Goal: Task Accomplishment & Management: Manage account settings

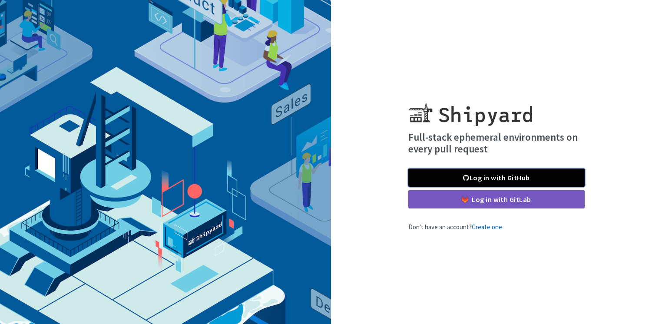
click at [481, 174] on link "Log in with GitHub" at bounding box center [496, 178] width 176 height 18
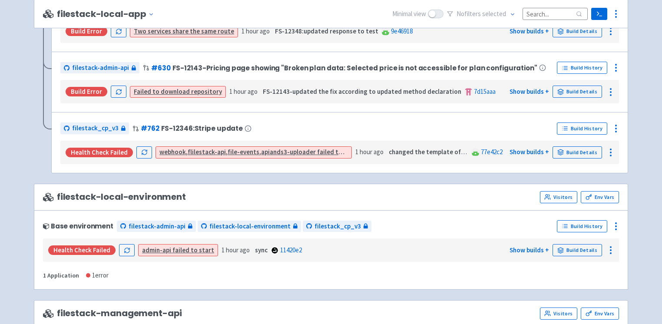
scroll to position [837, 0]
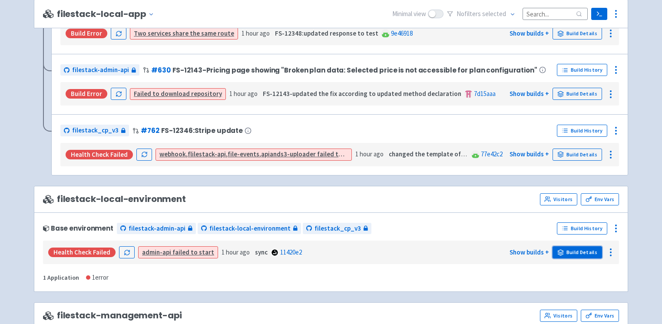
click at [584, 246] on link "Build Details" at bounding box center [578, 252] width 50 height 12
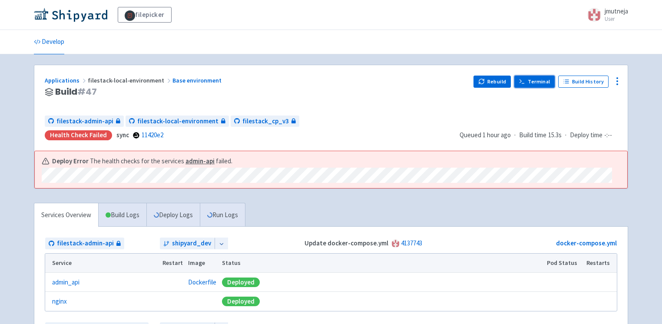
click at [542, 83] on link "Terminal" at bounding box center [535, 82] width 40 height 12
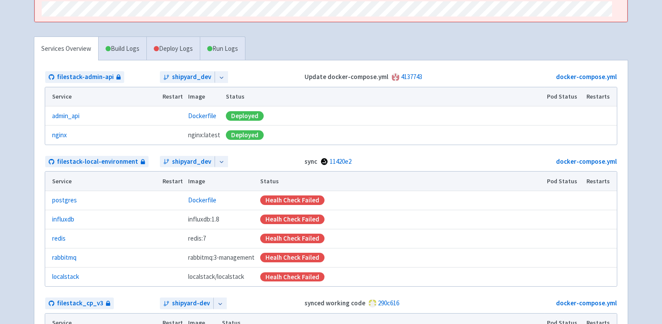
scroll to position [164, 0]
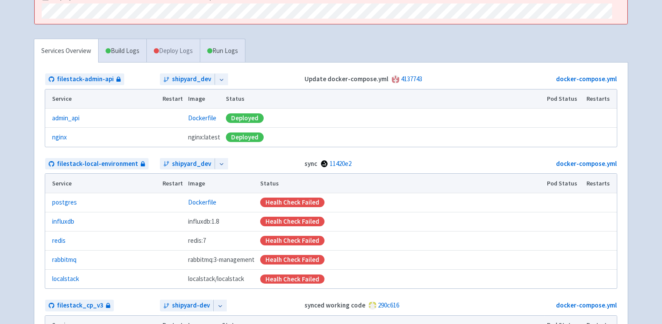
click at [157, 53] on link "Deploy Logs" at bounding box center [172, 51] width 53 height 24
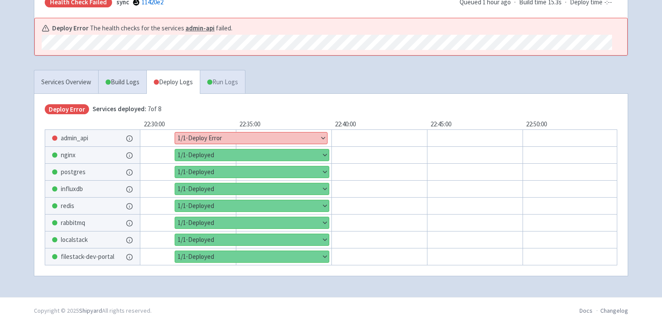
click at [227, 74] on link "Run Logs" at bounding box center [222, 82] width 45 height 24
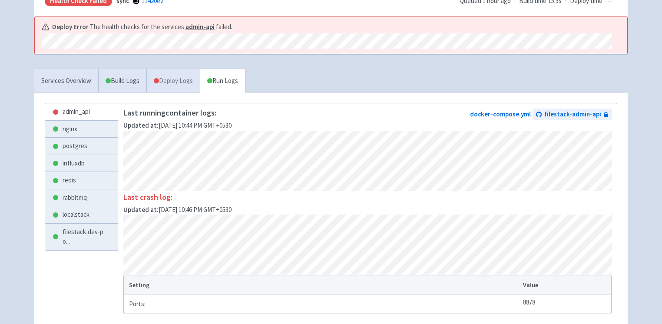
click at [179, 77] on link "Deploy Logs" at bounding box center [172, 81] width 53 height 24
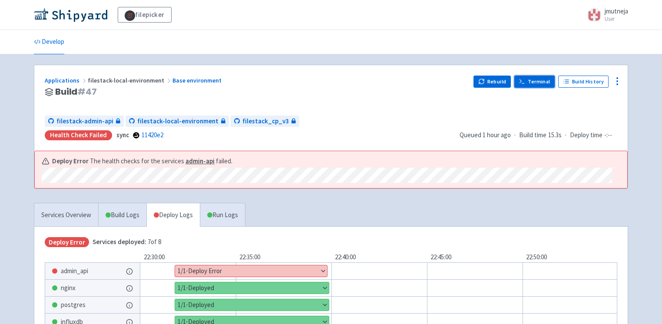
click at [524, 82] on icon at bounding box center [522, 81] width 7 height 7
click at [57, 42] on link "Develop" at bounding box center [49, 42] width 30 height 24
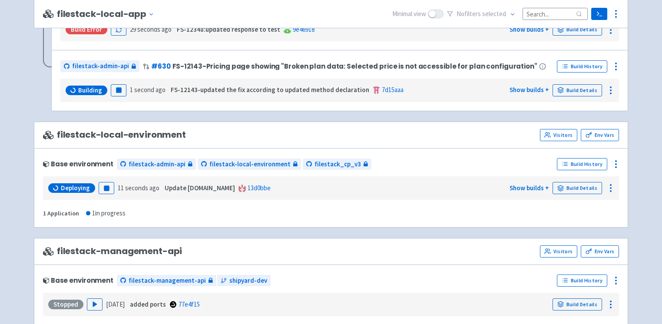
scroll to position [904, 0]
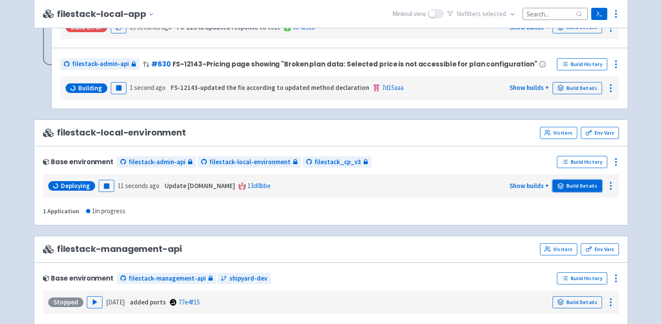
click at [572, 180] on link "Build Details" at bounding box center [578, 186] width 50 height 12
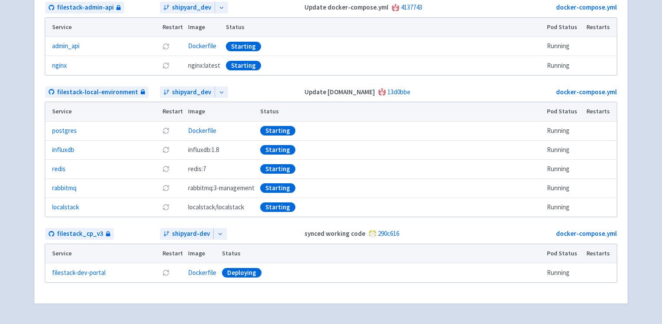
scroll to position [5, 0]
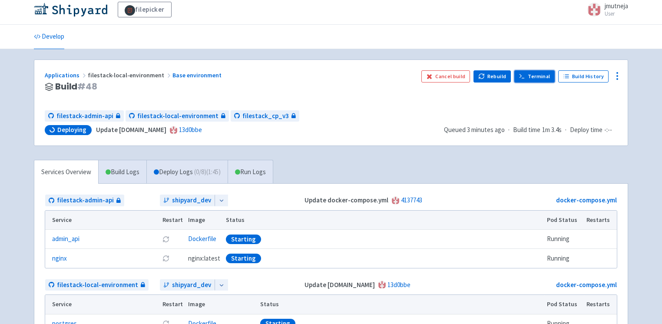
click at [543, 73] on link "Terminal" at bounding box center [535, 76] width 40 height 12
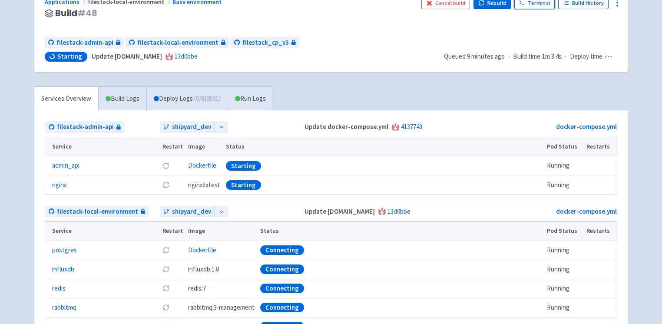
scroll to position [82, 0]
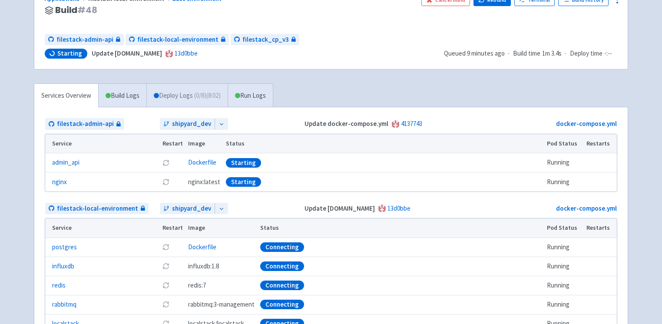
click at [184, 86] on link "Deploy Logs ( 0 / 8 ) (8:02)" at bounding box center [186, 96] width 81 height 24
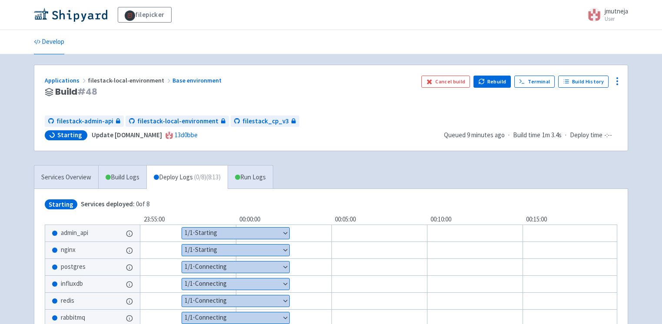
scroll to position [49, 0]
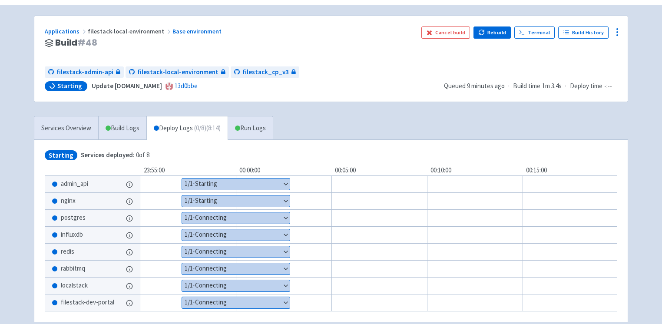
click at [202, 182] on button "Show details" at bounding box center [236, 184] width 108 height 11
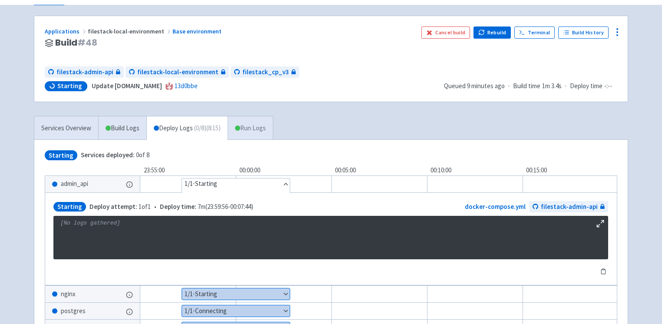
click at [247, 125] on link "Run Logs" at bounding box center [250, 128] width 45 height 24
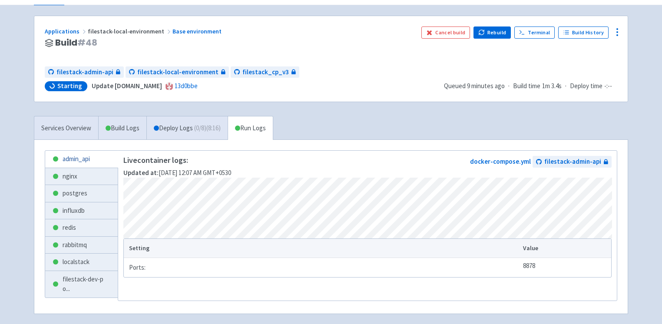
click at [86, 159] on link "admin_api" at bounding box center [81, 159] width 73 height 17
click at [72, 179] on link "nginx" at bounding box center [81, 176] width 73 height 17
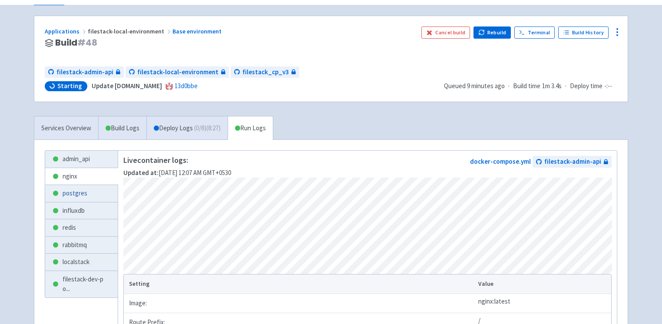
click at [77, 196] on link "postgres" at bounding box center [81, 193] width 73 height 17
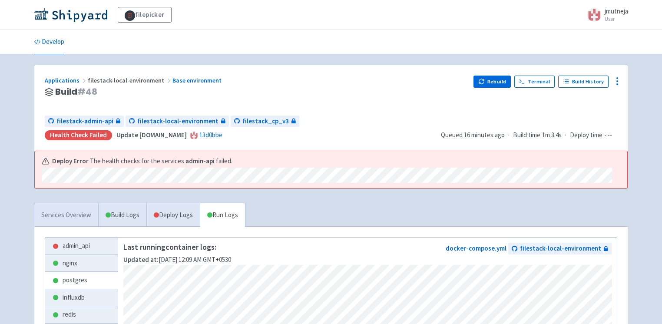
click at [85, 216] on link "Services Overview" at bounding box center [66, 215] width 64 height 24
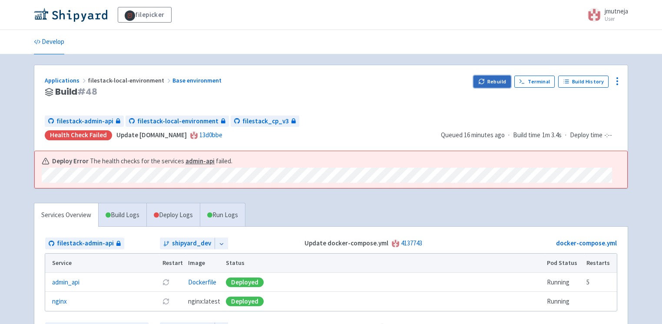
click at [502, 80] on button "Rebuild" at bounding box center [492, 82] width 37 height 12
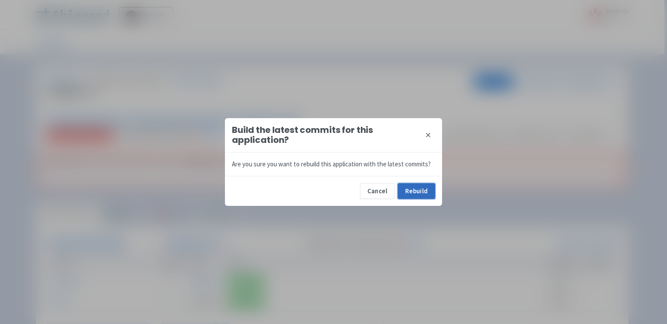
click at [406, 188] on button "Rebuild" at bounding box center [416, 191] width 37 height 16
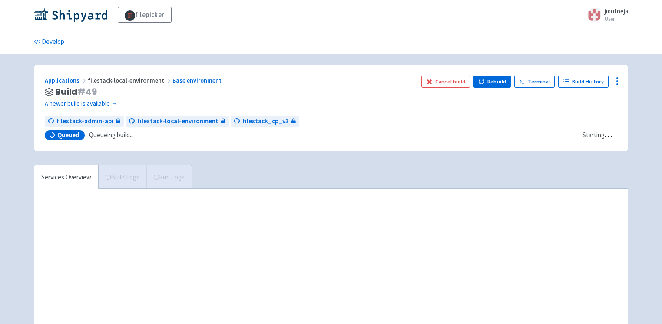
drag, startPoint x: 529, startPoint y: 66, endPoint x: 528, endPoint y: 60, distance: 6.1
click at [528, 60] on div "filepicker jmutneja User Profile Sign out Develop" at bounding box center [331, 192] width 662 height 384
click at [530, 76] on link "Terminal" at bounding box center [535, 82] width 40 height 12
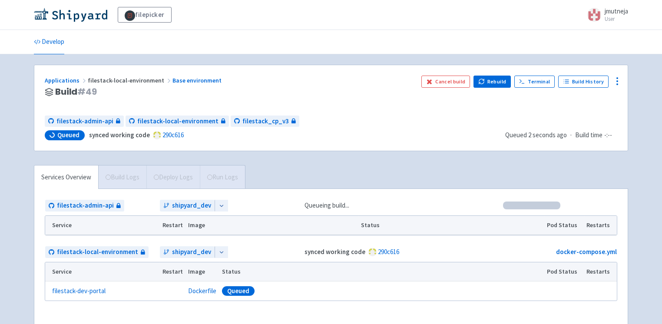
click at [325, 143] on div "Applications filestack-local-environment Base environment Build # 49 Cancel bui…" at bounding box center [331, 108] width 594 height 86
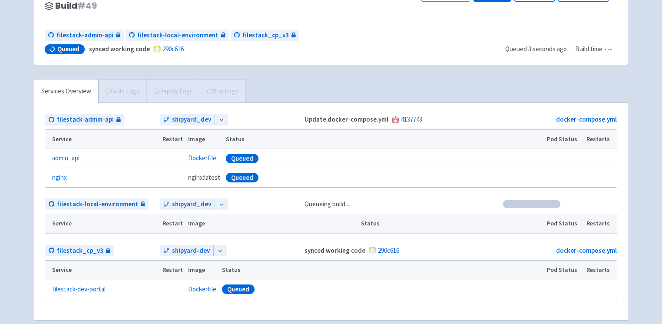
click at [110, 86] on span "Build Logs" at bounding box center [122, 91] width 48 height 23
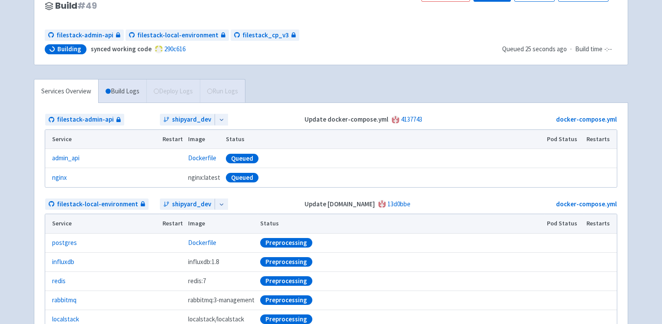
scroll to position [0, 0]
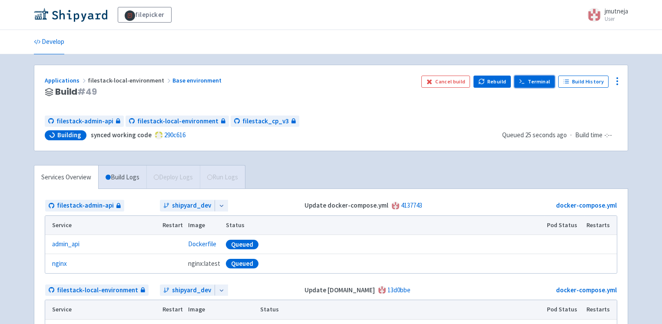
click at [525, 79] on icon at bounding box center [522, 81] width 7 height 7
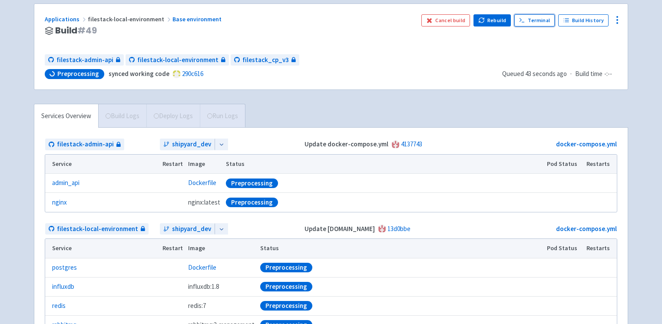
scroll to position [59, 0]
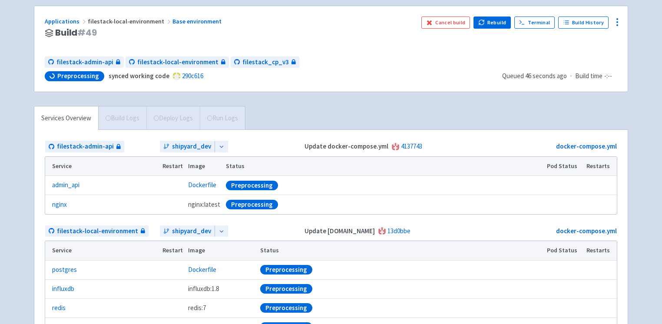
click at [123, 122] on span "Build Logs" at bounding box center [122, 117] width 48 height 23
click at [83, 117] on link "Services Overview" at bounding box center [66, 118] width 64 height 24
click at [540, 20] on link "Terminal" at bounding box center [535, 23] width 40 height 12
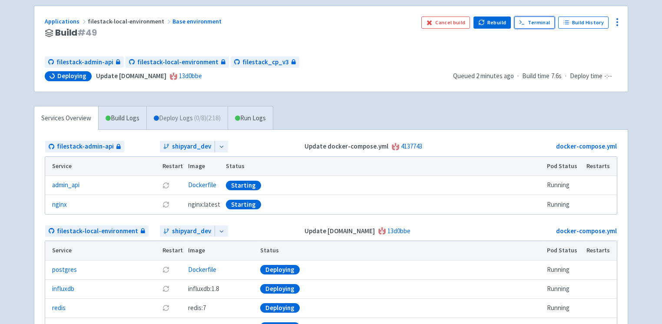
scroll to position [144, 0]
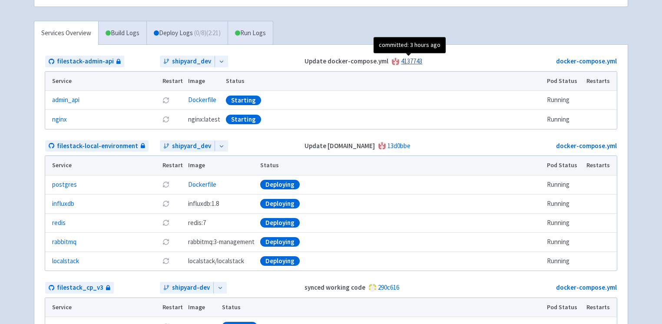
click at [401, 57] on link "4137743" at bounding box center [411, 61] width 21 height 8
click at [133, 31] on link "Build Logs" at bounding box center [123, 33] width 48 height 24
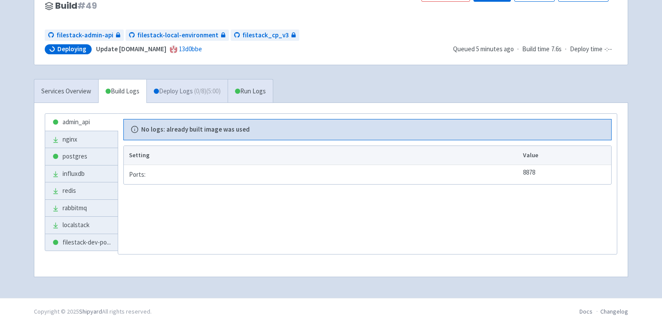
click at [169, 80] on link "Deploy Logs ( 0 / 8 ) (5:00)" at bounding box center [186, 92] width 81 height 24
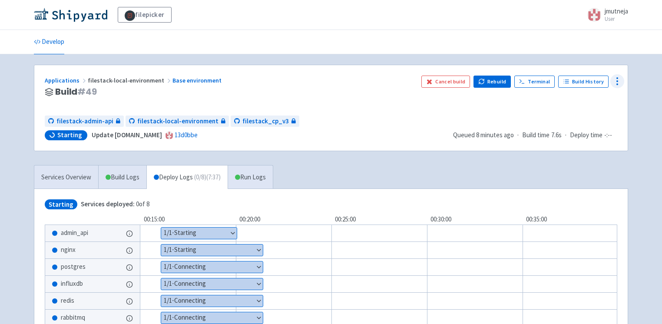
click at [622, 85] on icon at bounding box center [617, 81] width 10 height 10
click at [579, 149] on span "Env Vars" at bounding box center [585, 147] width 58 height 12
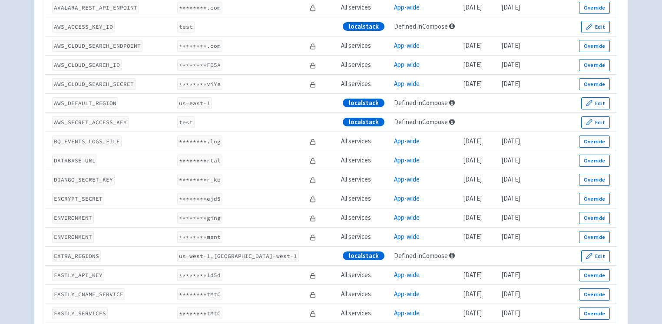
scroll to position [287, 0]
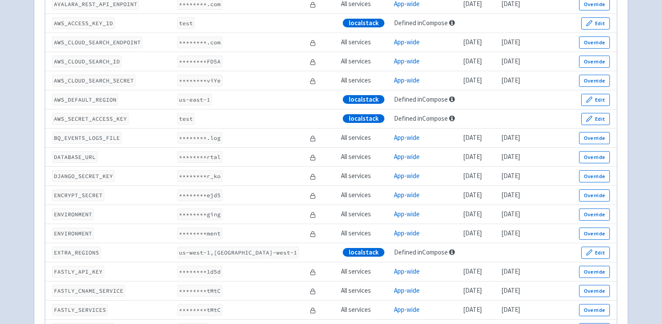
click at [197, 156] on code "********rtal" at bounding box center [199, 157] width 45 height 12
click at [84, 155] on code "DATABASE_URL" at bounding box center [74, 157] width 45 height 12
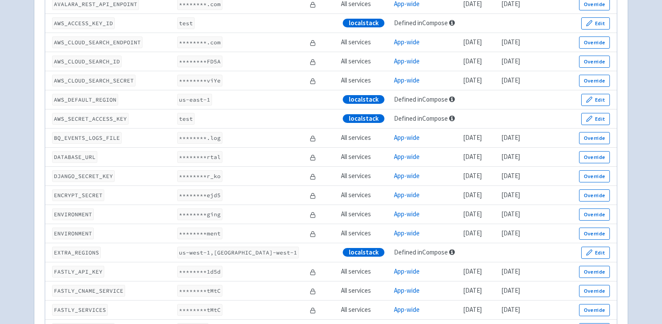
click at [188, 160] on code "********rtal" at bounding box center [199, 157] width 45 height 12
click at [186, 152] on code "********rtal" at bounding box center [199, 157] width 45 height 12
click at [207, 156] on code "********rtal" at bounding box center [199, 157] width 45 height 12
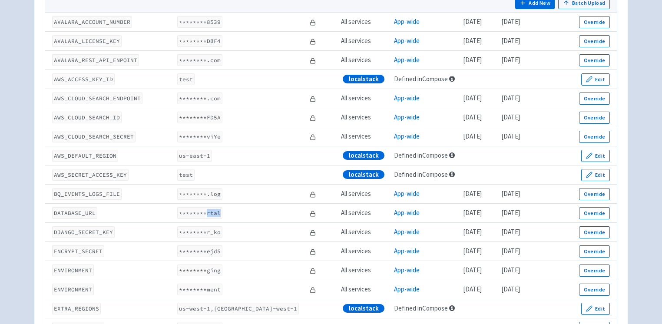
scroll to position [237, 0]
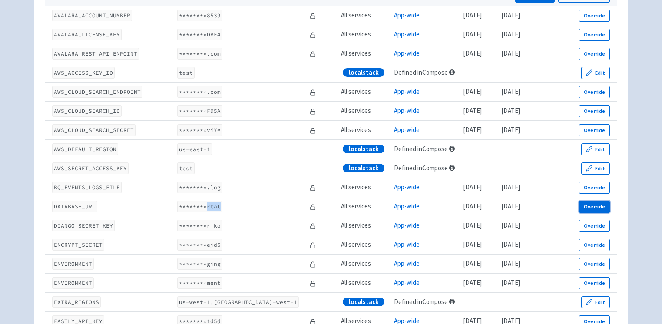
click at [599, 203] on button "Override" at bounding box center [594, 207] width 31 height 12
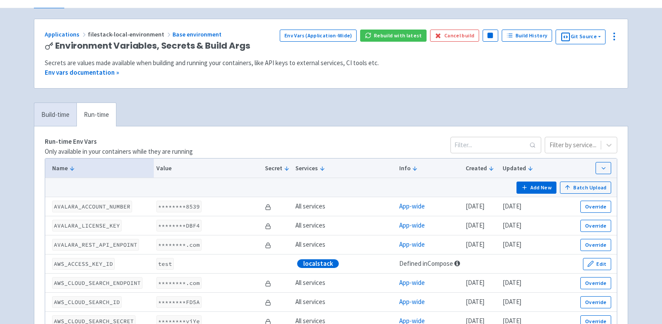
scroll to position [47, 0]
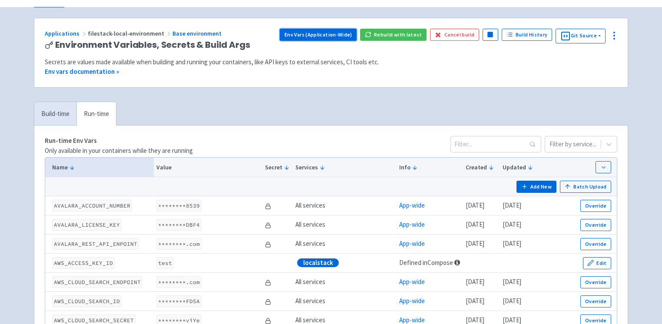
click at [353, 33] on link "Env Vars (Application-Wide)" at bounding box center [318, 35] width 77 height 12
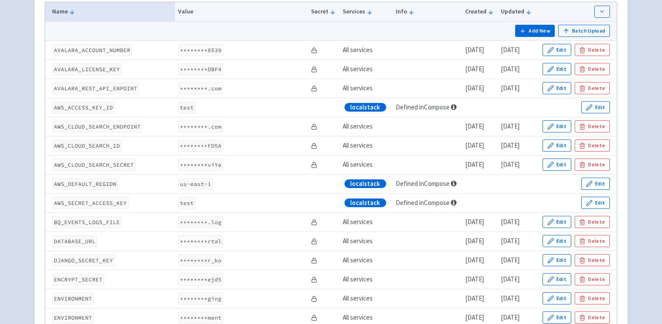
scroll to position [256, 0]
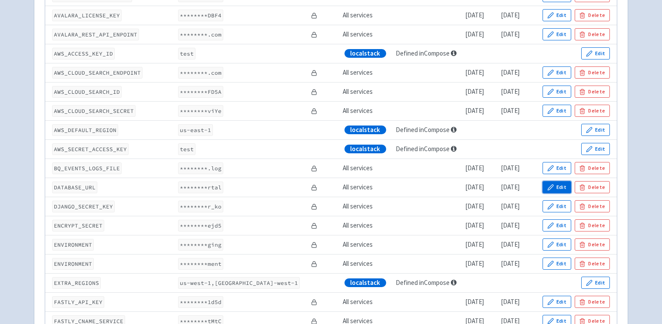
click at [549, 184] on button "Edit" at bounding box center [557, 187] width 29 height 12
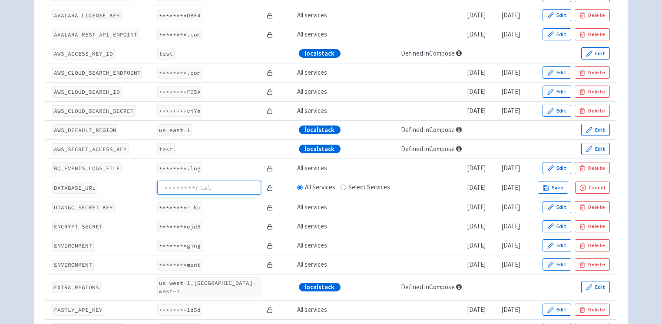
paste input "postgres://postgres:123@postgres:5432/filepicker_devportal"
click at [252, 186] on input "postgres://postgres:123@postgres:5432/filepicker_devportal" at bounding box center [209, 188] width 104 height 14
type input "postgres://postgres:postgres@postgres:5432/filepicker_devportal"
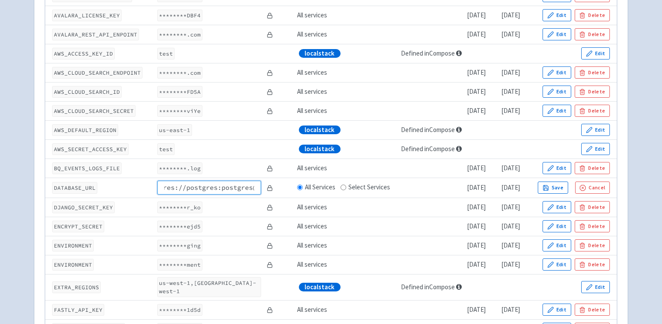
scroll to position [0, 0]
click at [558, 182] on button "Save" at bounding box center [553, 188] width 30 height 12
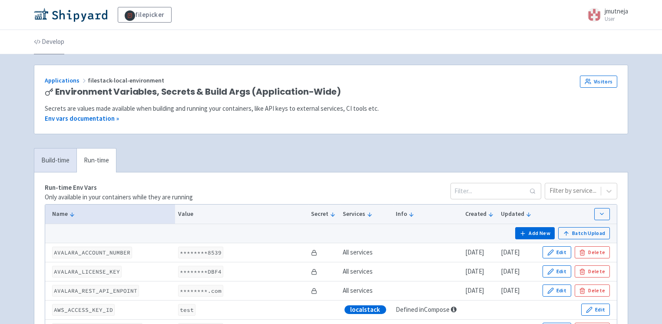
click at [55, 45] on link "Develop" at bounding box center [49, 42] width 30 height 24
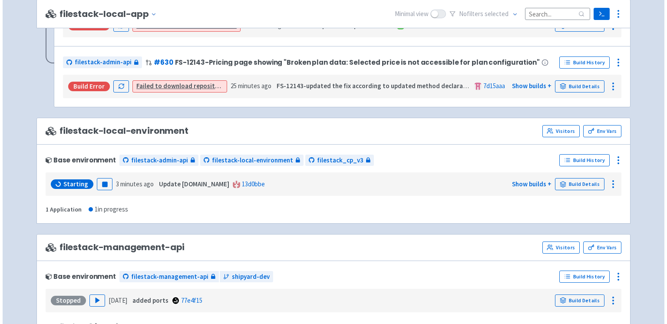
scroll to position [905, 0]
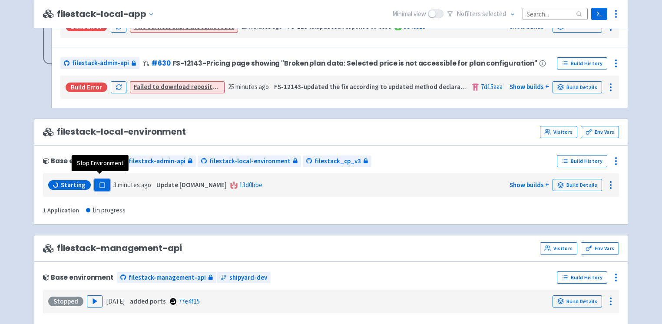
click at [100, 183] on rect "button" at bounding box center [102, 185] width 5 height 5
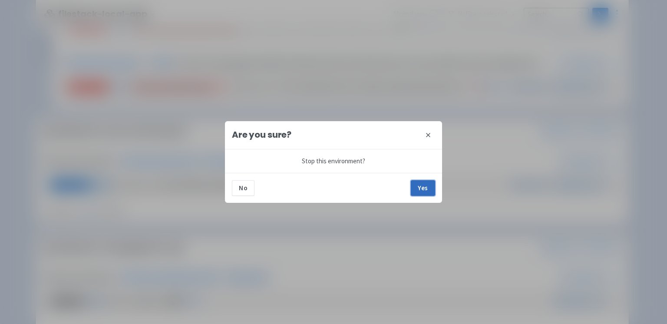
click at [423, 182] on button "Yes" at bounding box center [423, 188] width 24 height 16
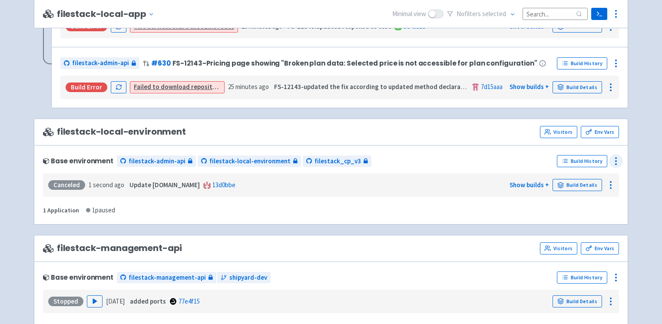
click at [612, 158] on icon at bounding box center [616, 161] width 10 height 10
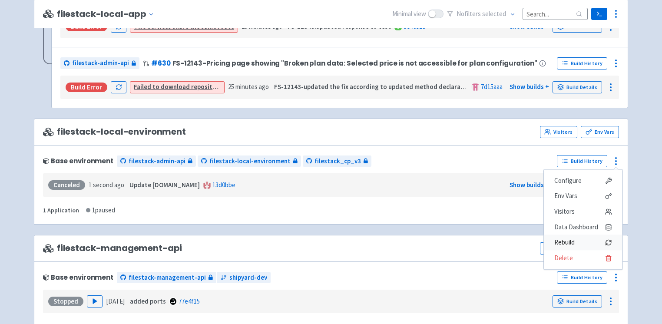
click at [563, 240] on span "Rebuild" at bounding box center [565, 243] width 20 height 12
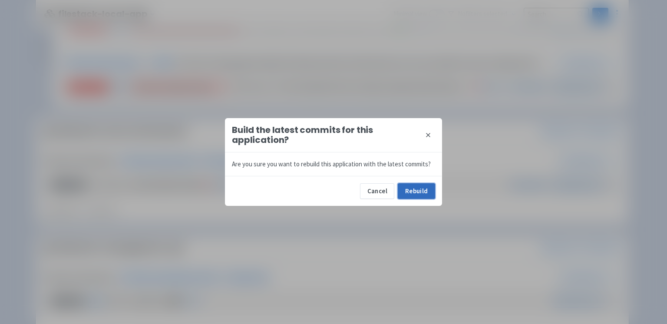
click at [413, 193] on button "Rebuild" at bounding box center [416, 191] width 37 height 16
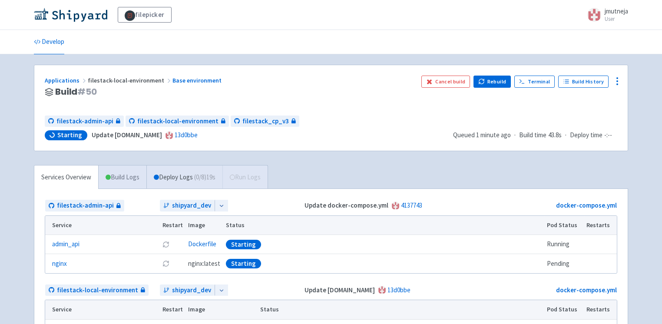
click at [135, 175] on link "Build Logs" at bounding box center [123, 178] width 48 height 24
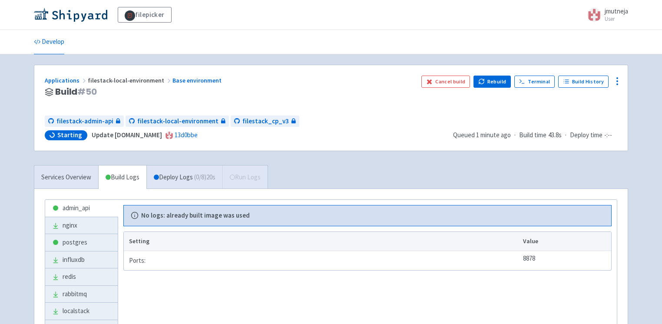
scroll to position [86, 0]
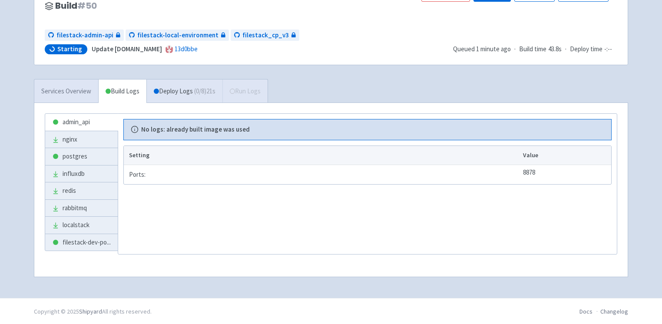
click at [81, 91] on link "Services Overview" at bounding box center [66, 92] width 64 height 24
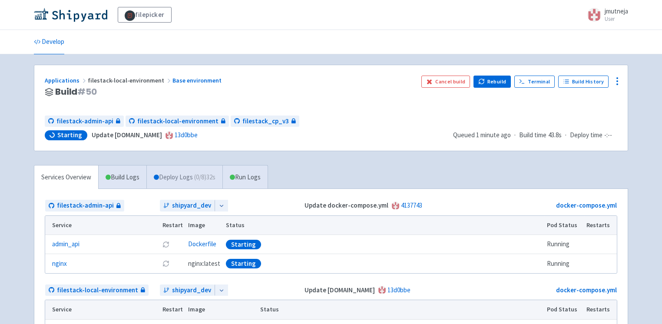
click at [203, 173] on span "( 0 / 8 ) 32s" at bounding box center [204, 178] width 21 height 10
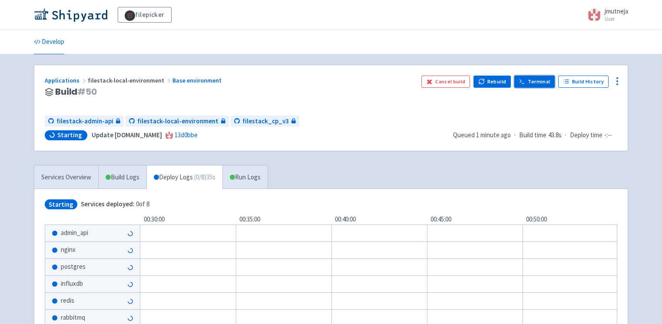
click at [535, 80] on link "Terminal" at bounding box center [535, 82] width 40 height 12
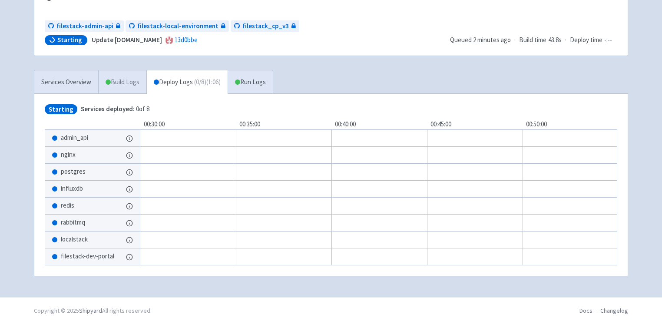
click at [122, 75] on link "Build Logs" at bounding box center [123, 82] width 48 height 24
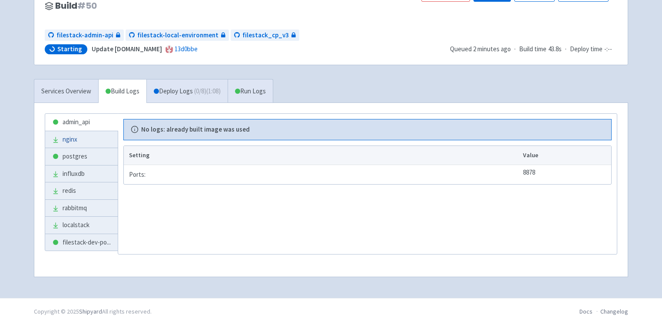
click at [90, 139] on link "nginx" at bounding box center [81, 139] width 73 height 17
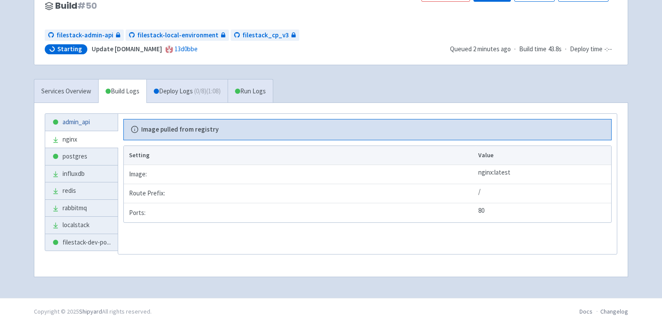
click at [84, 121] on link "admin_api" at bounding box center [81, 122] width 73 height 17
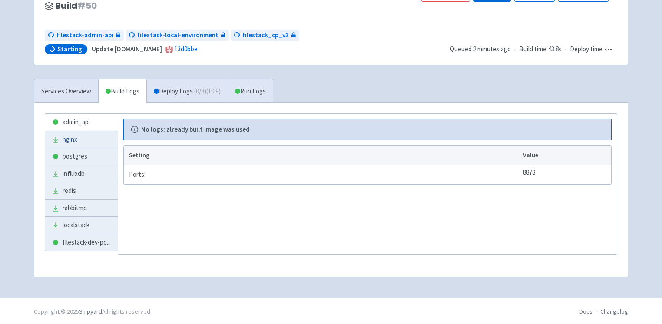
click at [85, 140] on link "nginx" at bounding box center [81, 139] width 73 height 17
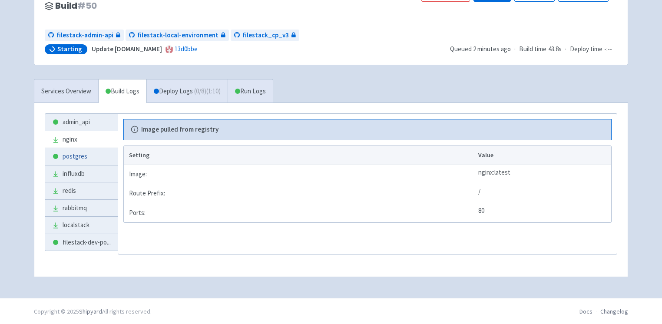
click at [84, 155] on link "postgres" at bounding box center [81, 156] width 73 height 17
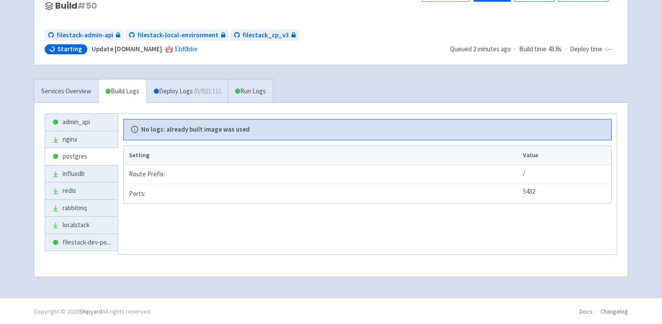
click at [90, 187] on link "redis" at bounding box center [81, 191] width 73 height 17
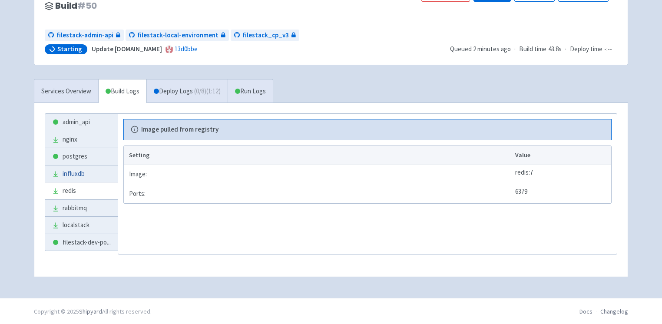
click at [85, 177] on link "influxdb" at bounding box center [81, 174] width 73 height 17
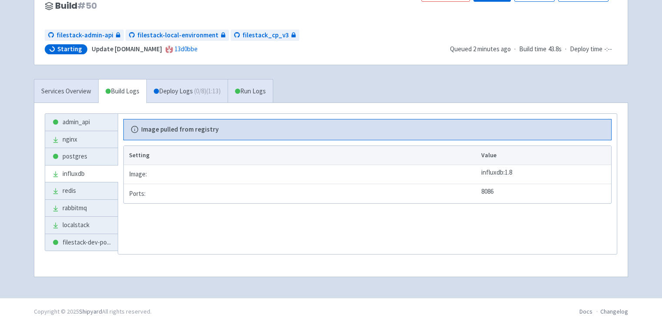
click at [83, 216] on li "localstack" at bounding box center [81, 225] width 73 height 18
click at [84, 222] on link "localstack" at bounding box center [81, 225] width 73 height 17
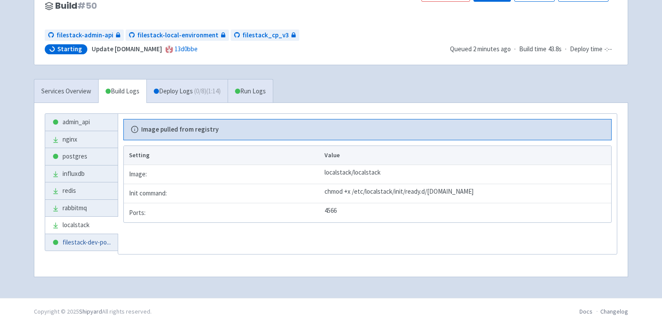
click at [82, 248] on link "filestack-dev-po ..." at bounding box center [81, 242] width 73 height 17
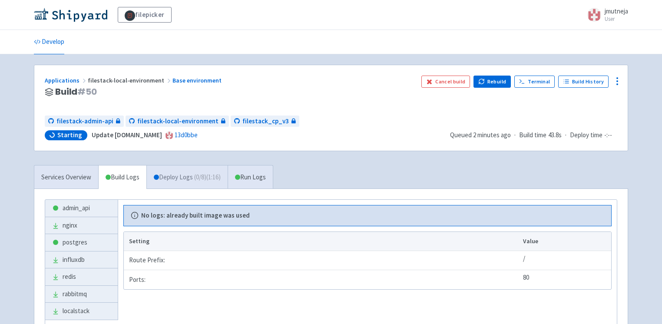
click at [194, 181] on link "Deploy Logs ( 0 / 8 ) (1:16)" at bounding box center [186, 178] width 81 height 24
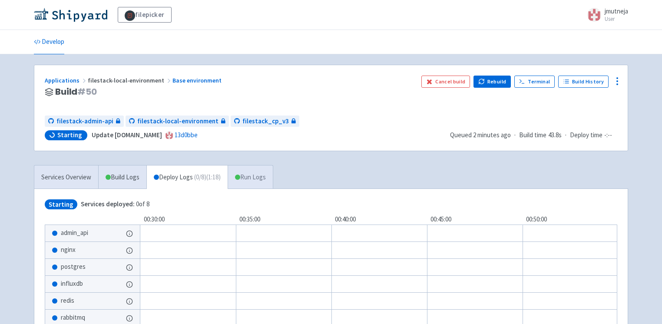
scroll to position [96, 0]
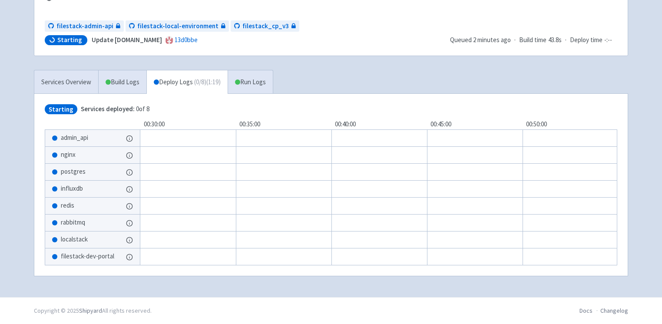
click at [130, 138] on button "Show details" at bounding box center [130, 138] width 9 height 11
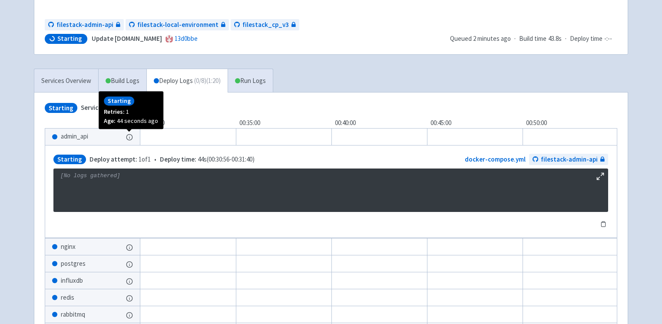
click at [133, 137] on icon at bounding box center [129, 137] width 7 height 7
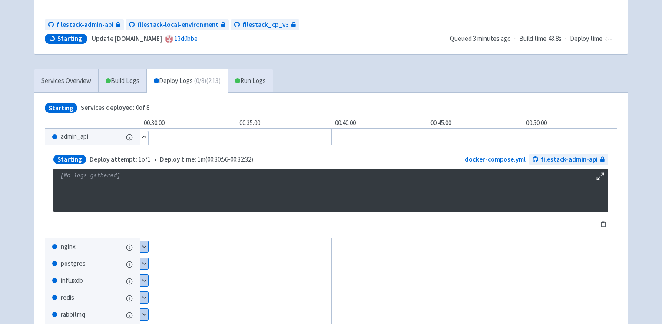
scroll to position [0, 0]
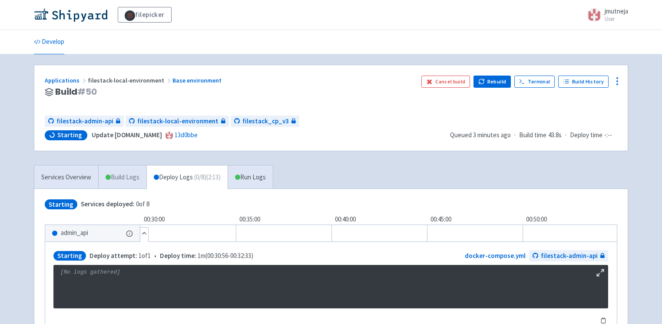
click at [129, 170] on link "Build Logs" at bounding box center [123, 178] width 48 height 24
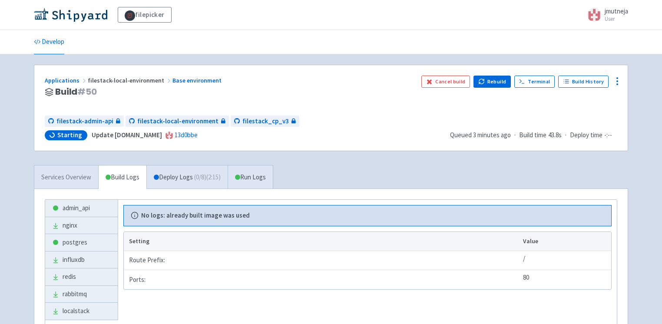
click at [82, 177] on link "Services Overview" at bounding box center [66, 178] width 64 height 24
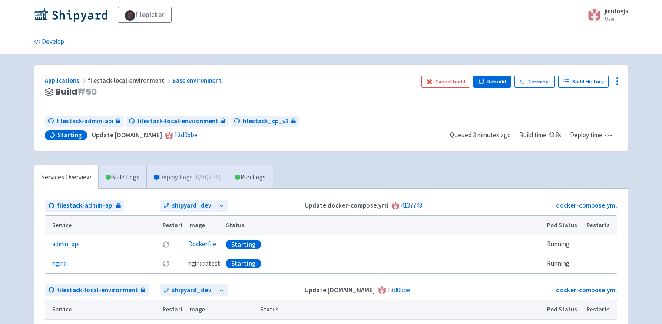
scroll to position [186, 0]
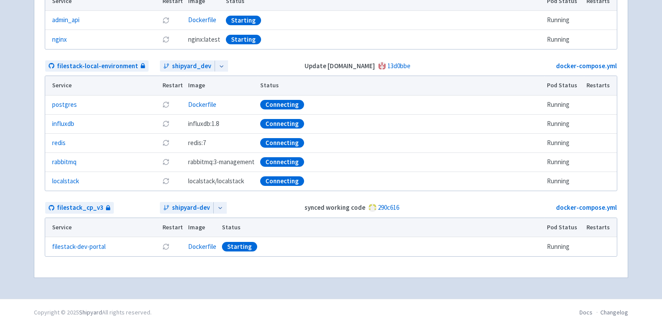
scroll to position [98, 0]
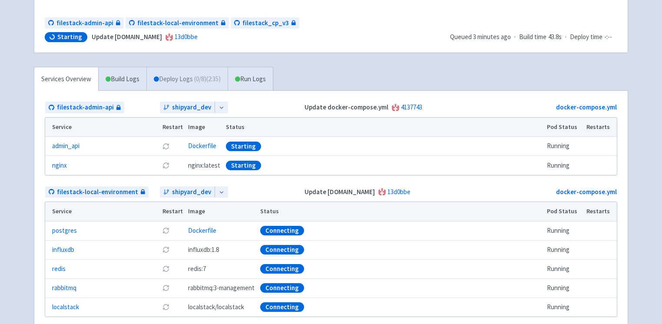
click at [202, 76] on span "( 0 / 8 ) (2:35)" at bounding box center [207, 79] width 27 height 10
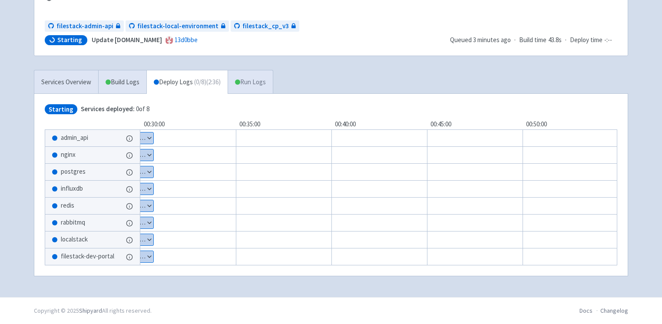
click at [263, 85] on link "Run Logs" at bounding box center [250, 82] width 45 height 24
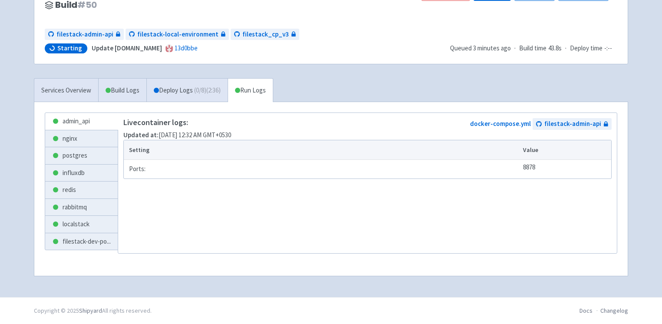
scroll to position [86, 0]
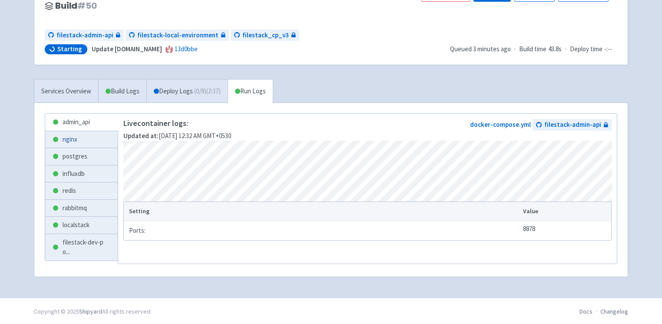
click at [82, 138] on link "nginx" at bounding box center [81, 139] width 73 height 17
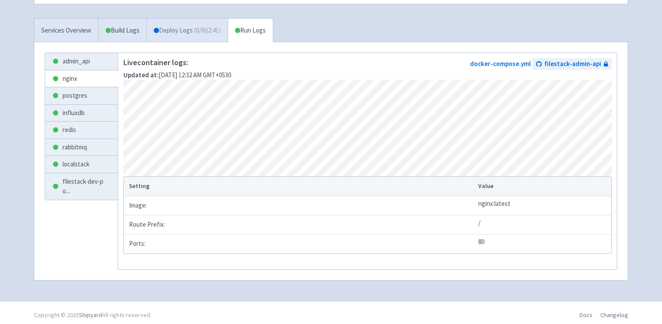
click at [201, 27] on span "( 0 / 8 ) (2:41)" at bounding box center [207, 31] width 27 height 10
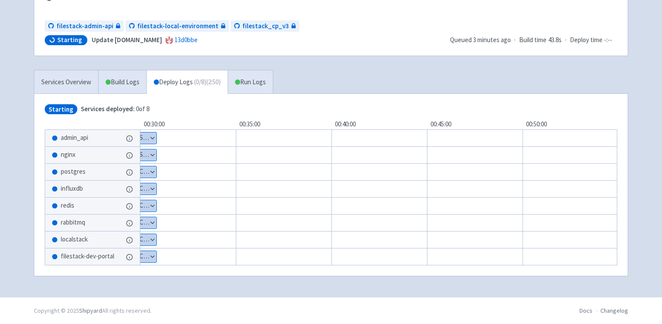
click at [152, 140] on button "Show details" at bounding box center [141, 138] width 30 height 11
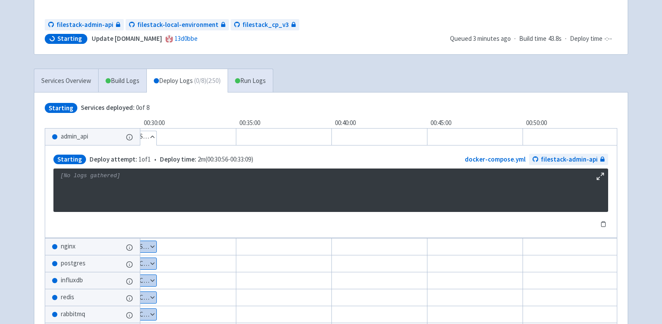
click at [152, 140] on button "Hide details" at bounding box center [141, 136] width 30 height 11
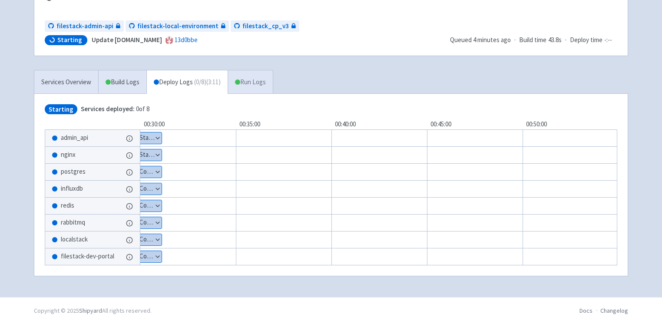
click at [246, 83] on link "Run Logs" at bounding box center [250, 82] width 45 height 24
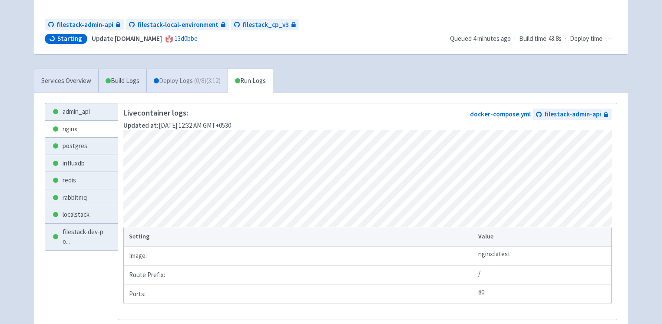
click at [179, 86] on link "Deploy Logs ( 0 / 8 ) (3:12)" at bounding box center [186, 81] width 81 height 24
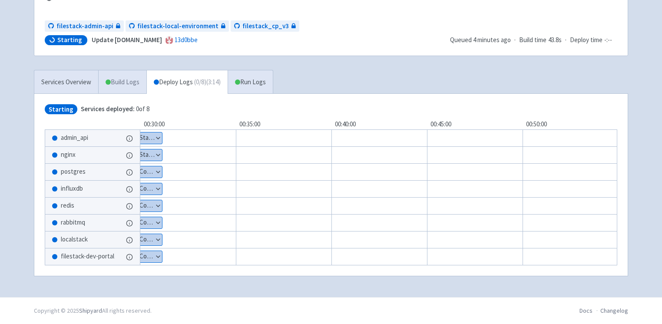
click at [122, 86] on link "Build Logs" at bounding box center [123, 82] width 48 height 24
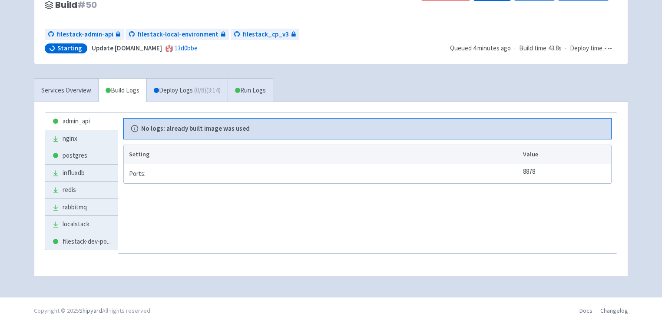
scroll to position [86, 0]
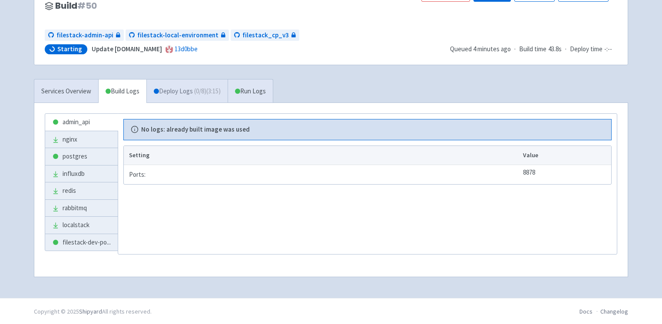
click at [228, 87] on link "Deploy Logs ( 0 / 8 ) (3:15)" at bounding box center [186, 92] width 81 height 24
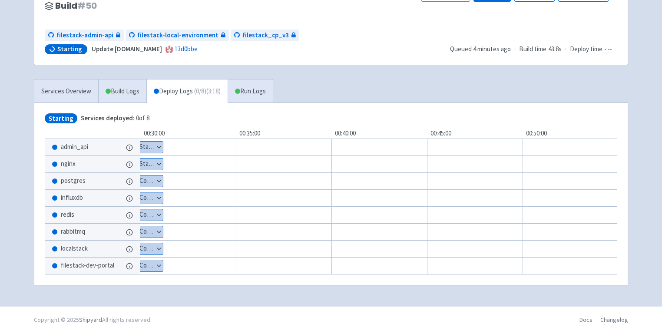
click at [147, 150] on button "Show details" at bounding box center [144, 147] width 37 height 11
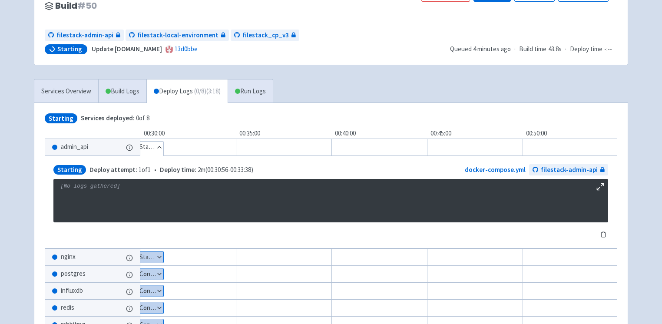
click at [147, 150] on button "Hide details" at bounding box center [144, 147] width 37 height 11
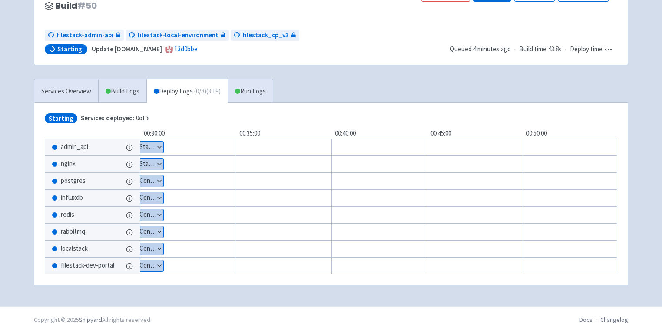
click at [147, 166] on button "Show details" at bounding box center [144, 164] width 37 height 11
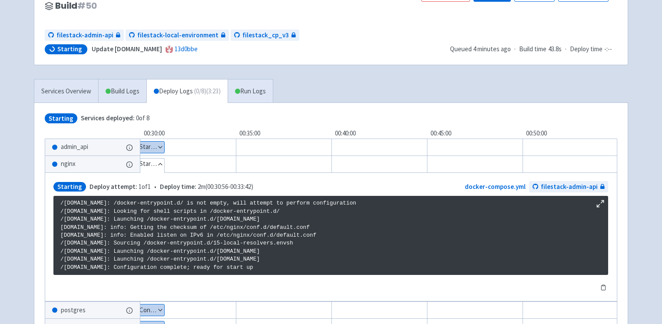
click at [147, 166] on button "Hide details" at bounding box center [145, 164] width 38 height 11
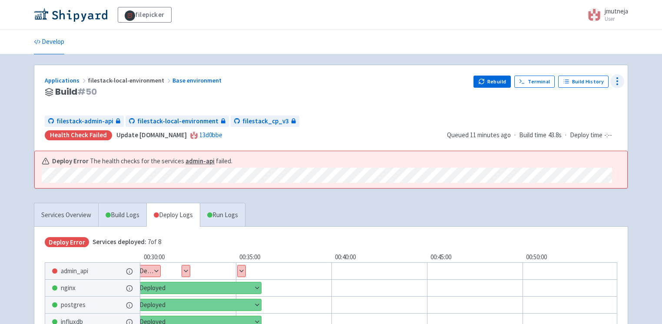
click at [618, 81] on icon at bounding box center [617, 81] width 10 height 10
click at [569, 143] on span "Env Vars" at bounding box center [567, 147] width 23 height 12
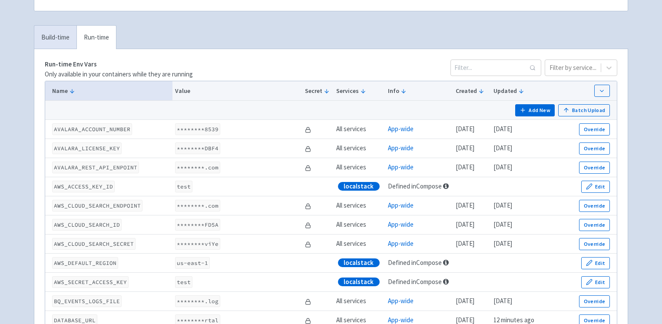
scroll to position [66, 0]
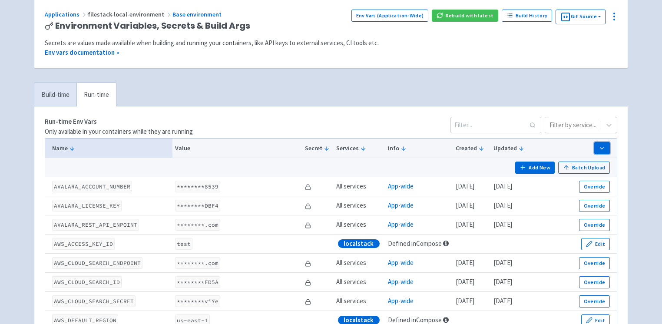
click at [607, 147] on button "button" at bounding box center [602, 148] width 16 height 12
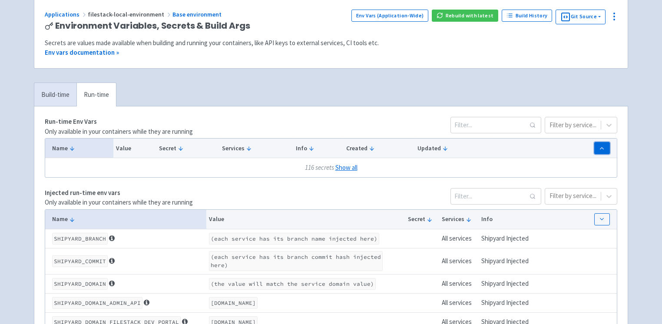
click at [607, 147] on button "button" at bounding box center [602, 148] width 16 height 12
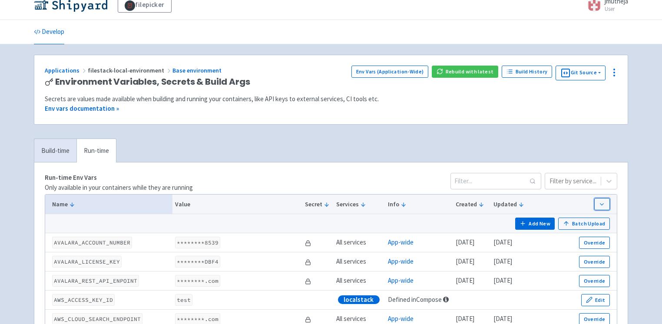
scroll to position [1, 0]
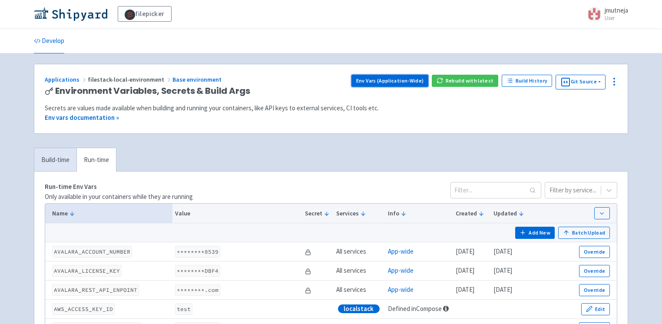
click at [408, 78] on link "Env Vars (Application-Wide)" at bounding box center [390, 81] width 77 height 12
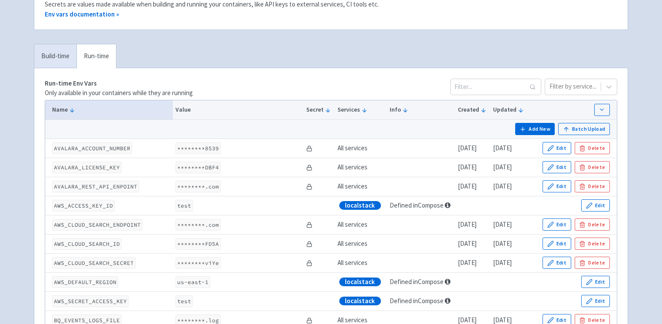
scroll to position [82, 0]
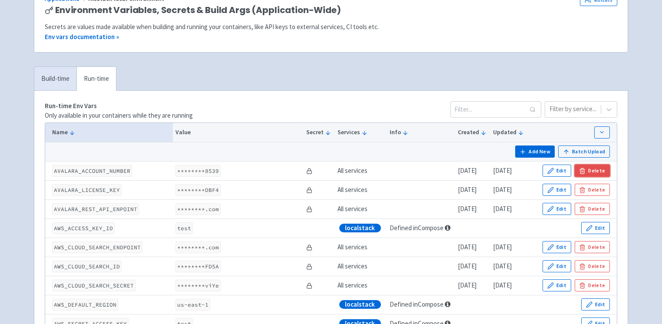
click at [586, 168] on icon "button" at bounding box center [582, 171] width 7 height 7
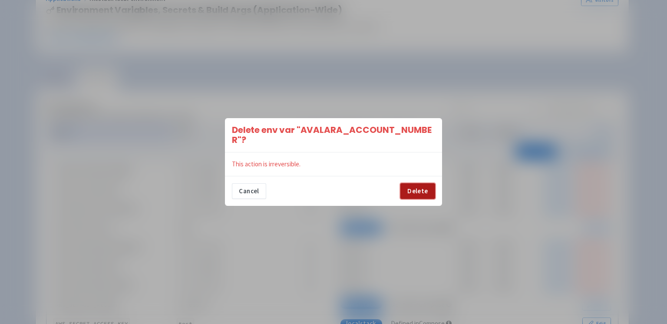
click at [414, 188] on button "Delete" at bounding box center [418, 191] width 35 height 16
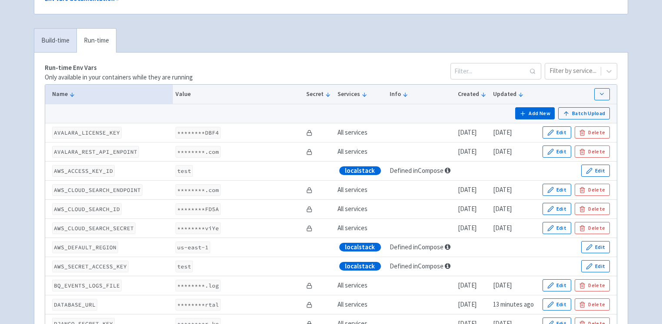
scroll to position [0, 0]
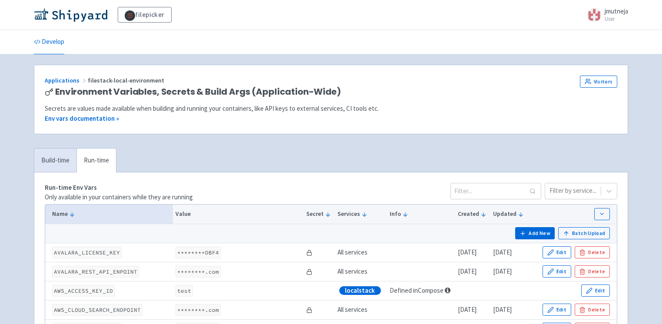
click at [64, 83] on div "Applications filestack-local-environment" at bounding box center [276, 81] width 462 height 10
click at [65, 82] on link "Applications" at bounding box center [66, 80] width 43 height 8
click at [52, 41] on link "Develop" at bounding box center [49, 42] width 30 height 24
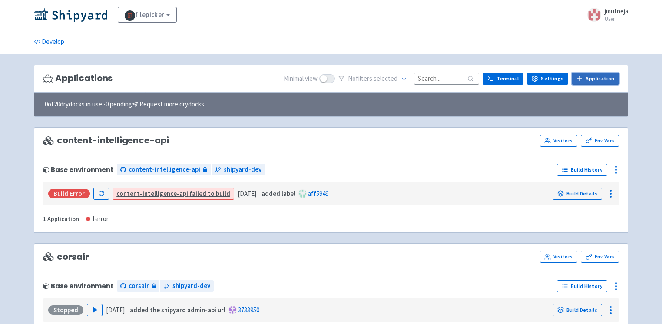
click at [594, 78] on link "Application" at bounding box center [595, 79] width 47 height 12
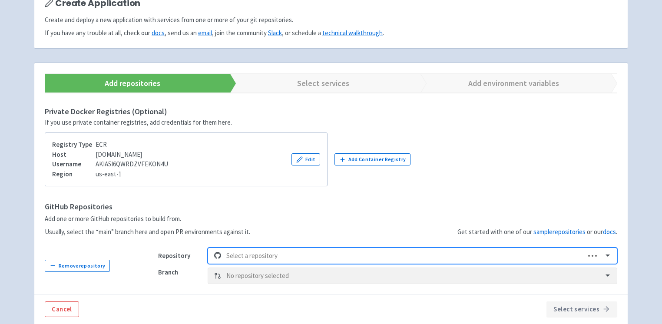
scroll to position [143, 0]
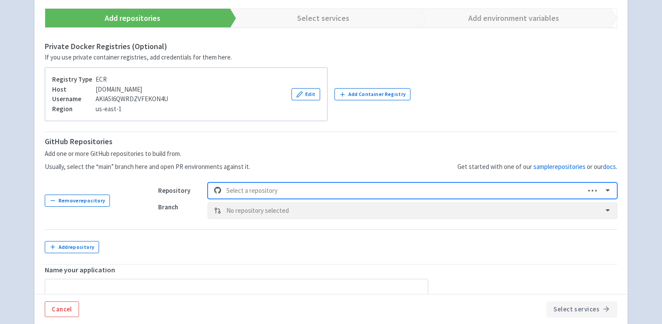
click at [246, 192] on div "Select is focused ,type to refine list, press Down to open the menu, Select a r…" at bounding box center [413, 191] width 410 height 17
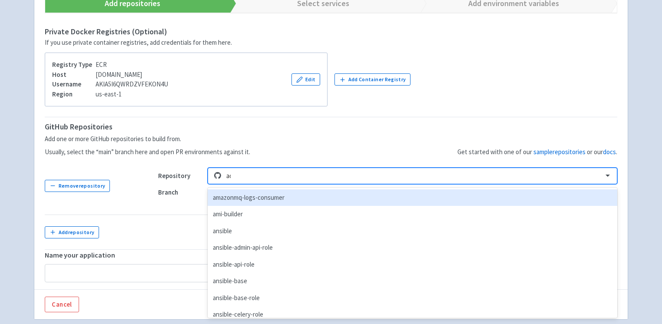
type input "adm"
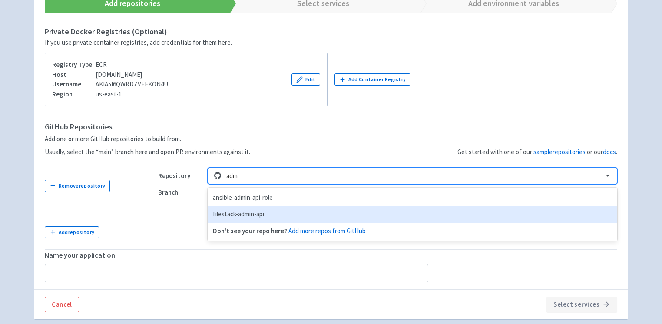
click at [242, 216] on div "filestack-admin-api" at bounding box center [413, 214] width 410 height 17
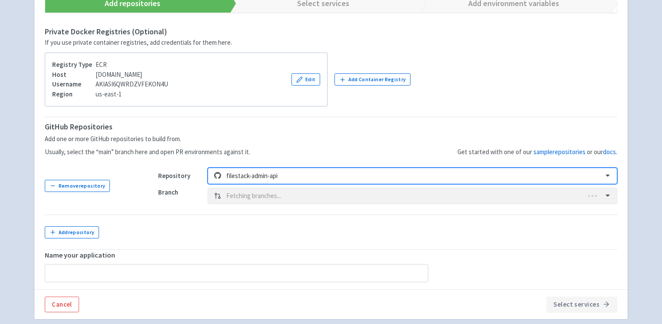
type input "filestack-admin-api"
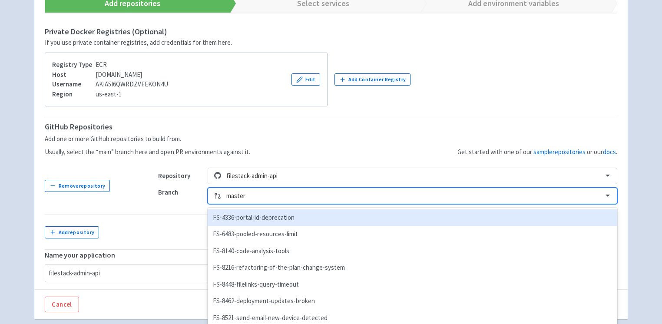
scroll to position [177, 0]
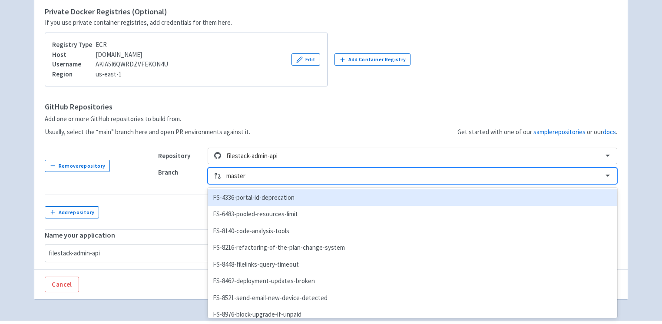
click at [268, 184] on div "option FS-4336-portal-id-deprecation focused, 1 of 188. 188 results available. …" at bounding box center [413, 176] width 410 height 17
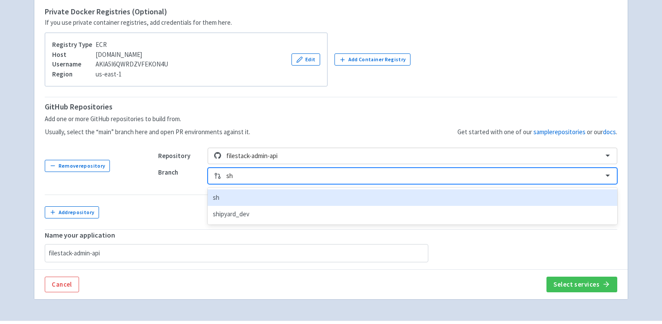
type input "shi"
click at [264, 200] on div "shipyard_dev" at bounding box center [413, 197] width 410 height 17
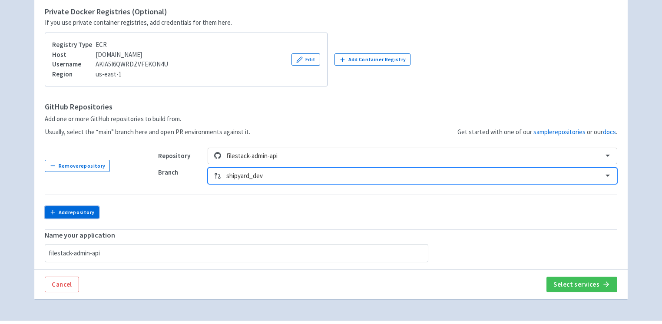
click at [79, 214] on button "Add repository" at bounding box center [72, 212] width 54 height 12
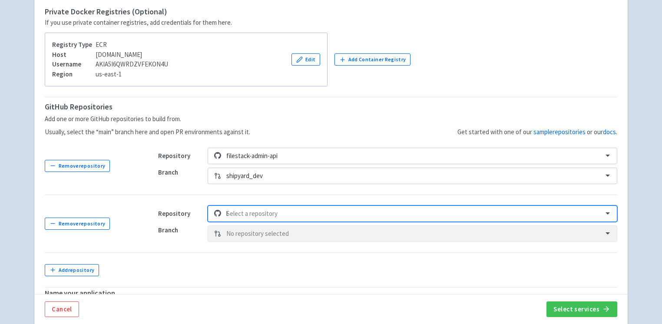
scroll to position [215, 0]
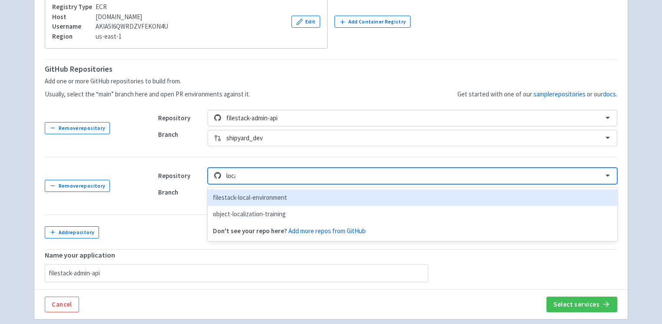
type input "local"
click at [245, 199] on div "filestack-local-environment" at bounding box center [413, 197] width 410 height 17
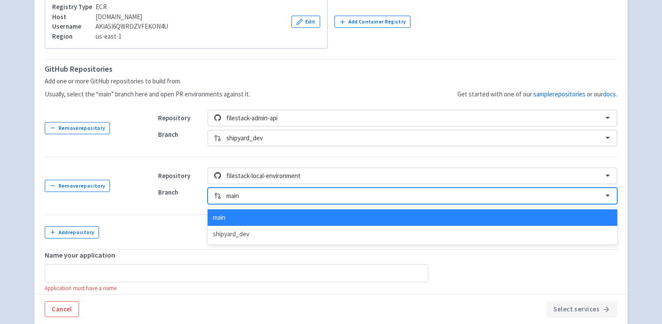
click at [240, 198] on div at bounding box center [412, 196] width 372 height 12
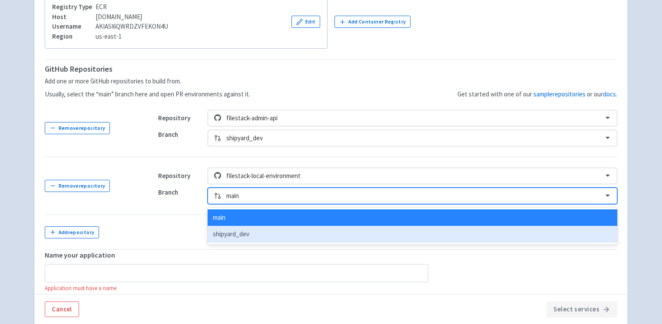
click at [242, 238] on div "shipyard_dev" at bounding box center [413, 234] width 410 height 17
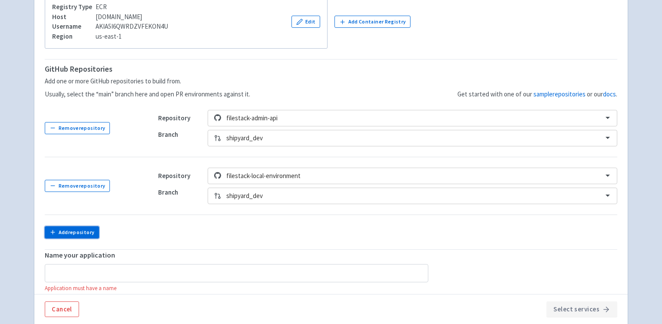
click at [94, 232] on button "Add repository" at bounding box center [72, 232] width 54 height 12
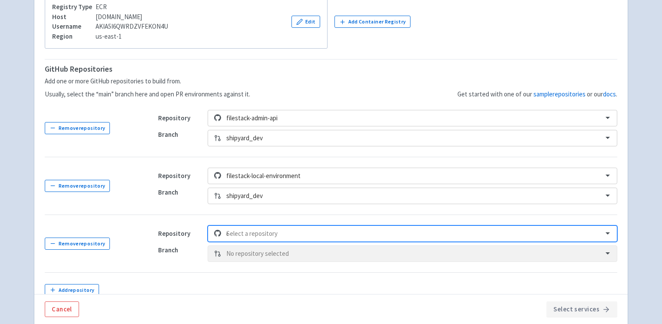
scroll to position [273, 0]
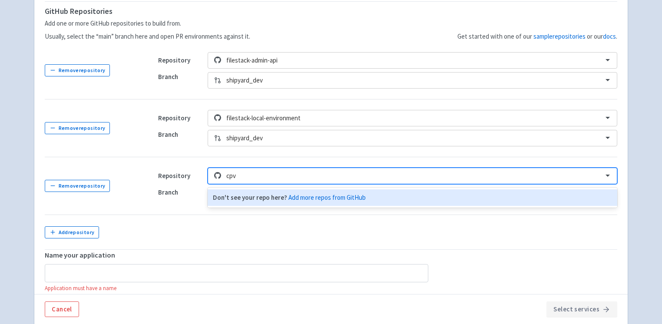
type input "cp"
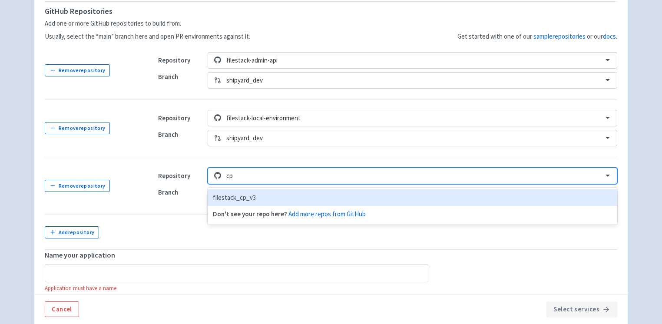
click at [232, 200] on div "filestack_cp_v3" at bounding box center [413, 197] width 410 height 17
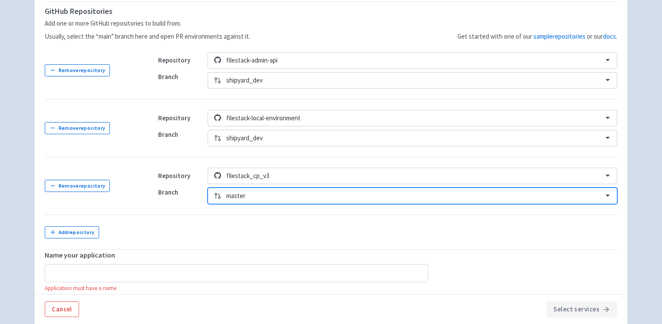
scroll to position [292, 0]
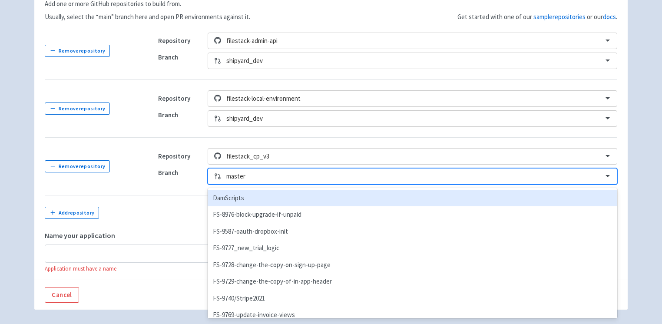
click at [241, 185] on div "option DamScripts focused, 1 of 202. 202 results available. Use Up and Down to …" at bounding box center [413, 176] width 410 height 17
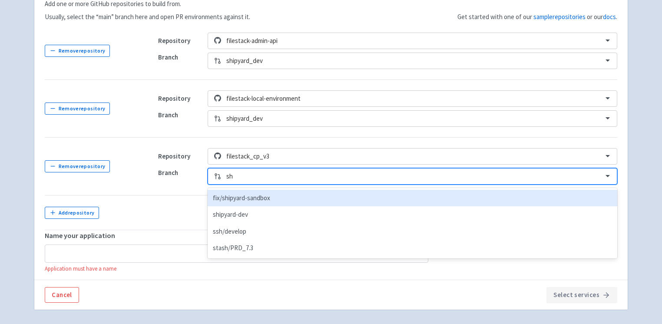
type input "shi"
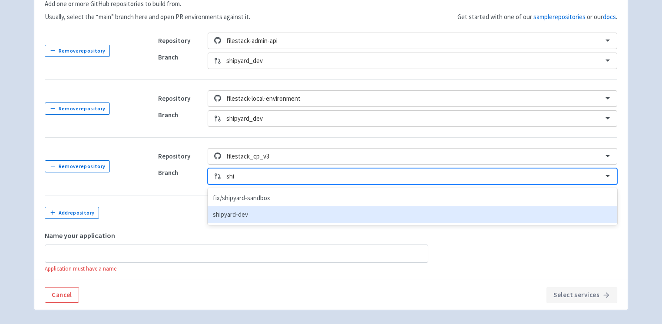
click at [238, 218] on div "shipyard-dev" at bounding box center [413, 214] width 410 height 17
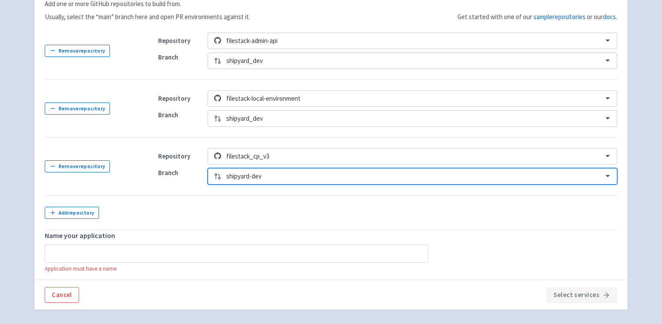
scroll to position [329, 0]
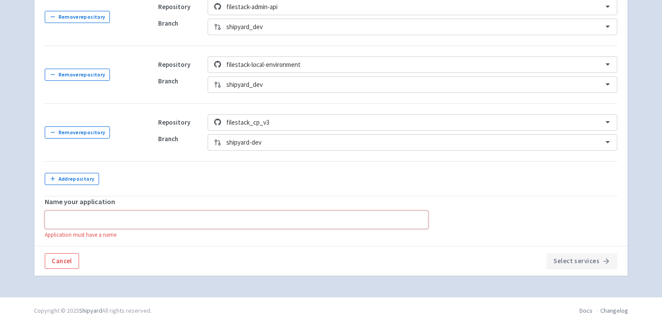
click at [200, 225] on input "text" at bounding box center [237, 220] width 384 height 18
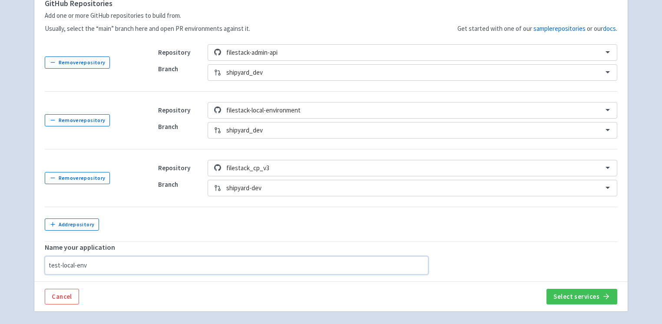
scroll to position [318, 0]
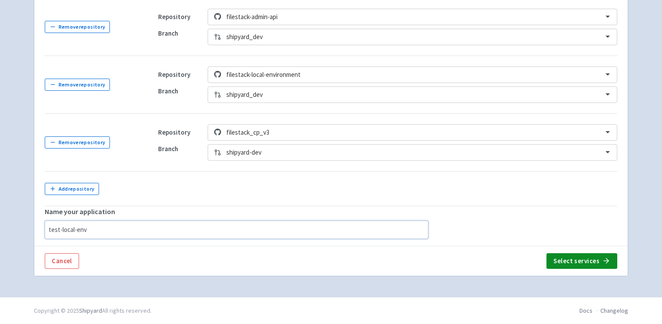
type input "test-local-env"
click at [554, 259] on button "Select services" at bounding box center [582, 261] width 71 height 16
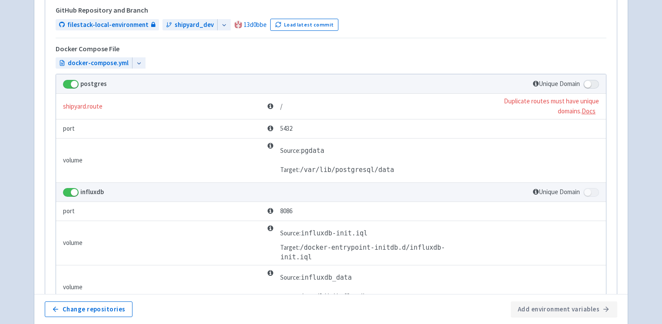
scroll to position [425, 0]
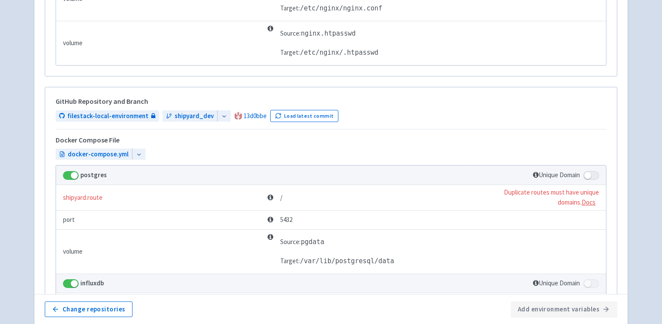
click at [586, 180] on span at bounding box center [592, 175] width 16 height 9
click at [586, 176] on input "checkbox" at bounding box center [587, 173] width 6 height 6
checkbox input "true"
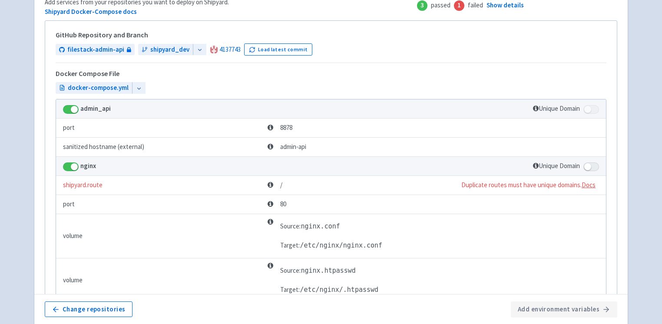
scroll to position [183, 0]
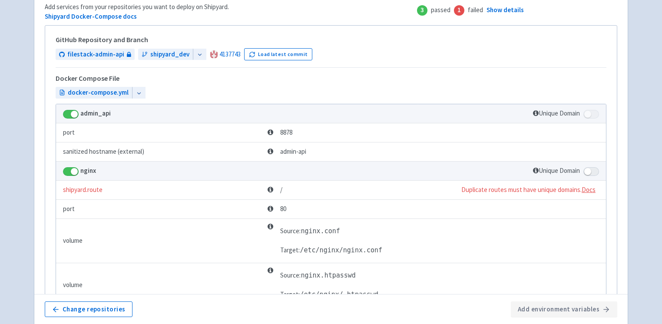
click at [593, 176] on span at bounding box center [592, 171] width 16 height 9
click at [589, 172] on input "checkbox" at bounding box center [587, 169] width 6 height 6
checkbox input "true"
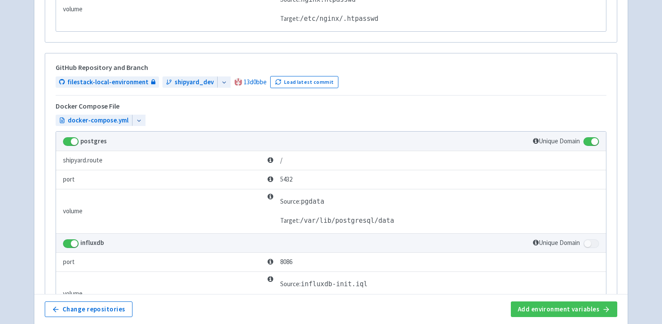
scroll to position [466, 0]
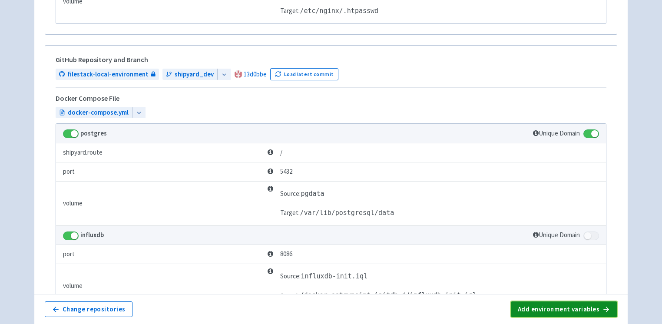
click at [561, 311] on button "Add environment variables" at bounding box center [564, 310] width 106 height 16
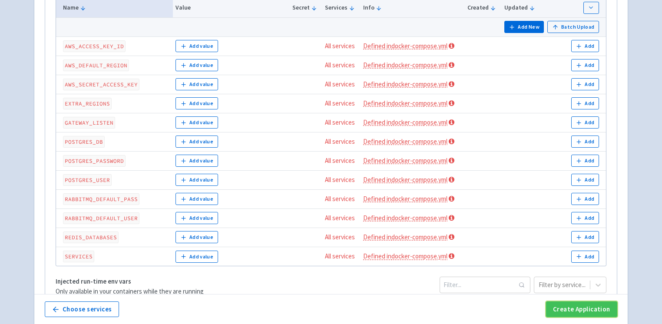
scroll to position [274, 0]
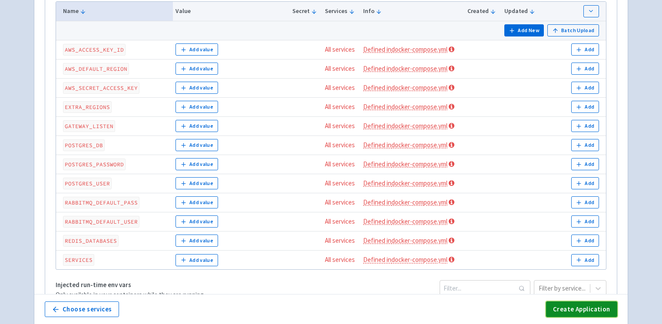
click at [583, 308] on button "Create Application" at bounding box center [581, 310] width 71 height 16
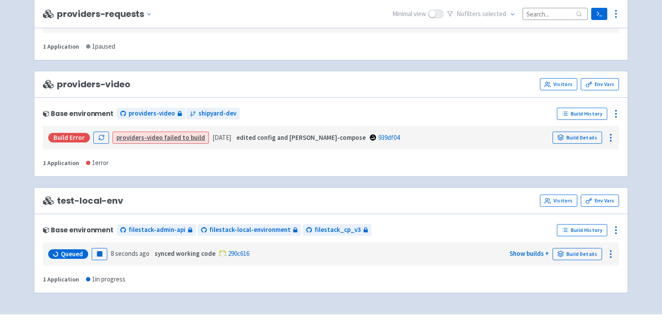
scroll to position [2008, 0]
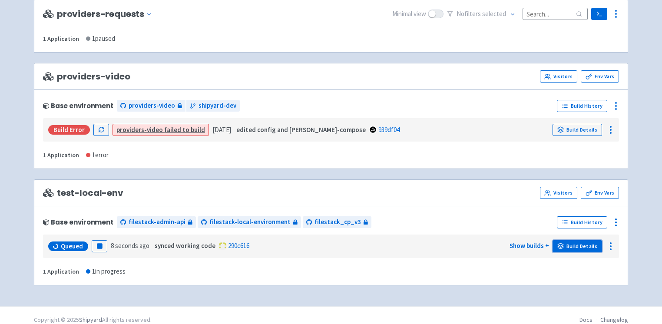
click at [579, 240] on link "Build Details" at bounding box center [578, 246] width 50 height 12
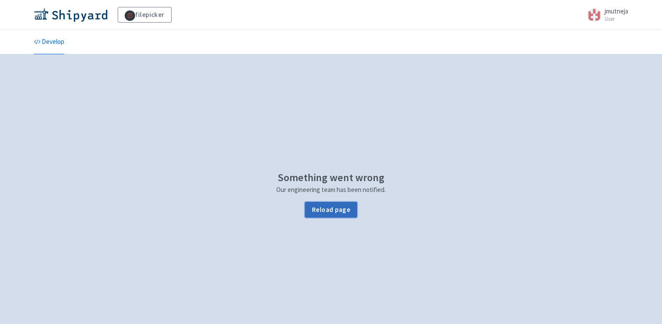
click at [330, 205] on button "Reload page" at bounding box center [331, 210] width 52 height 16
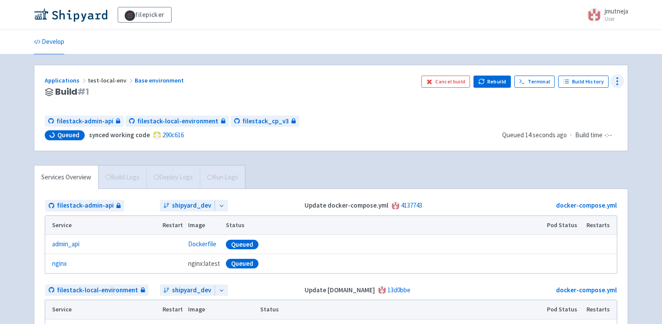
click at [624, 83] on div at bounding box center [618, 81] width 14 height 14
click at [570, 147] on span "Env Vars" at bounding box center [567, 147] width 23 height 12
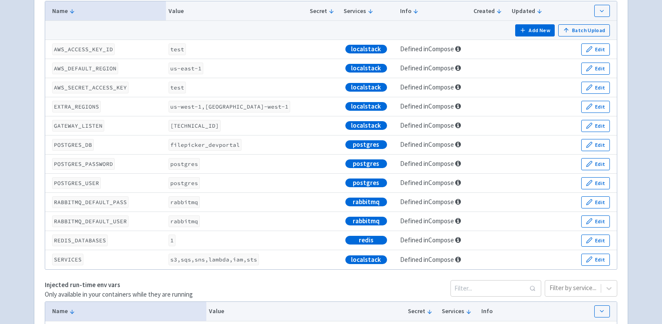
scroll to position [203, 0]
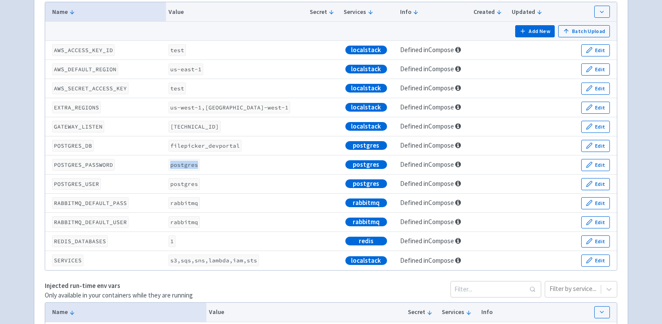
drag, startPoint x: 174, startPoint y: 164, endPoint x: 200, endPoint y: 166, distance: 26.1
click at [200, 166] on code "postgres" at bounding box center [184, 165] width 31 height 12
drag, startPoint x: 176, startPoint y: 183, endPoint x: 199, endPoint y: 183, distance: 22.6
click at [200, 182] on code "postgres" at bounding box center [184, 184] width 31 height 12
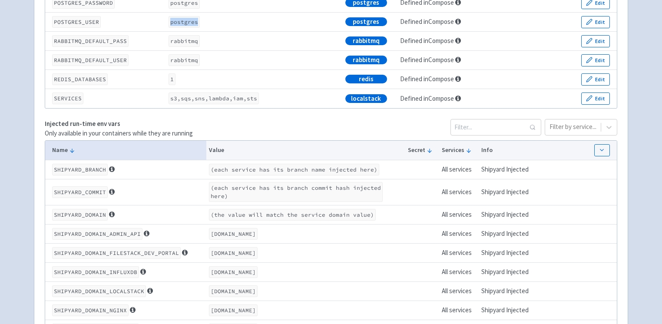
scroll to position [176, 0]
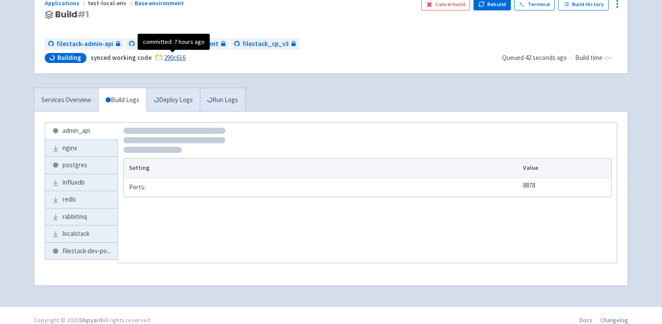
scroll to position [81, 0]
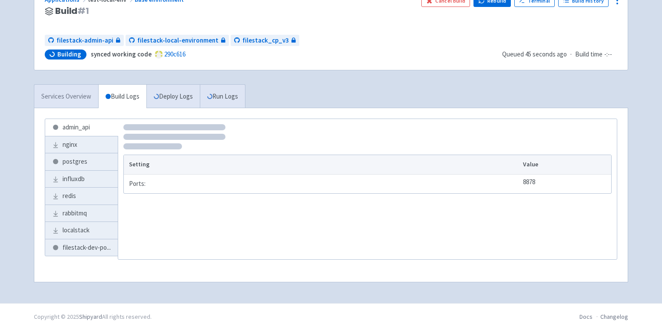
click at [83, 103] on link "Services Overview" at bounding box center [66, 97] width 64 height 24
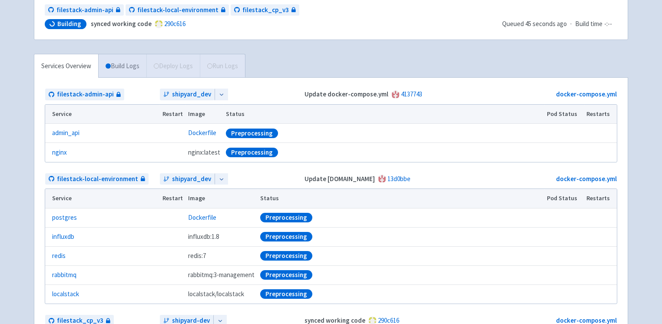
click at [127, 73] on link "Build Logs" at bounding box center [123, 66] width 48 height 24
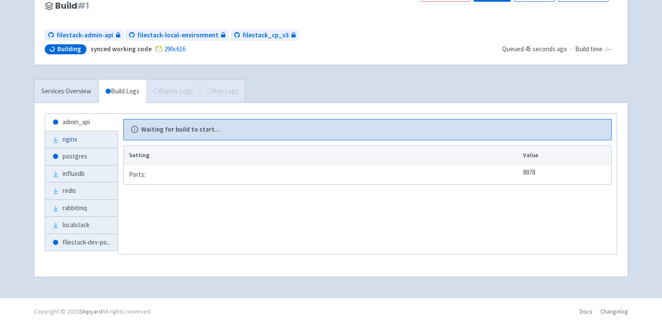
click at [78, 141] on link "nginx" at bounding box center [81, 139] width 73 height 17
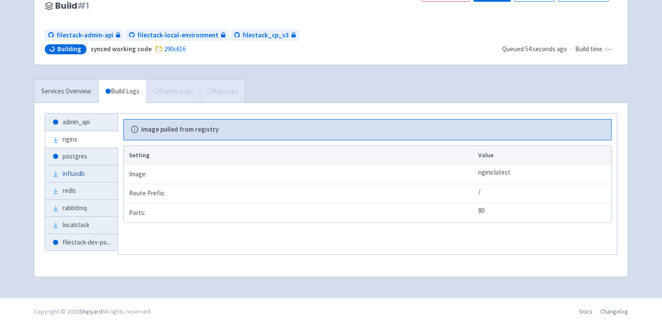
click at [78, 178] on link "influxdb" at bounding box center [81, 174] width 73 height 17
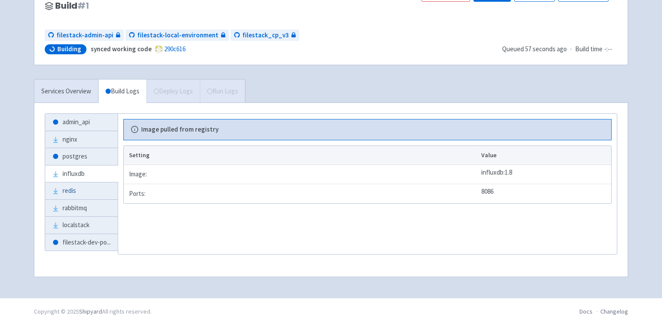
click at [73, 193] on link "redis" at bounding box center [81, 191] width 73 height 17
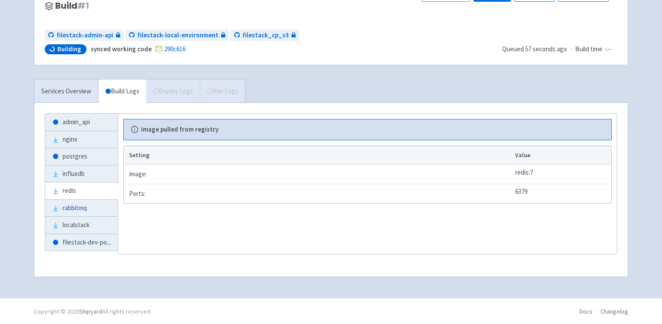
click at [73, 200] on link "rabbitmq" at bounding box center [81, 208] width 73 height 17
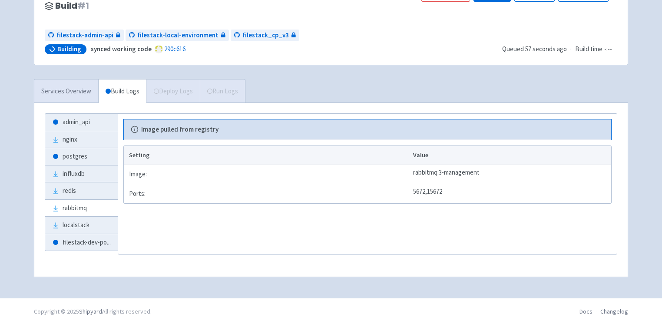
click at [69, 96] on link "Services Overview" at bounding box center [66, 92] width 64 height 24
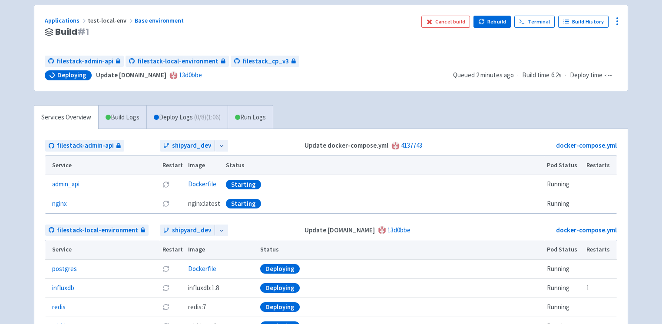
scroll to position [34, 0]
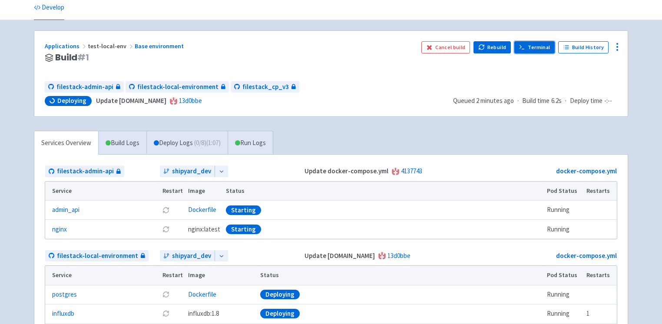
click at [547, 47] on link "Terminal" at bounding box center [535, 47] width 40 height 12
click at [183, 139] on link "Deploy Logs ( 0 / 8 ) (4:31)" at bounding box center [186, 143] width 81 height 24
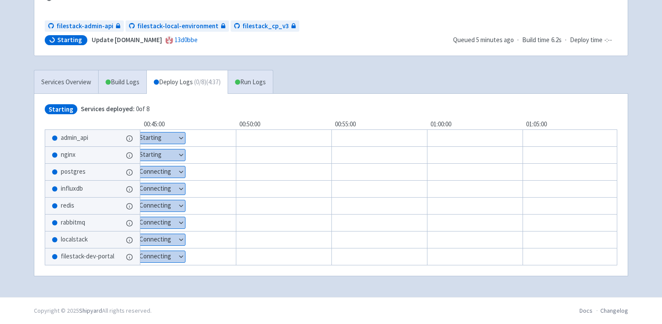
click at [154, 140] on button "Show details" at bounding box center [155, 138] width 59 height 11
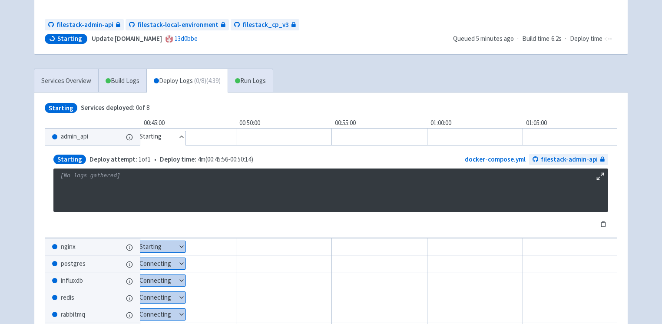
click at [153, 246] on button "Show details" at bounding box center [155, 246] width 59 height 11
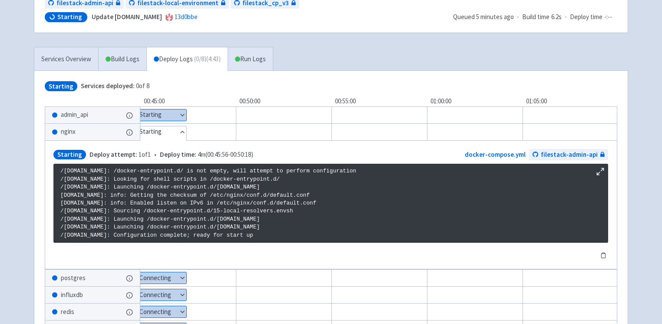
scroll to position [114, 0]
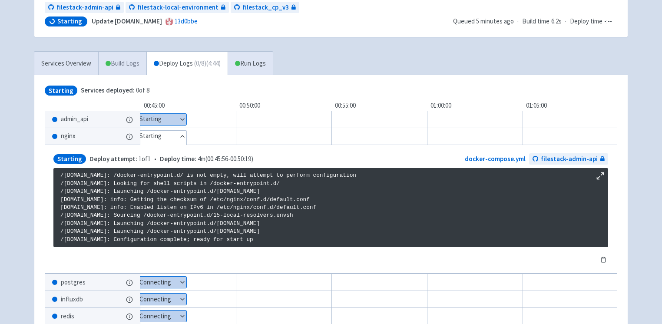
click at [127, 64] on link "Build Logs" at bounding box center [123, 64] width 48 height 24
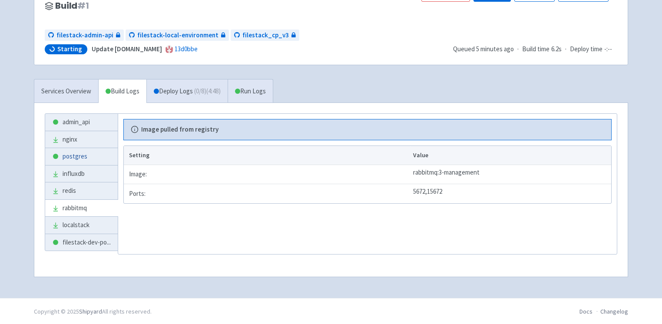
click at [95, 160] on link "postgres" at bounding box center [81, 156] width 73 height 17
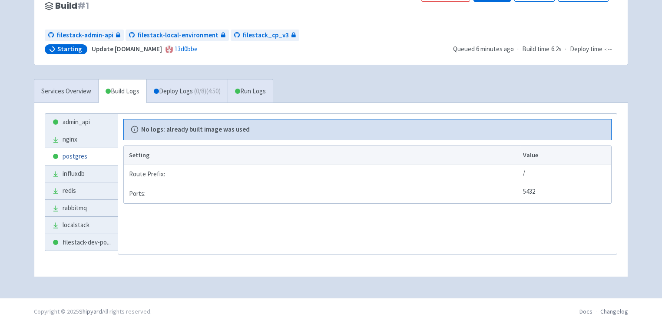
click at [82, 154] on link "postgres" at bounding box center [81, 156] width 73 height 17
click at [74, 119] on link "admin_api" at bounding box center [81, 122] width 73 height 17
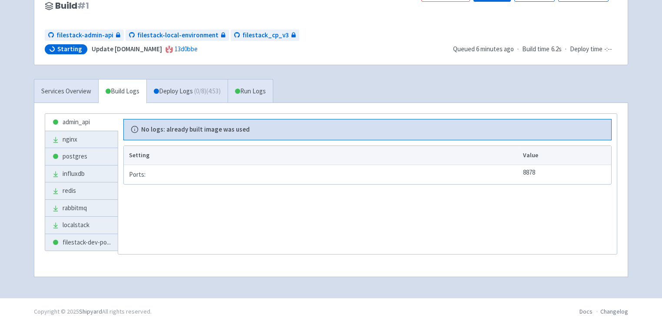
click at [80, 199] on li "rabbitmq" at bounding box center [81, 208] width 73 height 18
click at [73, 245] on link "filestack-dev-po ..." at bounding box center [81, 242] width 73 height 17
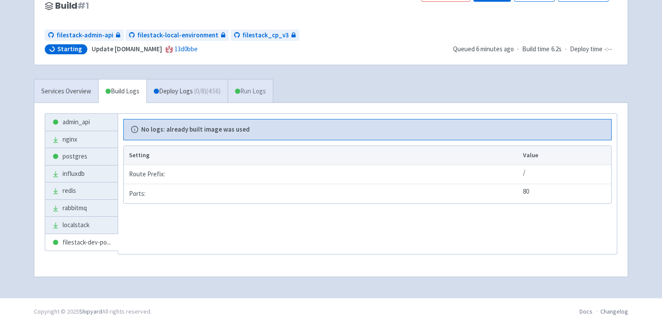
click at [252, 89] on link "Run Logs" at bounding box center [250, 92] width 45 height 24
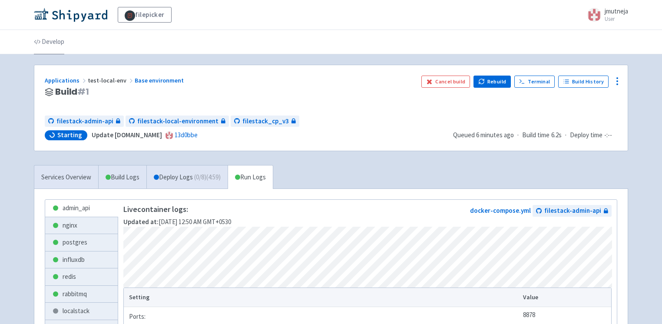
click at [48, 37] on link "Develop" at bounding box center [49, 42] width 30 height 24
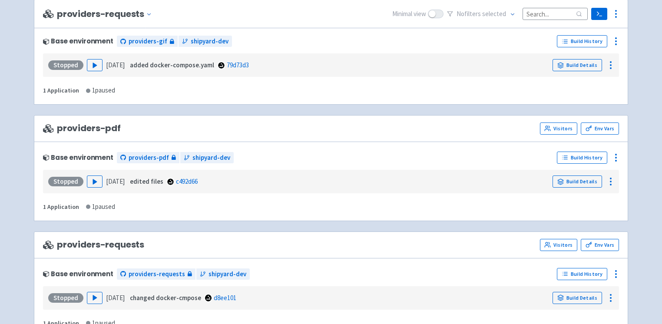
scroll to position [2008, 0]
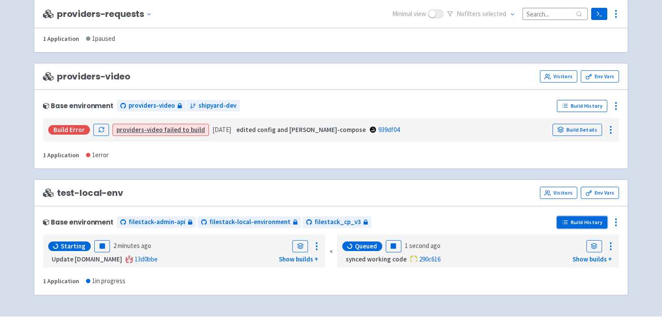
click at [561, 216] on link "Build History" at bounding box center [582, 222] width 50 height 12
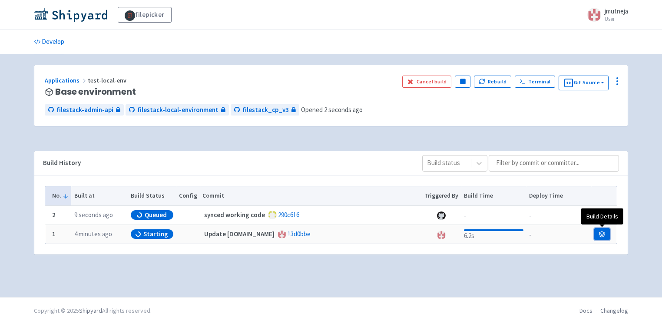
click at [601, 233] on icon at bounding box center [603, 233] width 6 height 3
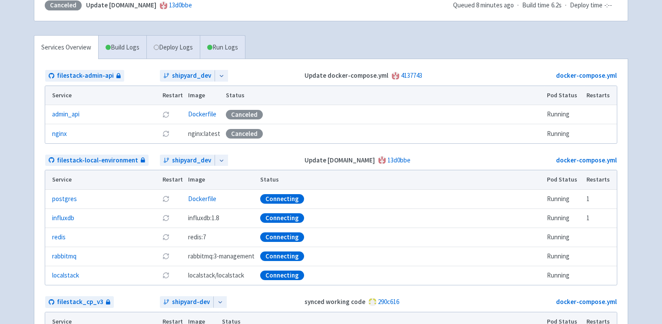
scroll to position [104, 0]
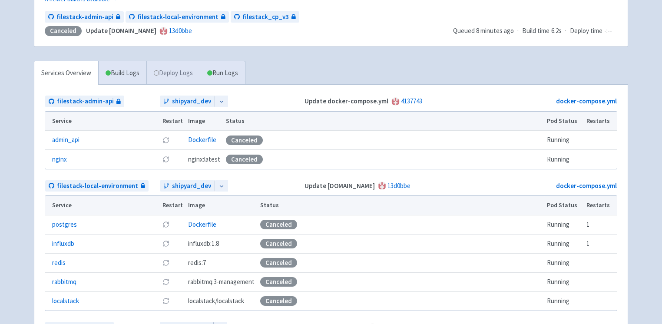
click at [180, 76] on link "Deploy Logs" at bounding box center [172, 73] width 53 height 24
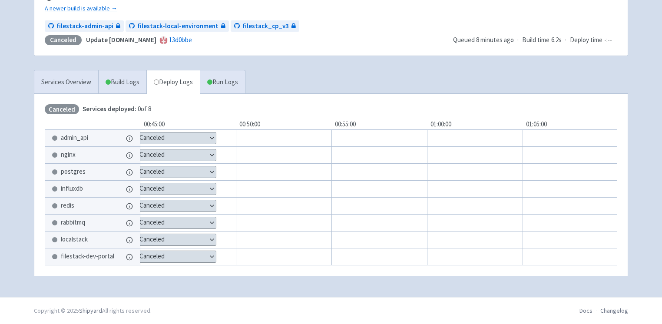
scroll to position [96, 0]
click at [235, 86] on link "Run Logs" at bounding box center [222, 82] width 45 height 24
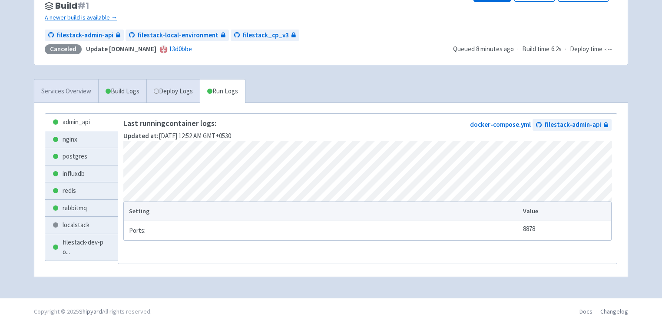
click at [92, 84] on link "Services Overview" at bounding box center [66, 92] width 64 height 24
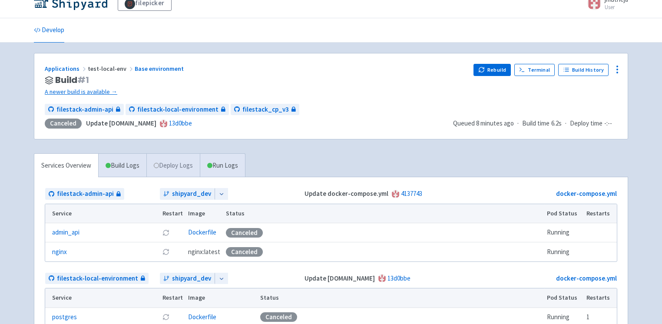
scroll to position [5, 0]
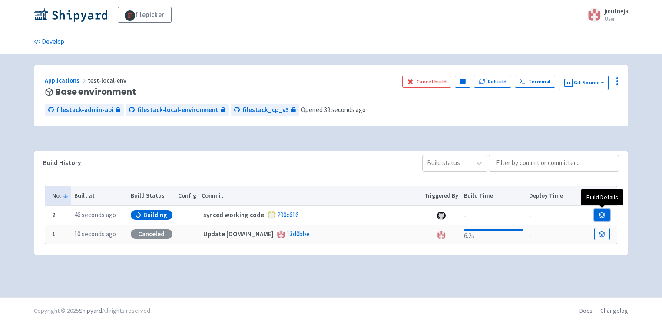
click at [608, 213] on link at bounding box center [602, 215] width 16 height 12
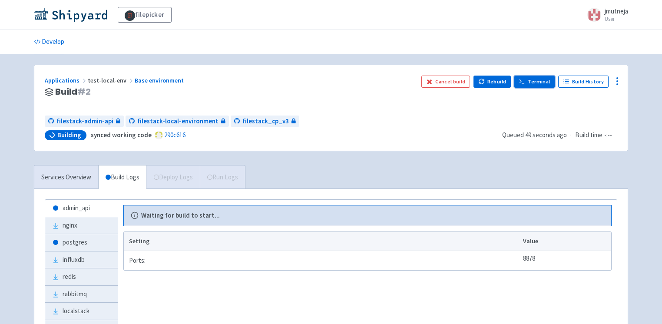
click at [536, 82] on link "Terminal" at bounding box center [535, 82] width 40 height 12
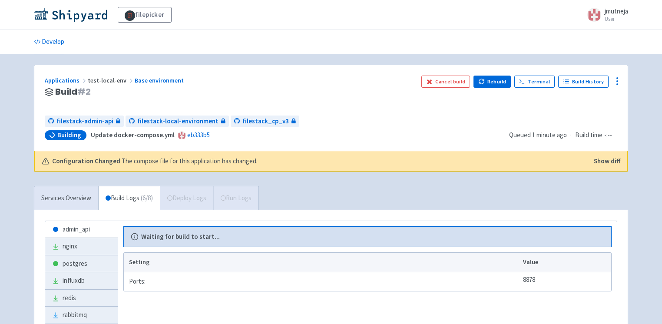
click at [176, 196] on div "Services Overview Build Logs ( 6 / 8 ) Deploy Logs Run Logs" at bounding box center [146, 198] width 225 height 24
click at [76, 189] on link "Services Overview" at bounding box center [66, 198] width 64 height 24
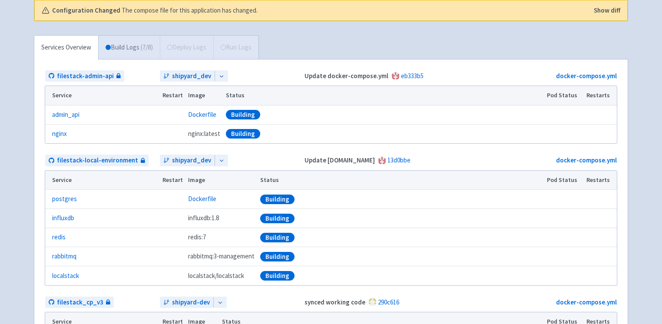
scroll to position [136, 0]
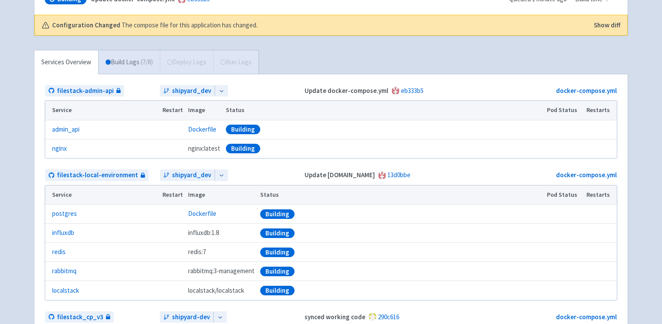
click at [121, 70] on link "Build Logs ( 7 / 8 )" at bounding box center [129, 62] width 61 height 24
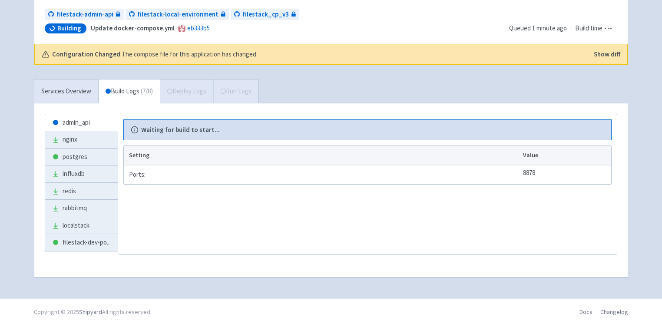
click at [598, 56] on button "Show diff" at bounding box center [607, 55] width 27 height 10
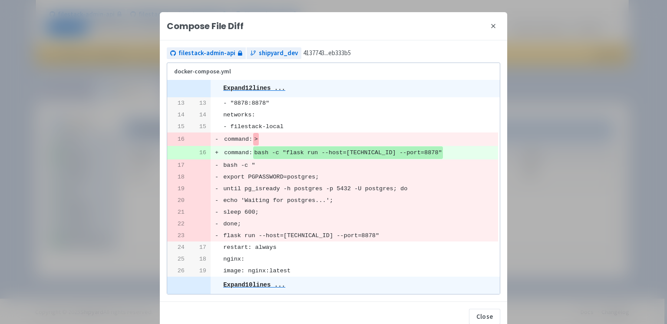
click at [490, 28] on icon at bounding box center [493, 26] width 7 height 7
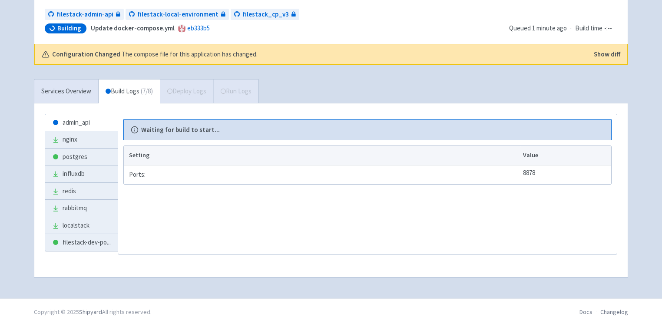
scroll to position [0, 0]
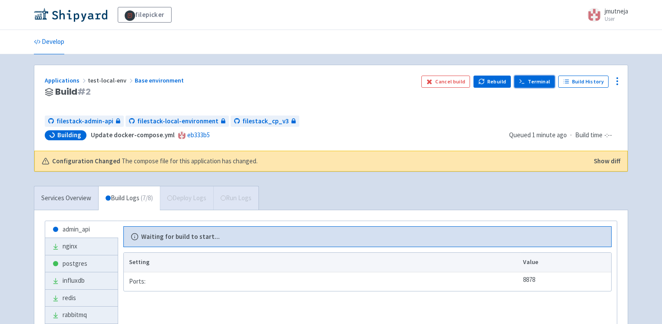
click at [525, 82] on icon at bounding box center [522, 81] width 7 height 7
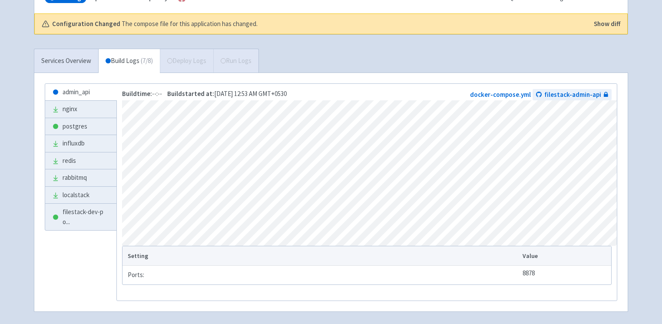
scroll to position [149, 0]
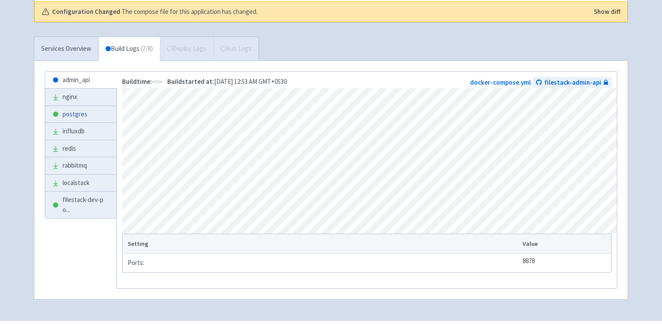
click at [74, 110] on link "postgres" at bounding box center [80, 114] width 71 height 17
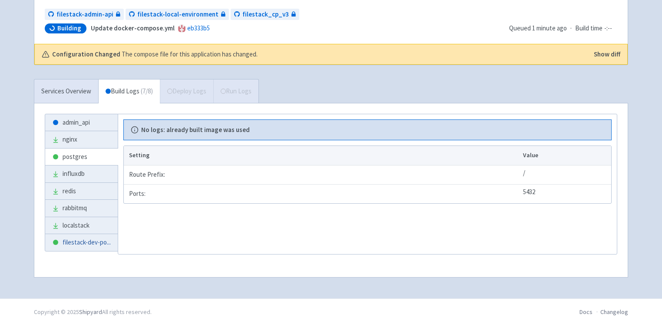
click at [71, 234] on link "filestack-dev-po ..." at bounding box center [81, 242] width 73 height 17
click at [71, 126] on link "admin_api" at bounding box center [81, 122] width 73 height 17
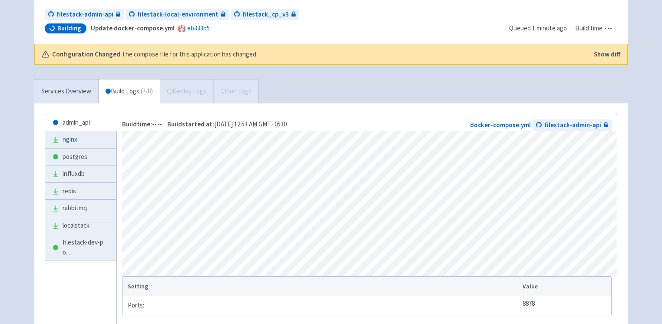
scroll to position [175, 0]
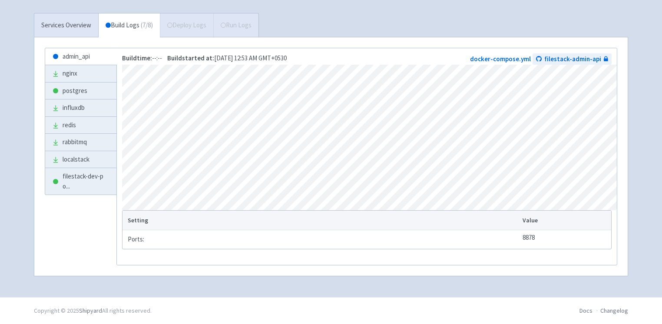
click at [185, 23] on div "Services Overview Build Logs ( 7 / 8 ) Deploy Logs Run Logs" at bounding box center [146, 25] width 225 height 24
click at [197, 28] on div "Services Overview Build Logs ( 7 / 8 ) Deploy Logs Run Logs" at bounding box center [146, 25] width 225 height 24
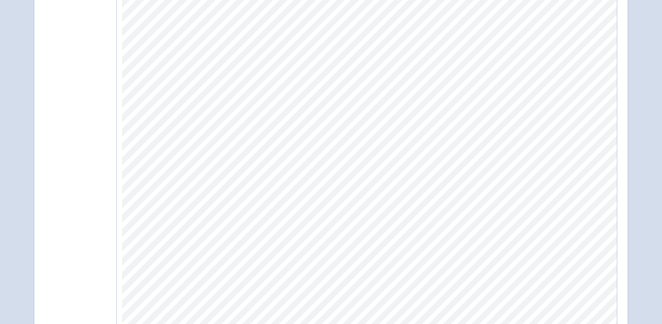
scroll to position [0, 0]
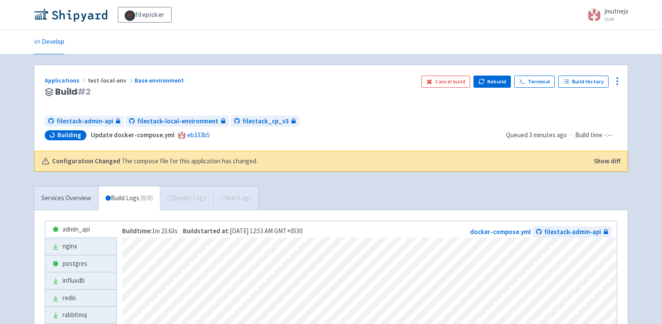
click at [189, 195] on div "Services Overview Build Logs ( 8 / 8 ) Deploy Logs Run Logs" at bounding box center [146, 198] width 225 height 24
click at [90, 241] on link "nginx" at bounding box center [80, 246] width 71 height 17
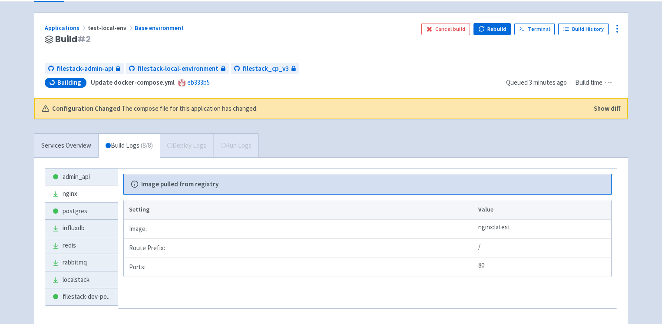
scroll to position [55, 0]
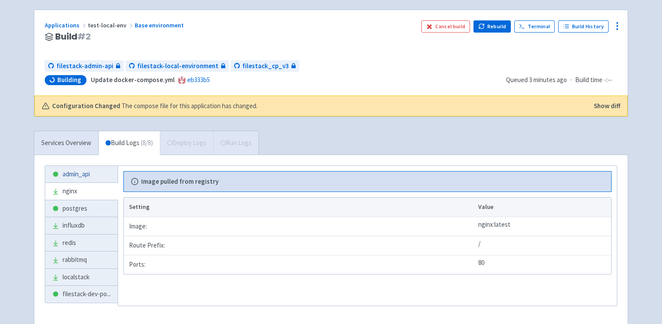
click at [86, 173] on link "admin_api" at bounding box center [81, 174] width 73 height 17
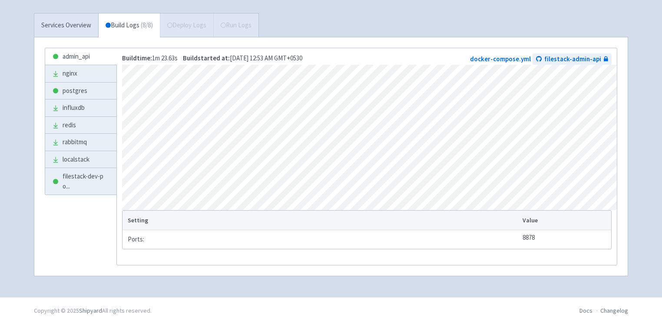
scroll to position [175, 0]
click at [192, 24] on div "Services Overview Build Logs ( 8 / 8 ) Deploy Logs Run Logs" at bounding box center [146, 25] width 225 height 24
click at [80, 100] on link "influxdb" at bounding box center [80, 108] width 71 height 17
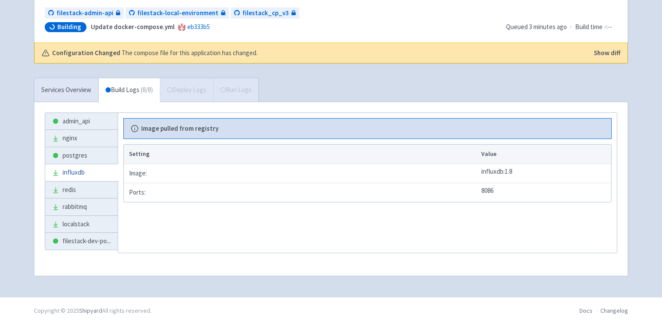
scroll to position [107, 0]
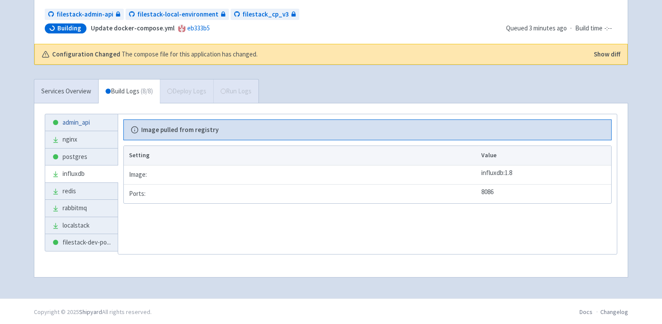
click at [74, 120] on link "admin_api" at bounding box center [81, 122] width 73 height 17
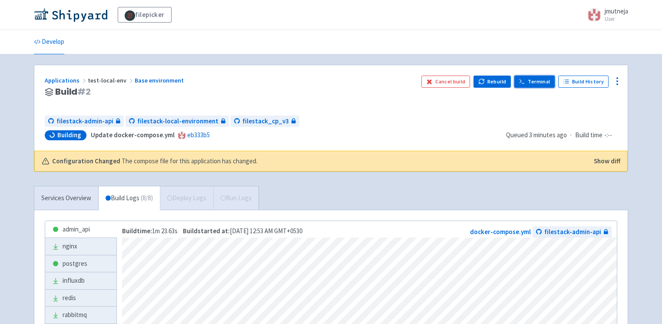
click at [542, 82] on link "Terminal" at bounding box center [535, 82] width 40 height 12
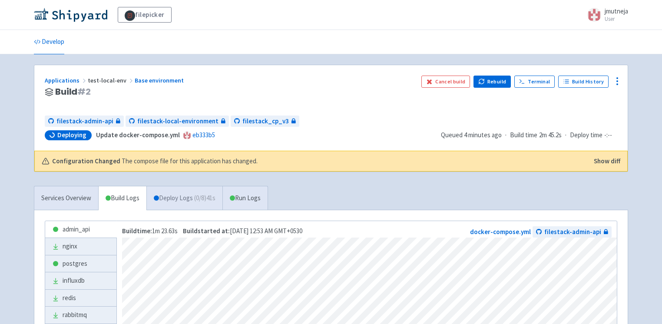
click at [186, 203] on link "Deploy Logs ( 0 / 8 ) 41s" at bounding box center [184, 198] width 76 height 24
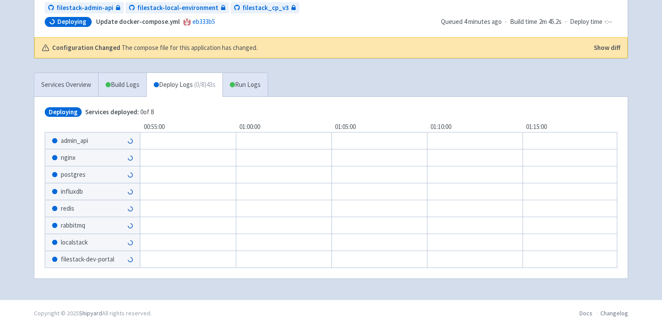
scroll to position [13, 0]
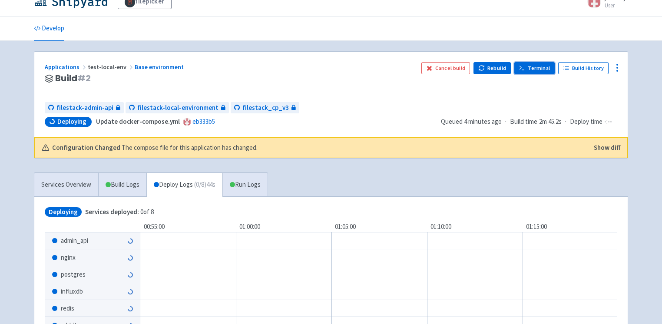
click at [536, 70] on link "Terminal" at bounding box center [535, 68] width 40 height 12
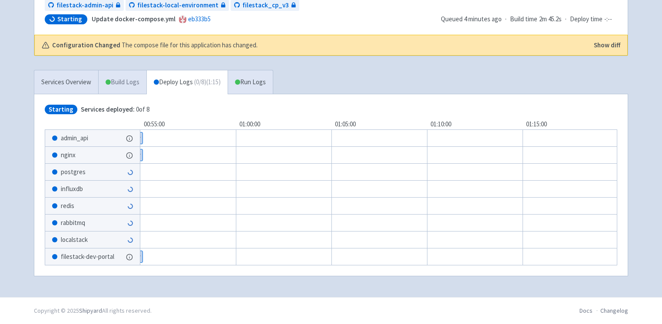
click at [127, 76] on link "Build Logs" at bounding box center [123, 82] width 48 height 24
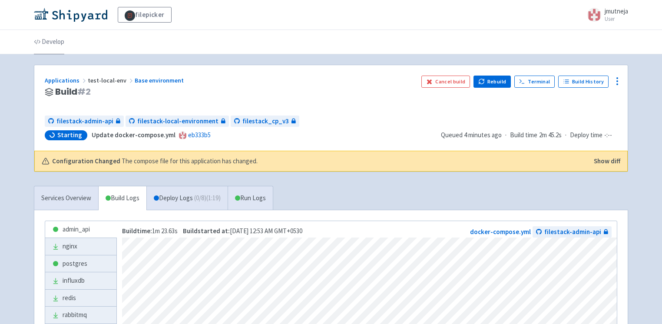
click at [57, 39] on link "Develop" at bounding box center [49, 42] width 30 height 24
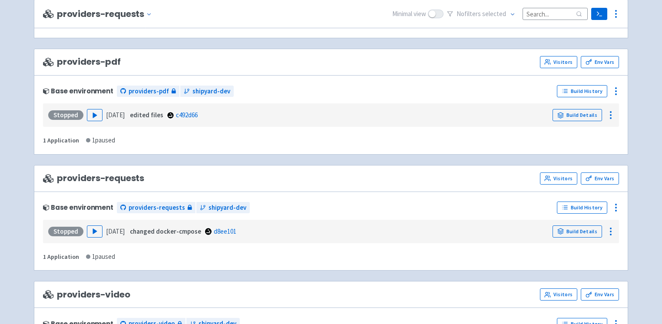
scroll to position [2008, 0]
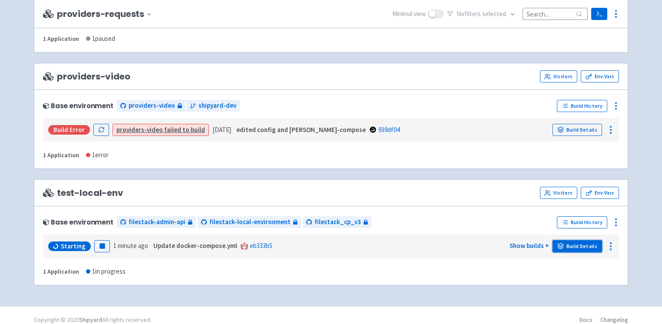
click at [577, 240] on link "Build Details" at bounding box center [578, 246] width 50 height 12
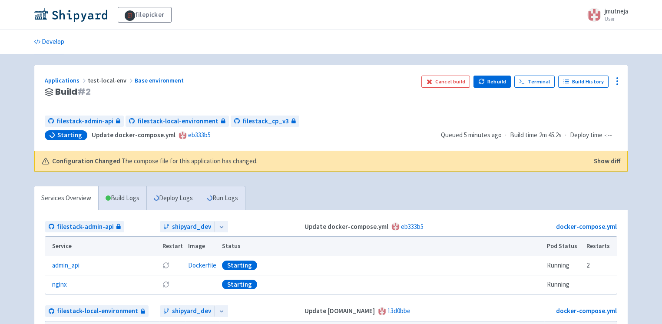
scroll to position [152, 0]
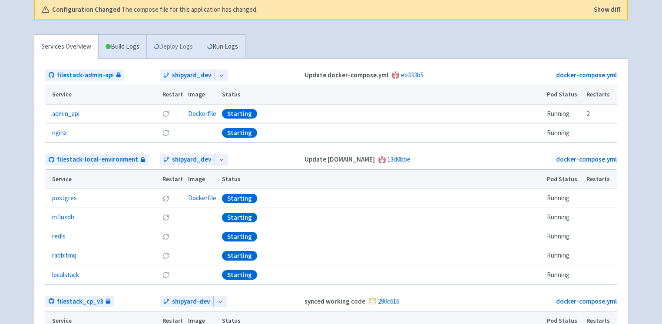
click at [183, 43] on link "Deploy Logs" at bounding box center [172, 47] width 53 height 24
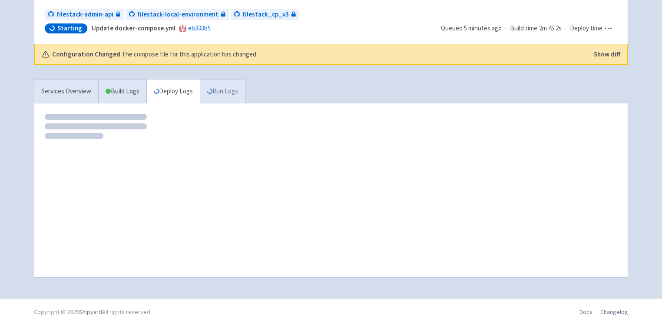
click at [212, 92] on icon at bounding box center [210, 92] width 6 height 6
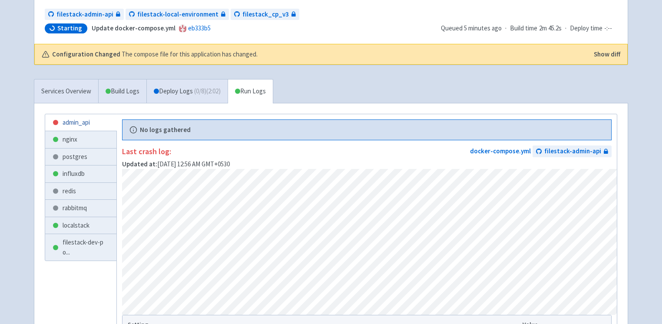
click at [84, 123] on link "admin_api" at bounding box center [80, 122] width 71 height 17
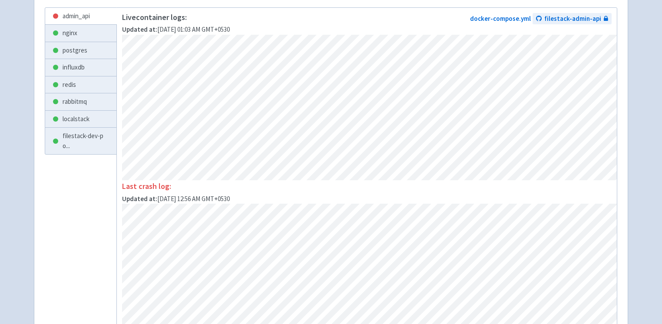
scroll to position [358, 0]
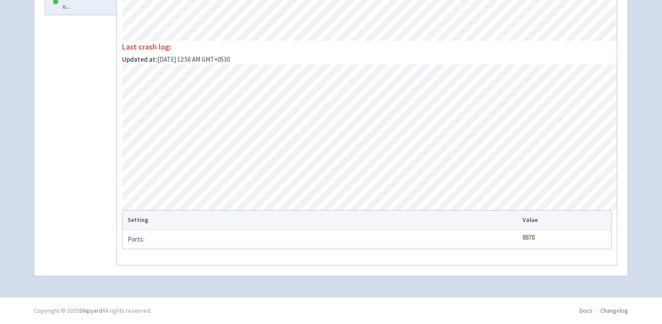
click at [97, 147] on ul "admin_api nginx postgres influxdb redis rabbitmq localstack filestack-dev-po ..." at bounding box center [81, 65] width 72 height 395
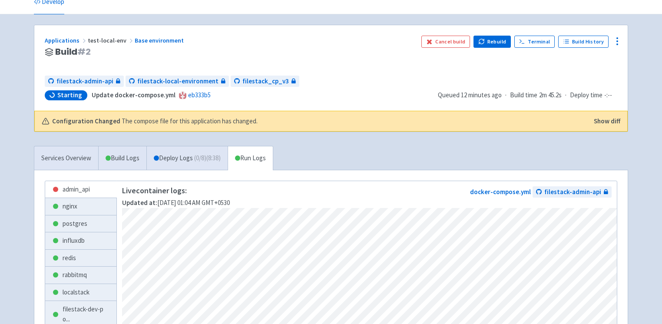
scroll to position [34, 0]
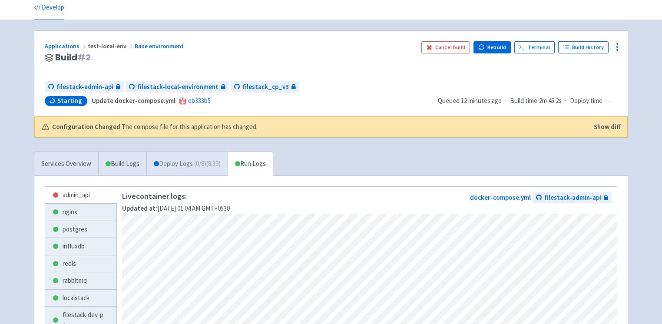
click at [201, 165] on span "( 0 / 8 ) (8:39)" at bounding box center [207, 164] width 27 height 10
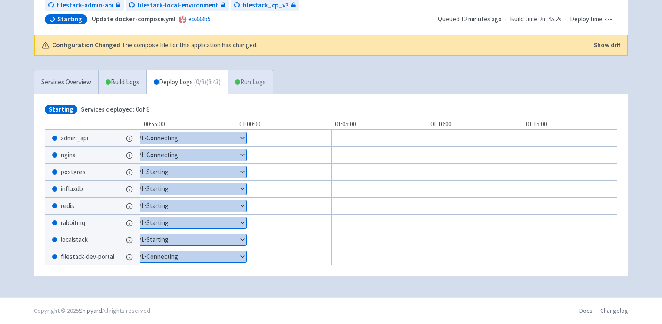
click at [268, 80] on link "Run Logs" at bounding box center [250, 82] width 45 height 24
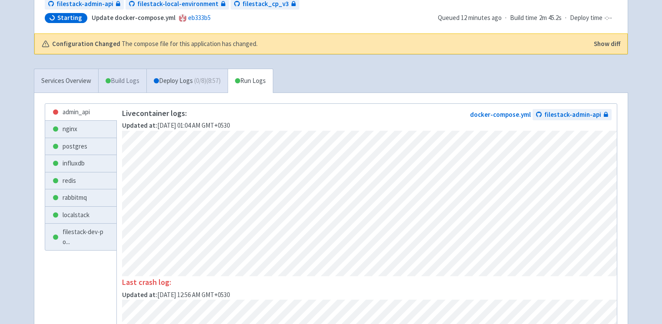
click at [133, 78] on link "Build Logs" at bounding box center [123, 81] width 48 height 24
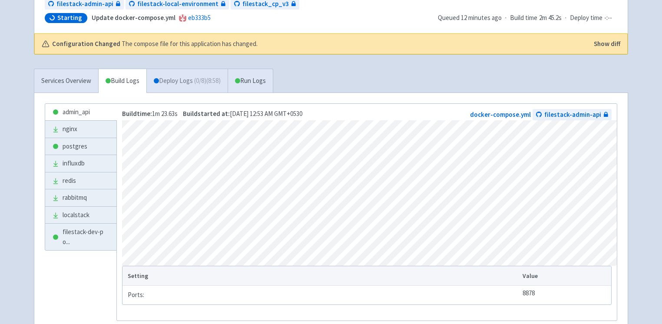
click at [179, 83] on link "Deploy Logs ( 0 / 8 ) (8:58)" at bounding box center [186, 81] width 81 height 24
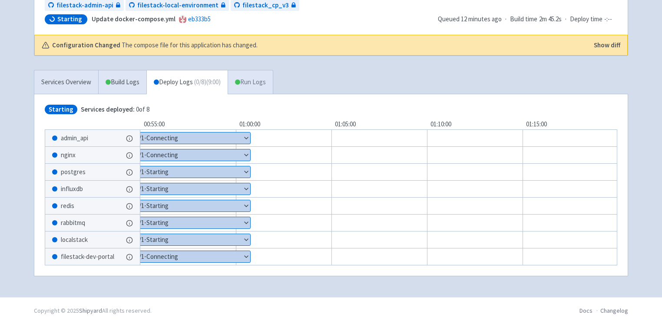
click at [256, 83] on link "Run Logs" at bounding box center [250, 82] width 45 height 24
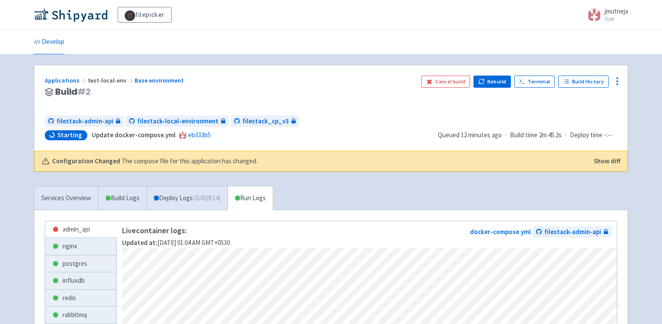
click at [598, 163] on button "Show diff" at bounding box center [607, 161] width 27 height 10
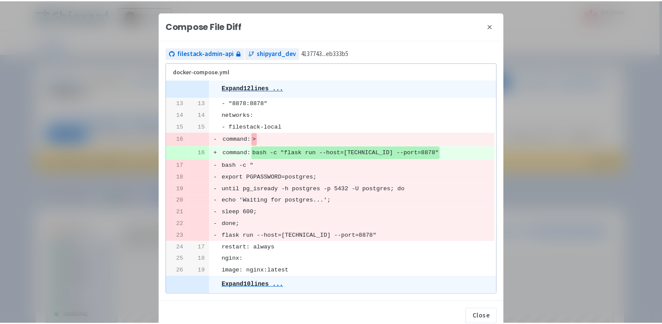
scroll to position [21, 0]
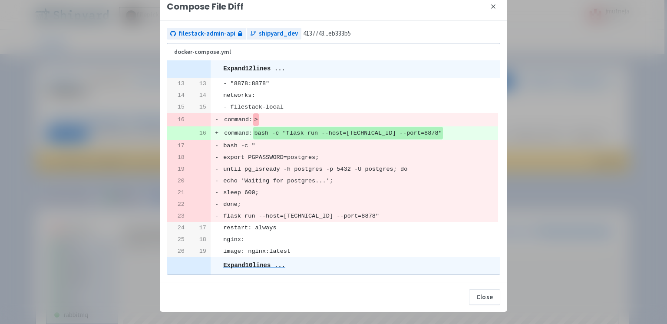
click at [281, 169] on pre "until pg_isready -h postgres -p 5432 -U postgres; do" at bounding box center [360, 169] width 275 height 11
copy pre "pg_isready"
click at [262, 166] on pre "until pg_isready -h postgres -p 5432 -U postgres; do" at bounding box center [360, 169] width 275 height 11
drag, startPoint x: 266, startPoint y: 167, endPoint x: 414, endPoint y: 165, distance: 148.6
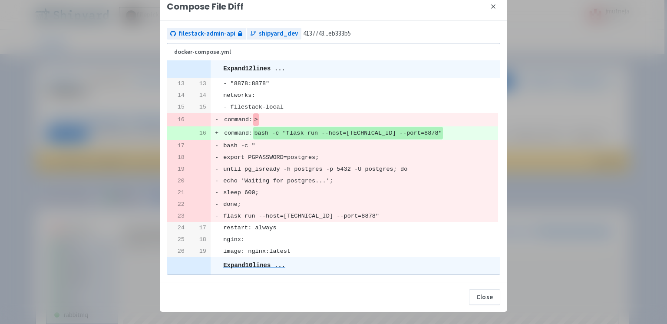
click at [414, 165] on pre "until pg_isready -h postgres -p 5432 -U postgres; do" at bounding box center [360, 169] width 275 height 11
copy pre "pg_isready -h postgres -p 5432 -U postgres"
click at [290, 171] on pre "until pg_isready -h postgres -p 5432 -U postgres; do" at bounding box center [360, 169] width 275 height 11
click at [485, 297] on button "Close" at bounding box center [484, 297] width 31 height 16
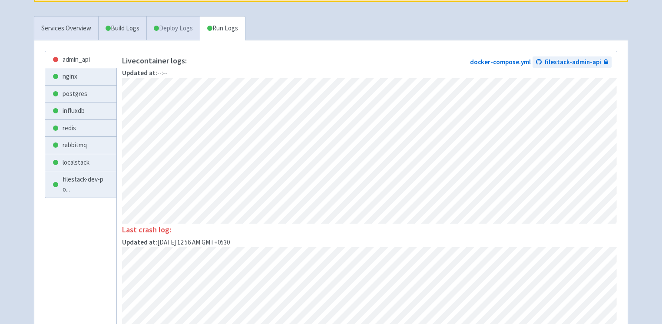
scroll to position [208, 0]
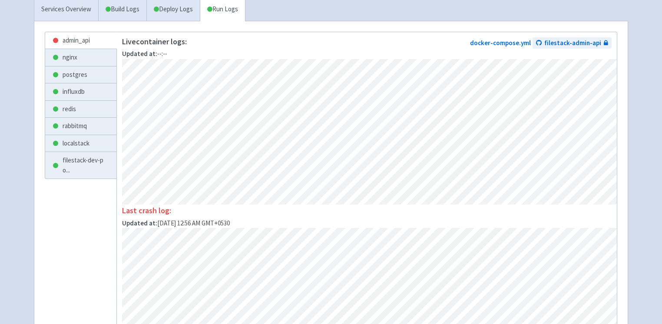
click at [214, 47] on div "Live container logs: Updated at: --:-- docker-compose.yml filestack-admin-api" at bounding box center [367, 48] width 490 height 22
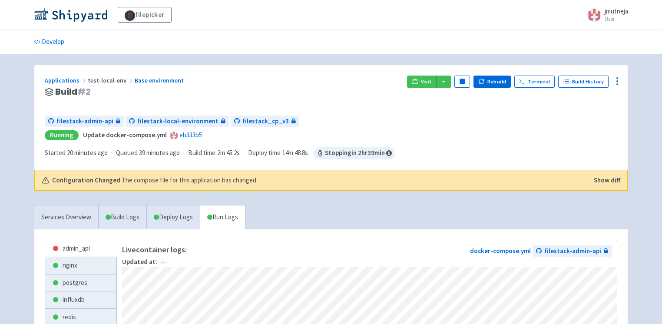
click at [297, 78] on div "Applications test-local-env Base environment" at bounding box center [222, 81] width 355 height 10
click at [47, 41] on link "Develop" at bounding box center [49, 42] width 30 height 24
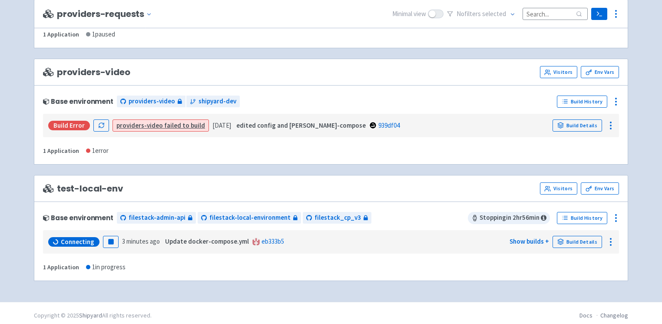
scroll to position [2008, 0]
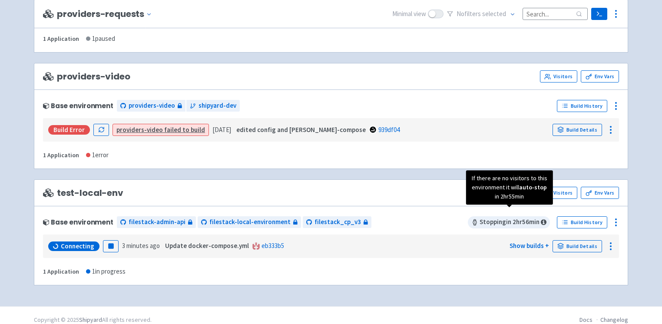
click at [547, 219] on icon at bounding box center [544, 222] width 6 height 7
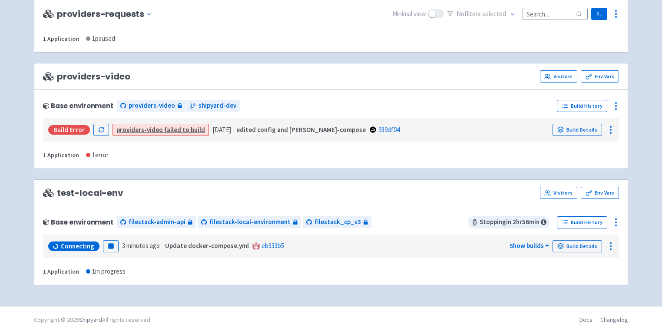
click at [496, 238] on div "Connecting Pause 3 minutes ago Update docker-compose.yml eb333b5 Show builds + …" at bounding box center [330, 246] width 569 height 17
click at [85, 240] on button "button" at bounding box center [84, 246] width 15 height 12
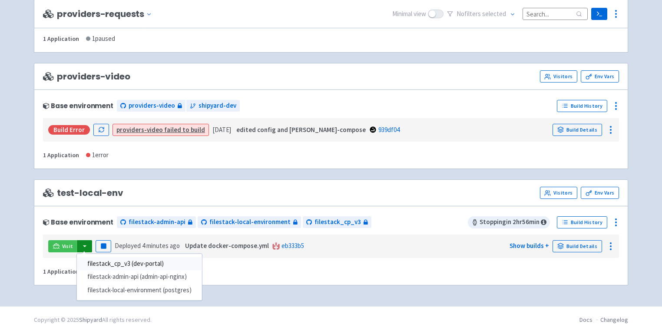
click at [118, 257] on link "filestack_cp_v3 (dev-portal)" at bounding box center [139, 263] width 125 height 13
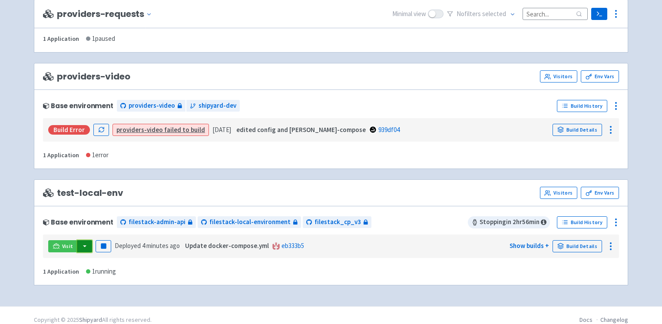
click at [83, 242] on button "button" at bounding box center [84, 246] width 15 height 12
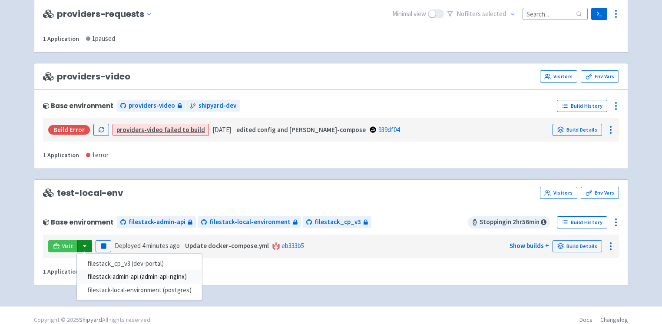
click at [103, 271] on link "filestack-admin-api (admin-api-nginx)" at bounding box center [139, 277] width 125 height 13
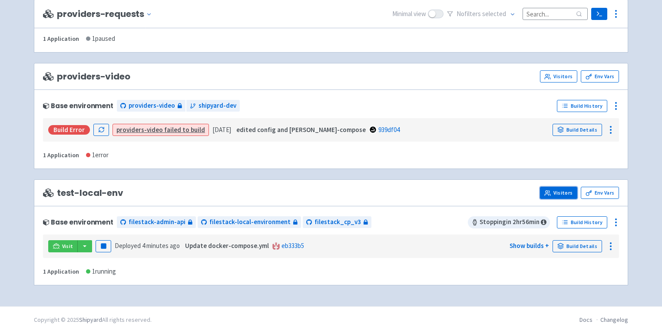
click at [560, 187] on link "Visitors" at bounding box center [558, 193] width 37 height 12
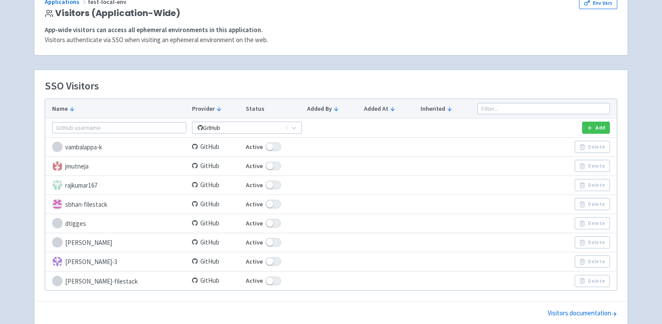
scroll to position [84, 0]
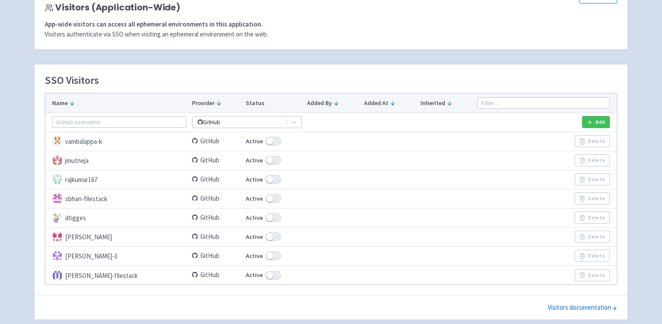
click at [269, 160] on span at bounding box center [274, 160] width 16 height 9
click at [252, 160] on input "Active" at bounding box center [249, 161] width 6 height 6
checkbox input "false"
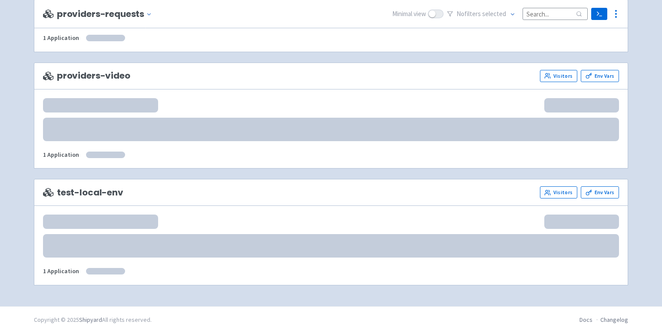
scroll to position [2008, 0]
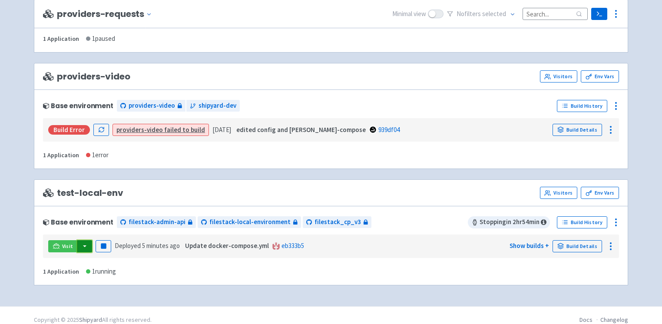
click at [84, 240] on button "button" at bounding box center [84, 246] width 15 height 12
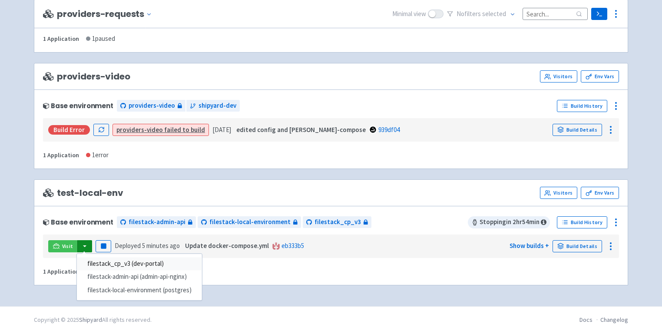
click at [97, 257] on link "filestack_cp_v3 (dev-portal)" at bounding box center [139, 263] width 125 height 13
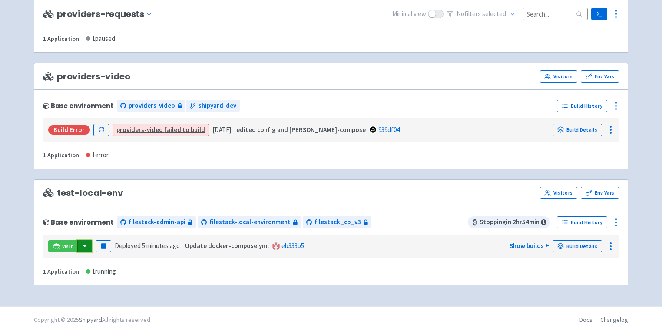
click at [86, 240] on button "button" at bounding box center [84, 246] width 15 height 12
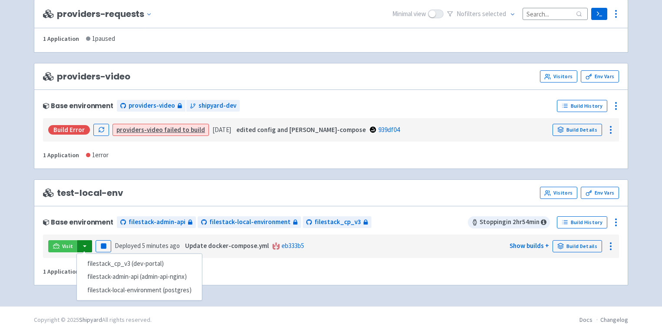
click at [386, 206] on div "Base environment filestack-admin-api filestack-local-environment filestack_cp_v…" at bounding box center [331, 246] width 594 height 80
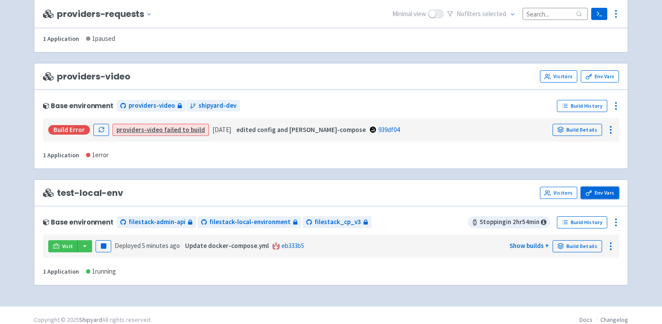
click at [586, 190] on icon at bounding box center [589, 193] width 7 height 7
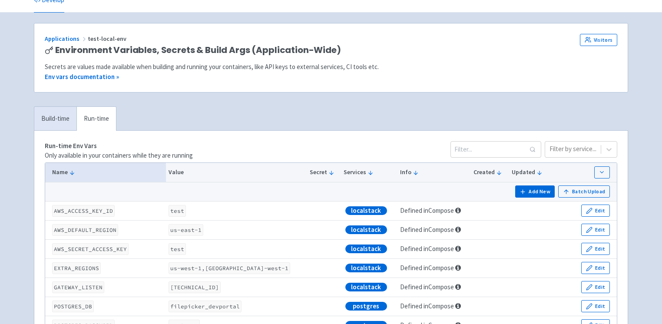
scroll to position [43, 0]
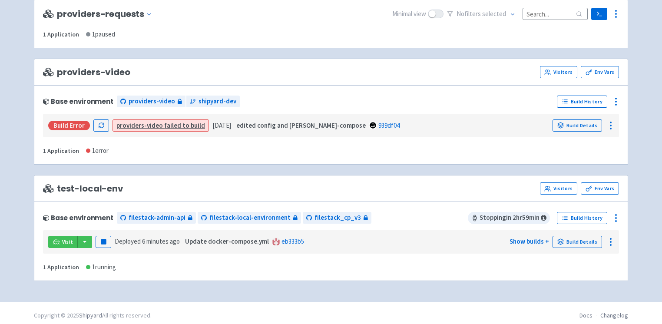
scroll to position [2008, 0]
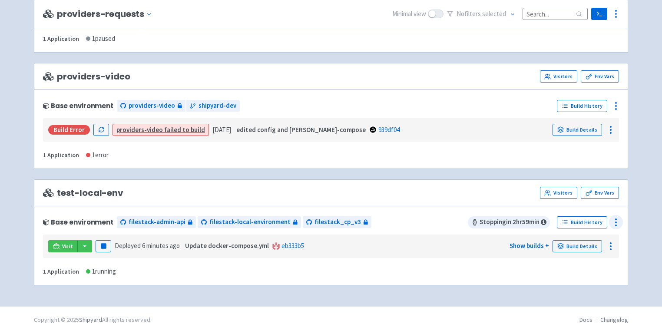
click at [614, 217] on icon at bounding box center [616, 222] width 10 height 10
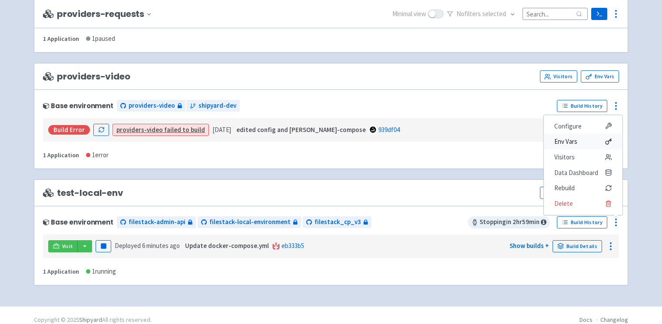
click at [581, 136] on span "Env Vars" at bounding box center [584, 142] width 58 height 12
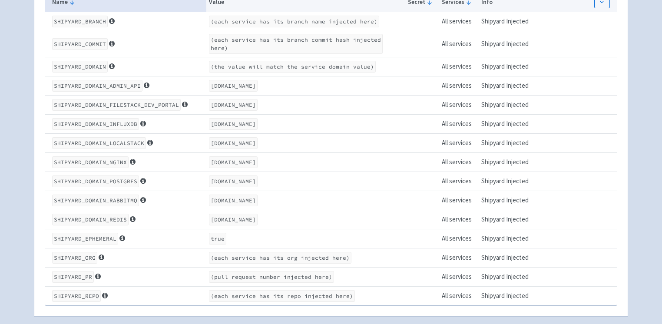
scroll to position [511, 0]
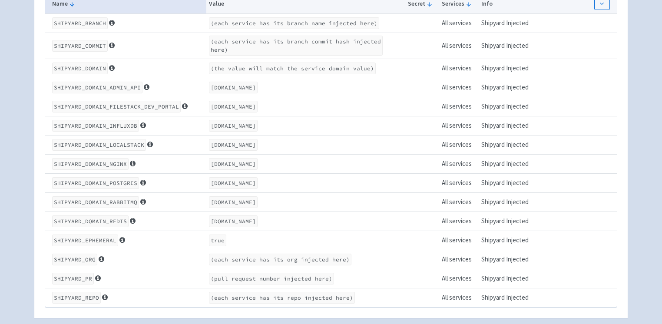
drag, startPoint x: 206, startPoint y: 86, endPoint x: 349, endPoint y: 86, distance: 142.1
click at [258, 86] on code "[DOMAIN_NAME]" at bounding box center [233, 88] width 49 height 12
copy code "[DOMAIN_NAME]"
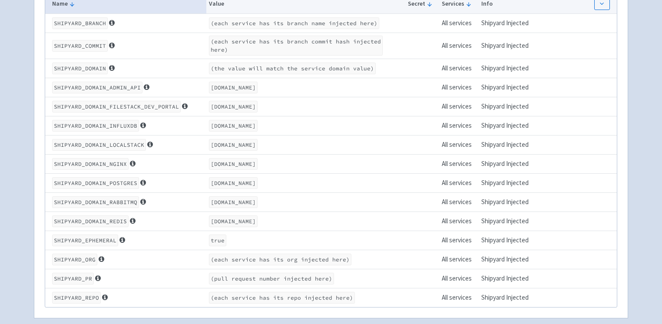
scroll to position [485, 0]
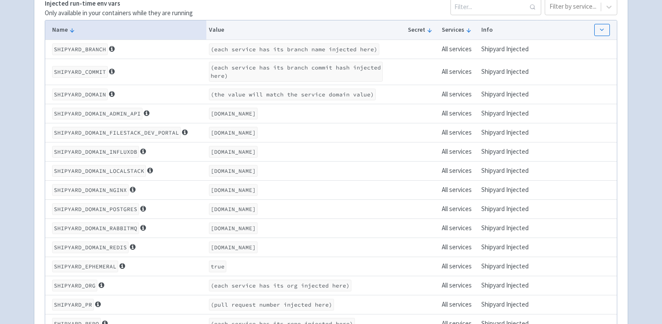
click at [124, 108] on code "SHIPYARD_DOMAIN_ADMIN_API" at bounding box center [97, 114] width 90 height 12
copy code "SHIPYARD_DOMAIN_ADMIN_API"
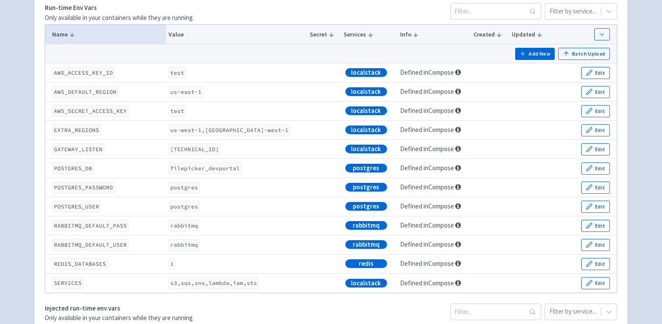
scroll to position [176, 0]
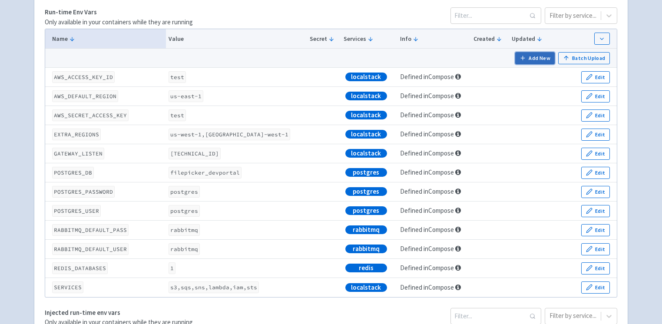
click at [541, 61] on button "Add New" at bounding box center [535, 58] width 40 height 12
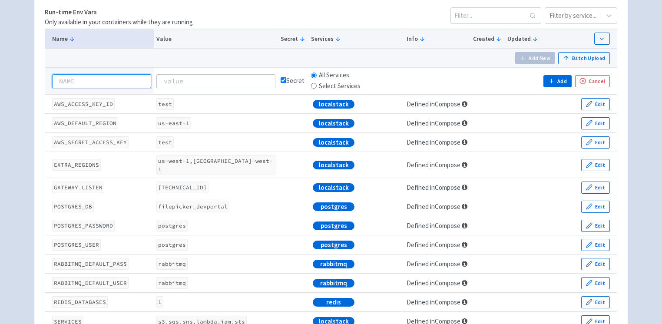
paste input "FILESTACK_DEV_PORTAL_URL"
type input "FILESTACK_DEV_PORTAL_URL"
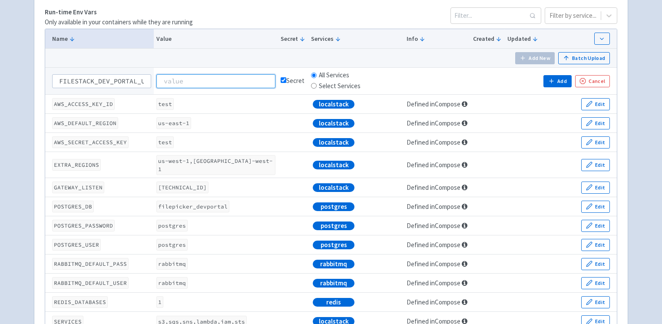
click at [203, 75] on input at bounding box center [215, 81] width 119 height 14
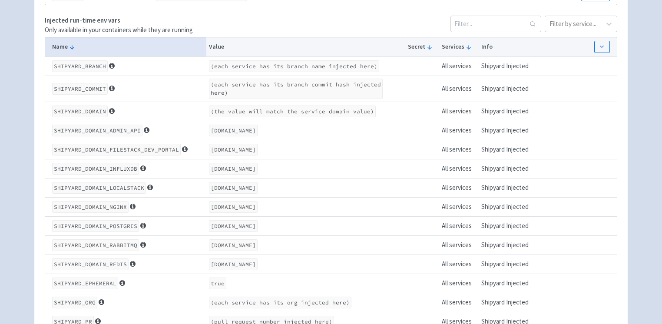
scroll to position [501, 0]
click at [214, 183] on code "test-local-env.dev.filepicker.shipyard.host" at bounding box center [233, 189] width 49 height 12
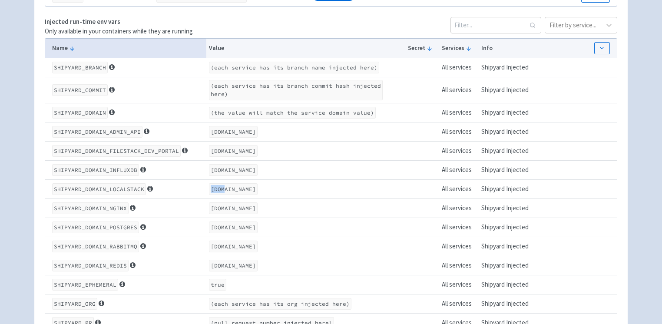
click at [214, 183] on code "test-local-env.dev.filepicker.shipyard.host" at bounding box center [233, 189] width 49 height 12
drag, startPoint x: 54, startPoint y: 172, endPoint x: 135, endPoint y: 171, distance: 80.8
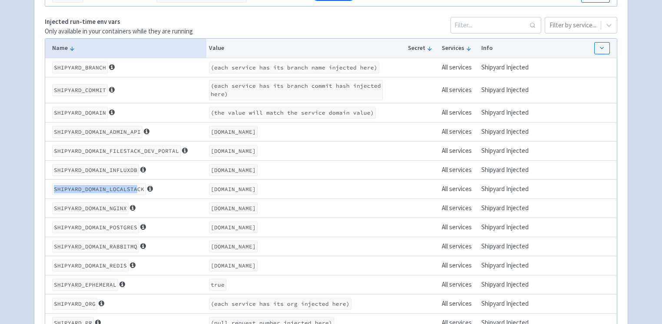
click at [135, 183] on code "SHIPYARD_DOMAIN_LOCALSTACK" at bounding box center [99, 189] width 94 height 12
drag, startPoint x: 54, startPoint y: 116, endPoint x: 137, endPoint y: 114, distance: 83.5
click at [137, 126] on code "SHIPYARD_DOMAIN_ADMIN_API" at bounding box center [97, 132] width 90 height 12
copy code "SHIPYARD_DOMAIN_ADMIN_API"
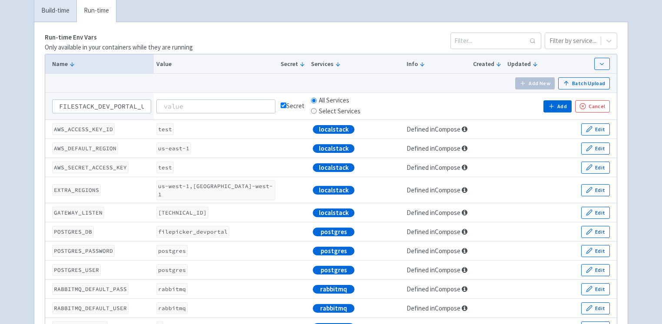
scroll to position [149, 0]
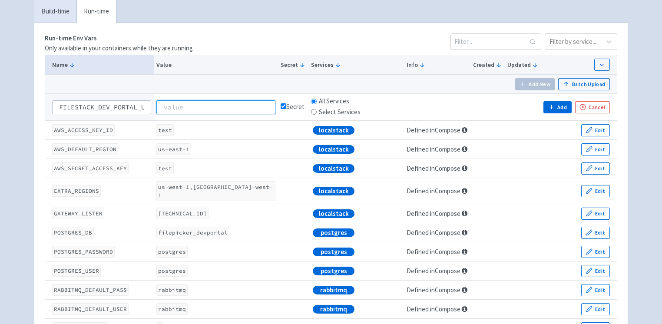
click at [194, 106] on input at bounding box center [215, 107] width 119 height 14
type input "@"
paste input "SHIPYARD_DOMAIN_ADMIN_API"
click at [172, 103] on input ""$SHIPYARD_DOMAIN_ADMIN_API"" at bounding box center [215, 107] width 119 height 14
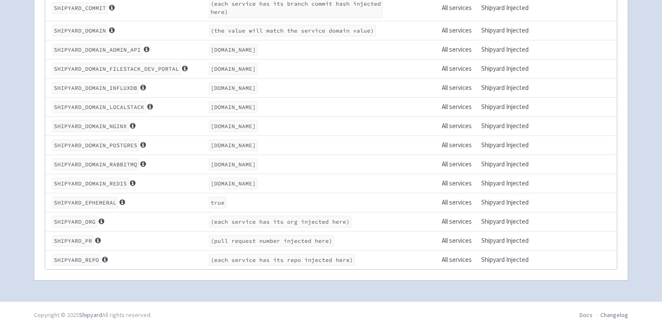
scroll to position [584, 0]
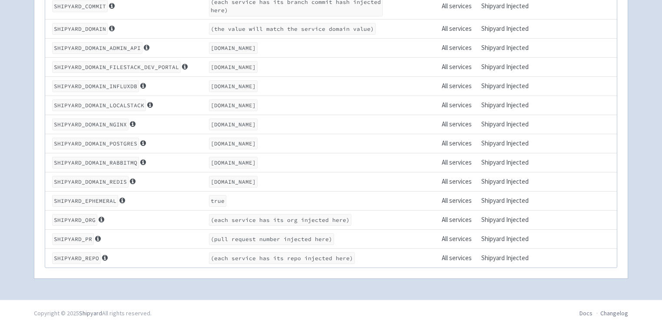
click at [222, 160] on code "test-local-env.dev.filepicker.shipyard.host" at bounding box center [233, 163] width 49 height 12
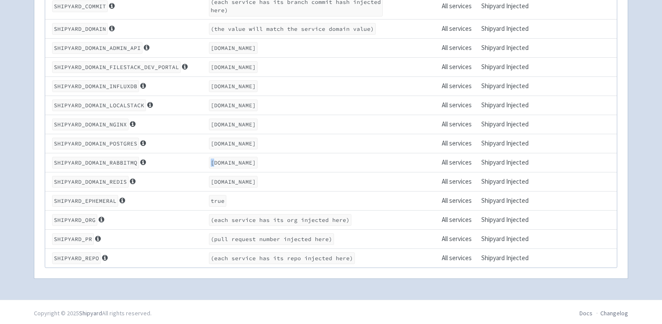
click at [222, 160] on code "test-local-env.dev.filepicker.shipyard.host" at bounding box center [233, 163] width 49 height 12
click at [258, 159] on code "test-local-env.dev.filepicker.shipyard.host" at bounding box center [233, 163] width 49 height 12
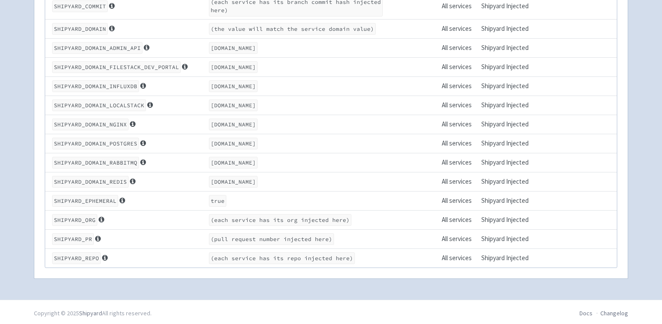
click at [258, 159] on code "test-local-env.dev.filepicker.shipyard.host" at bounding box center [233, 163] width 49 height 12
click at [233, 179] on code "test-local-env.dev.filepicker.shipyard.host" at bounding box center [233, 182] width 49 height 12
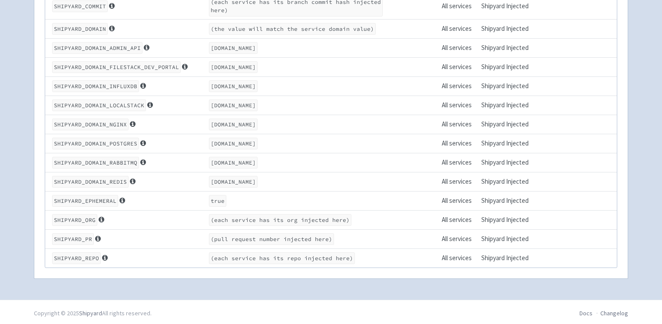
click at [233, 179] on code "test-local-env.dev.filepicker.shipyard.host" at bounding box center [233, 182] width 49 height 12
drag, startPoint x: 207, startPoint y: 181, endPoint x: 351, endPoint y: 176, distance: 143.9
click at [351, 176] on td "test-local-env.dev.filepicker.shipyard.host" at bounding box center [305, 181] width 199 height 19
copy code "test-local-env.dev.filepicker.shipyard.host"
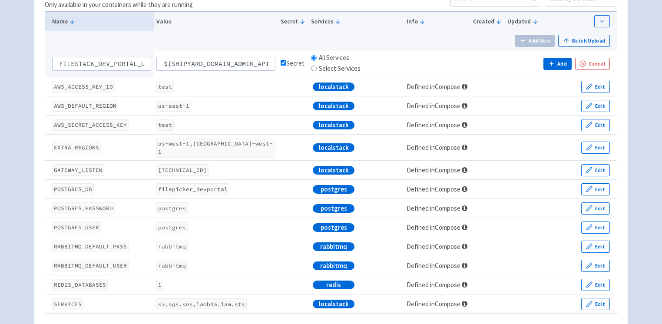
scroll to position [188, 0]
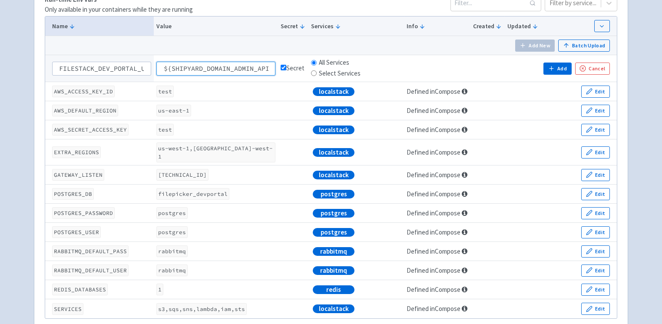
click at [219, 66] on input "${SHIPYARD_DOMAIN_ADMIN_API}" at bounding box center [215, 69] width 119 height 14
paste input "test-local-env.dev.filepicker.shipyard.host"
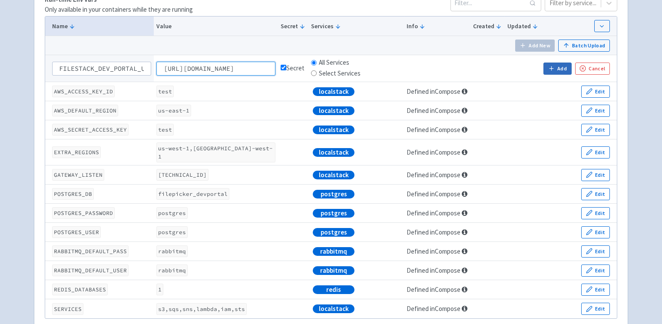
type input "http://test-local-env.dev.filepicker.shipyard.host"
click at [549, 63] on button "Add" at bounding box center [558, 69] width 28 height 12
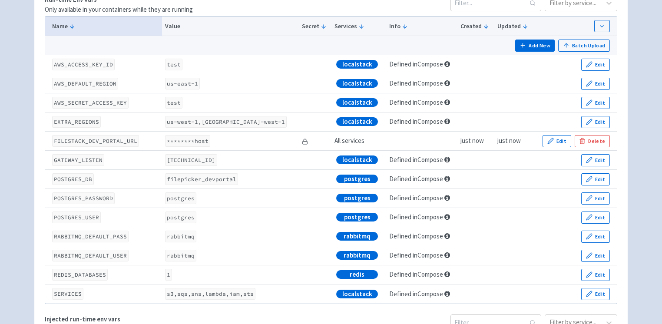
click at [198, 140] on code "********host" at bounding box center [187, 141] width 45 height 12
click at [548, 136] on button "Edit" at bounding box center [557, 141] width 29 height 12
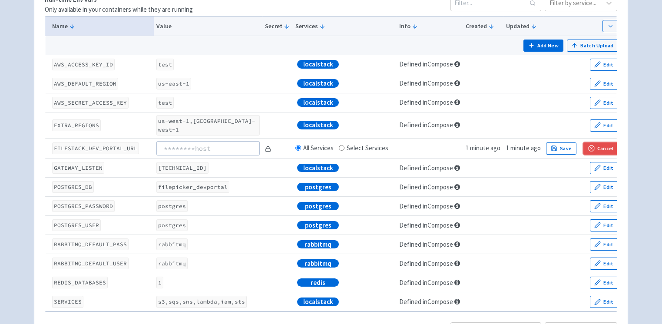
click at [594, 143] on button "Cancel" at bounding box center [601, 149] width 35 height 12
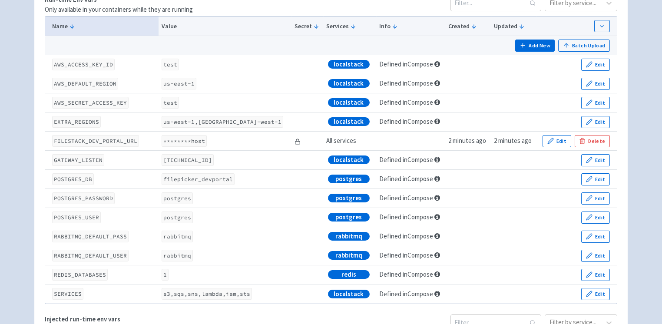
click at [82, 138] on code "FILESTACK_DEV_PORTAL_URL" at bounding box center [95, 141] width 87 height 12
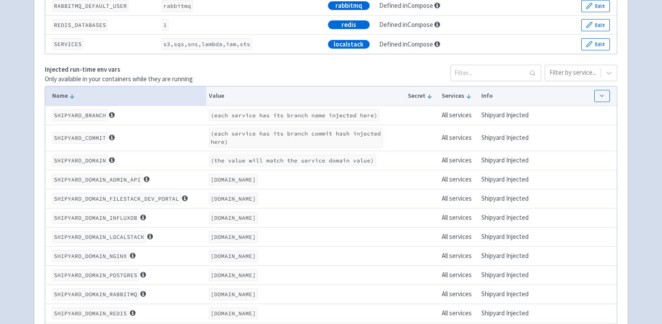
scroll to position [445, 0]
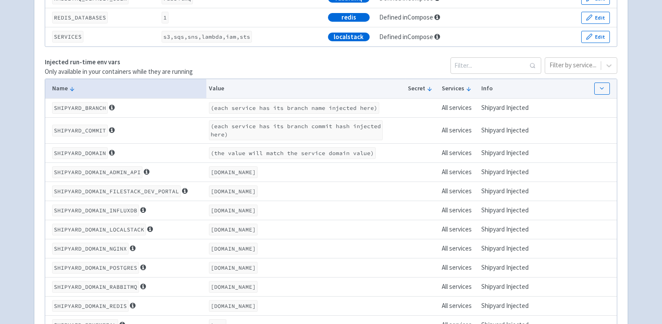
drag, startPoint x: 206, startPoint y: 169, endPoint x: 350, endPoint y: 169, distance: 144.7
click at [258, 169] on code "test-local-env.dev.filepicker.shipyard.host" at bounding box center [233, 172] width 49 height 12
copy code "test-local-env.dev.filepicker.shipyard.host"
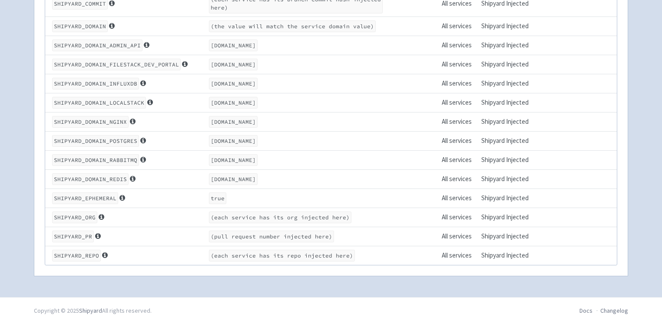
scroll to position [0, 0]
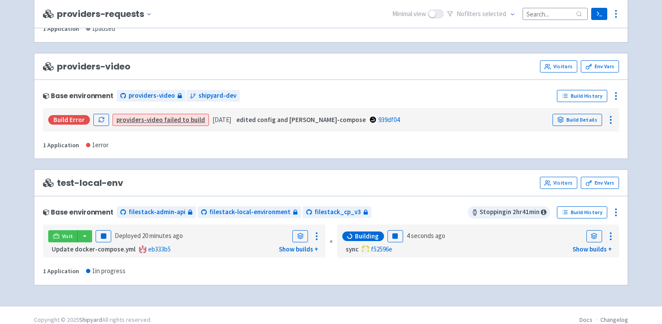
scroll to position [2008, 0]
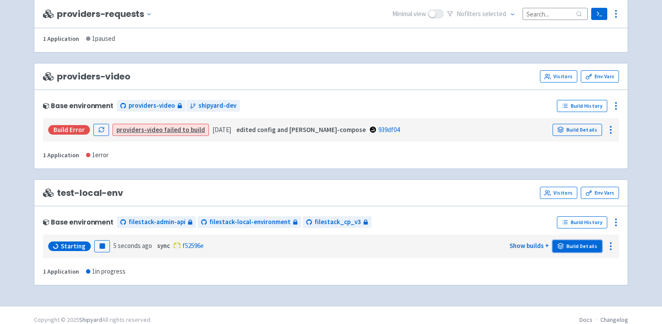
click at [577, 240] on link "Build Details" at bounding box center [578, 246] width 50 height 12
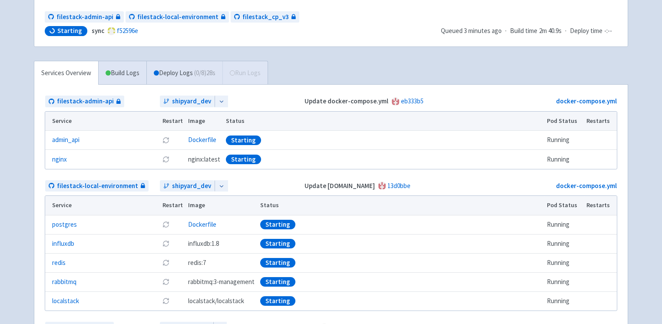
scroll to position [82, 0]
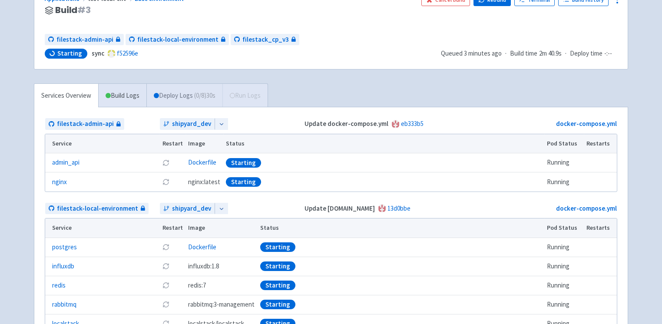
click at [169, 98] on link "Deploy Logs ( 0 / 8 ) 30s" at bounding box center [184, 96] width 76 height 24
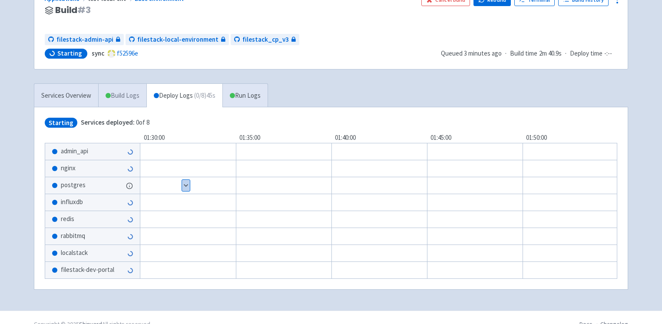
click at [129, 104] on link "Build Logs" at bounding box center [123, 96] width 48 height 24
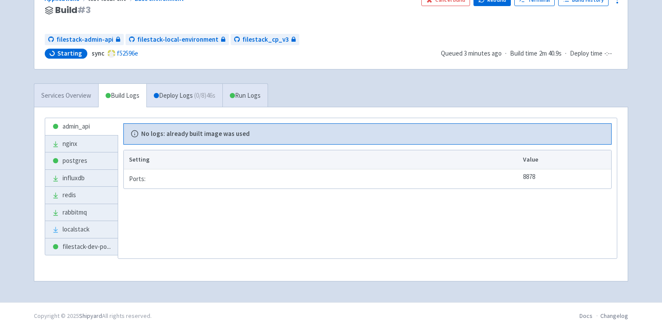
click at [74, 90] on link "Services Overview" at bounding box center [66, 96] width 64 height 24
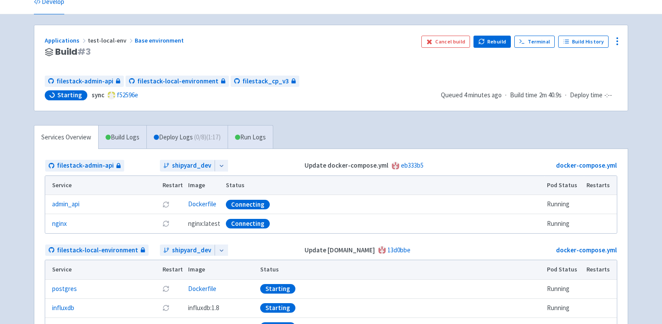
scroll to position [35, 0]
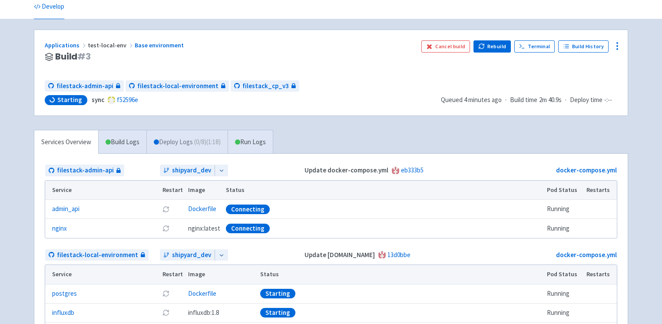
click at [179, 142] on link "Deploy Logs ( 0 / 8 ) (1:18)" at bounding box center [186, 142] width 81 height 24
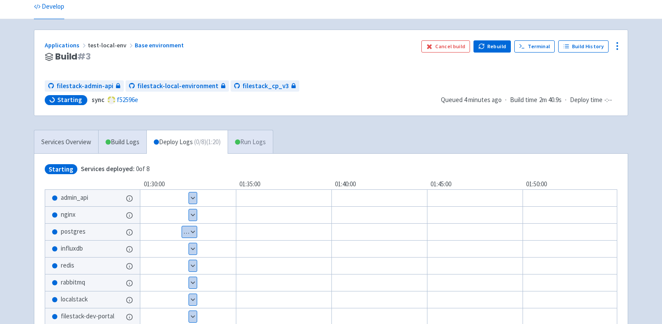
click at [240, 143] on span at bounding box center [237, 141] width 5 height 5
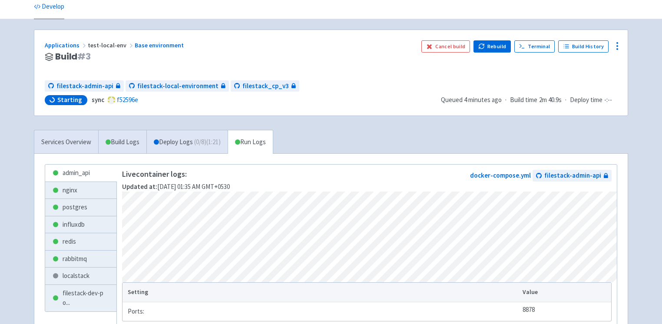
scroll to position [110, 0]
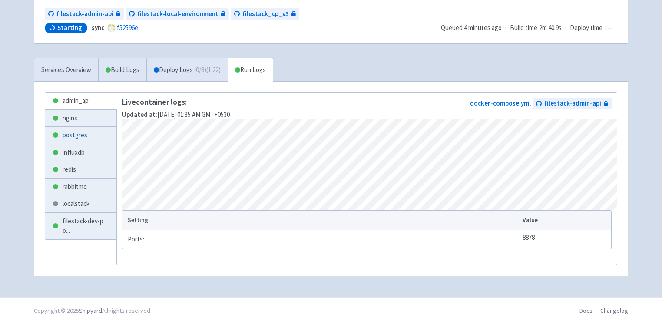
click at [73, 137] on link "postgres" at bounding box center [80, 135] width 71 height 17
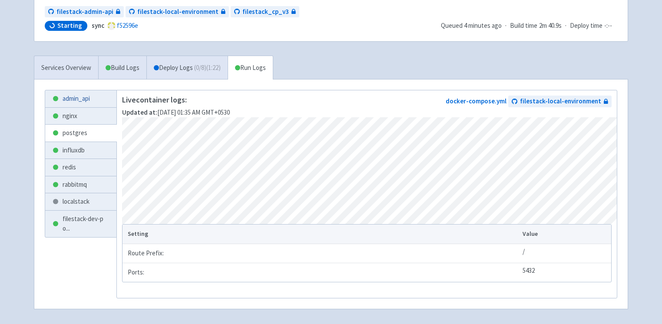
click at [71, 95] on link "admin_api" at bounding box center [80, 98] width 71 height 17
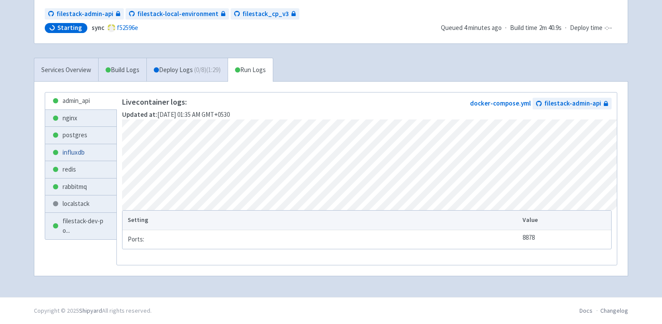
click at [77, 156] on link "influxdb" at bounding box center [80, 152] width 71 height 17
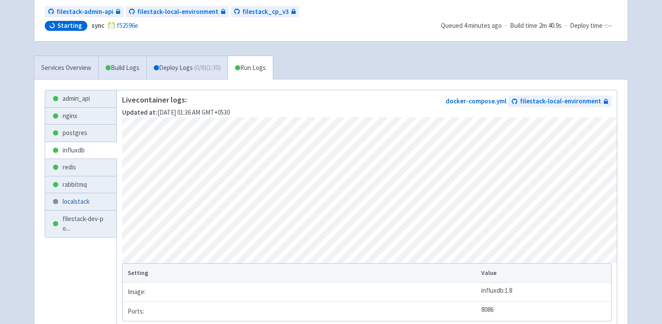
click at [77, 195] on link "localstack" at bounding box center [80, 201] width 71 height 17
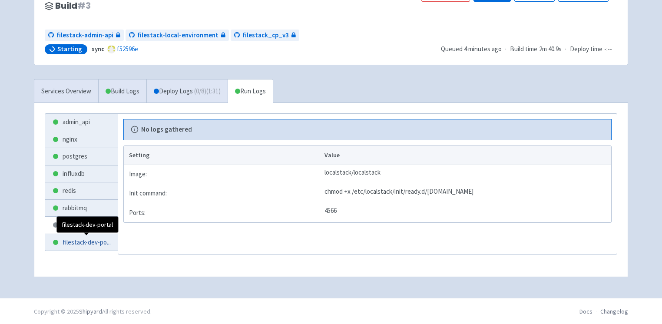
click at [78, 238] on span "filestack-dev-po ..." at bounding box center [87, 243] width 48 height 10
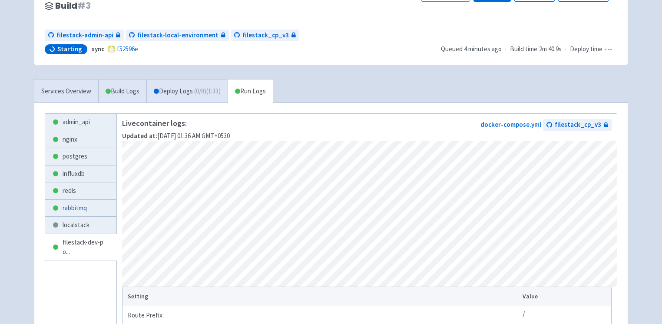
click at [71, 203] on link "rabbitmq" at bounding box center [80, 208] width 71 height 17
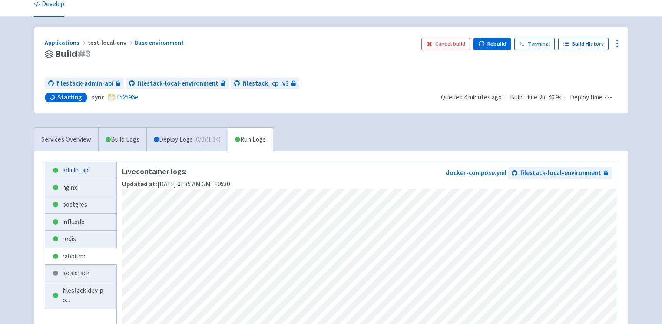
scroll to position [37, 0]
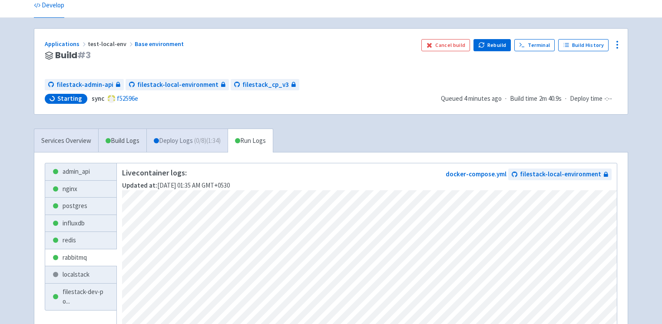
click at [170, 134] on link "Deploy Logs ( 0 / 8 ) (1:34)" at bounding box center [186, 141] width 81 height 24
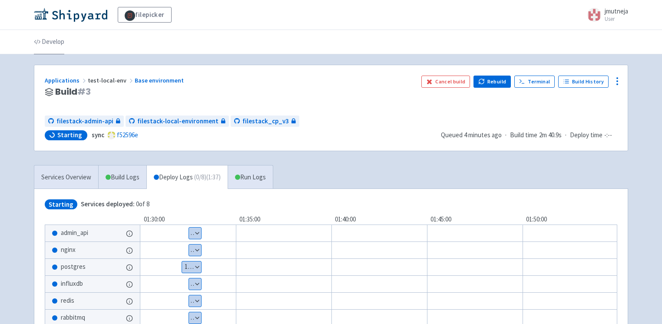
click at [56, 37] on link "Develop" at bounding box center [49, 42] width 30 height 24
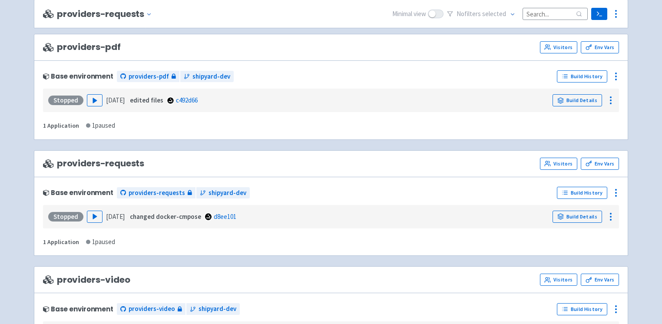
scroll to position [2008, 0]
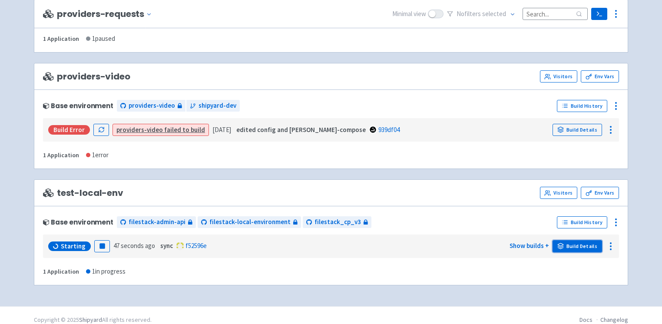
click at [590, 240] on link "Build Details" at bounding box center [578, 246] width 50 height 12
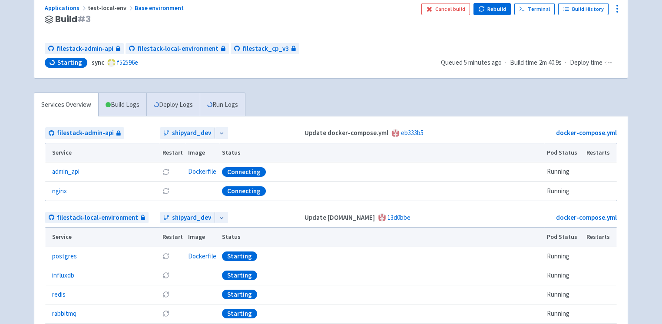
scroll to position [60, 0]
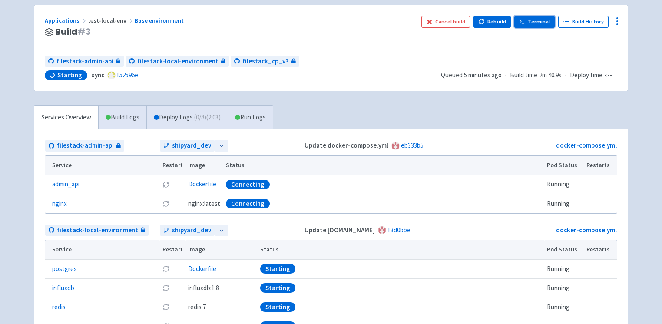
click at [543, 18] on link "Terminal" at bounding box center [535, 22] width 40 height 12
click at [260, 106] on link "Run Logs" at bounding box center [250, 118] width 45 height 24
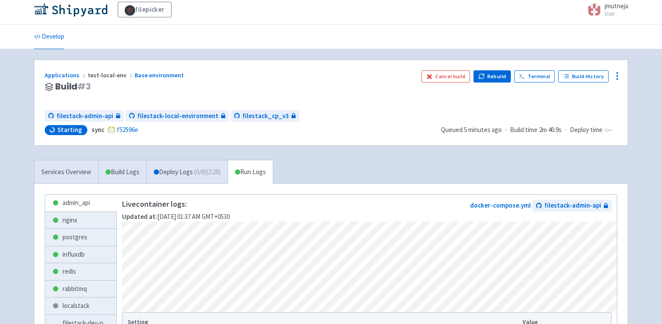
scroll to position [37, 0]
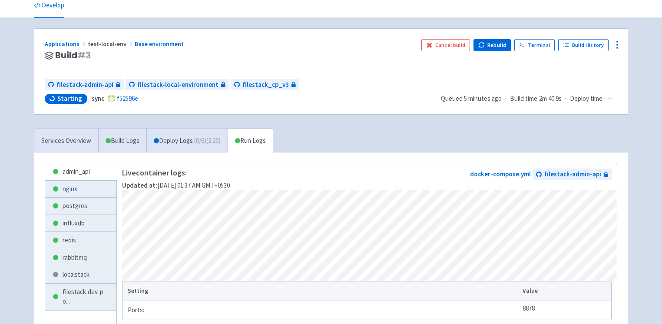
click at [71, 185] on link "nginx" at bounding box center [80, 189] width 71 height 17
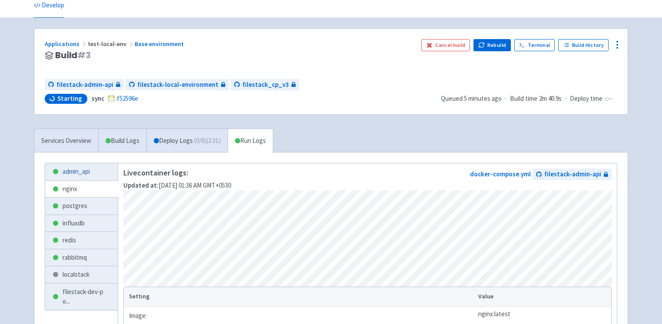
click at [61, 174] on link "admin_api" at bounding box center [81, 171] width 73 height 17
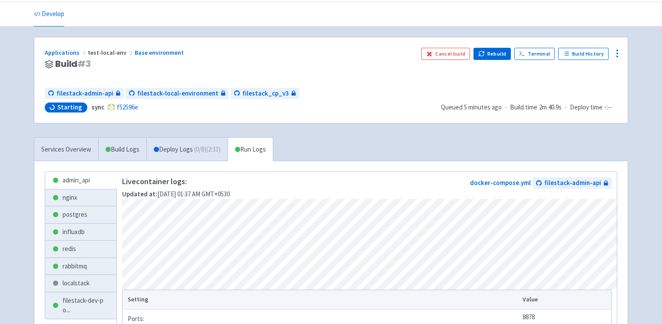
scroll to position [110, 0]
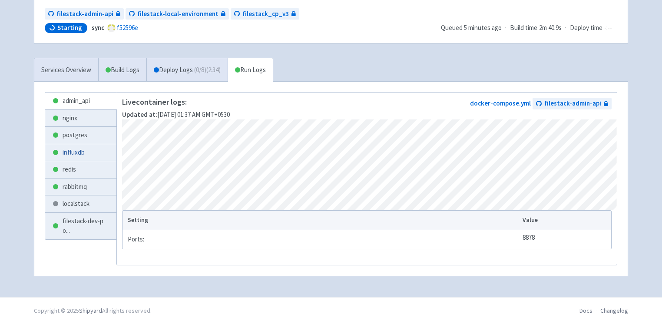
click at [69, 146] on link "influxdb" at bounding box center [80, 152] width 71 height 17
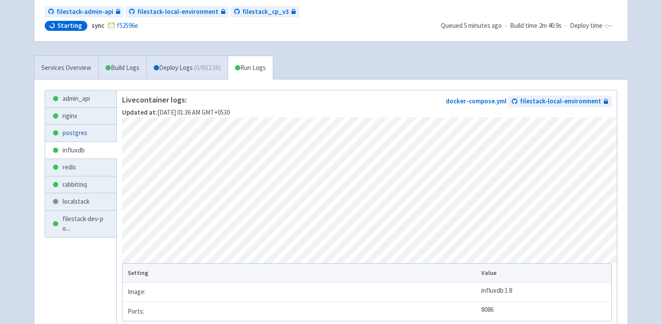
click at [76, 131] on link "postgres" at bounding box center [80, 133] width 71 height 17
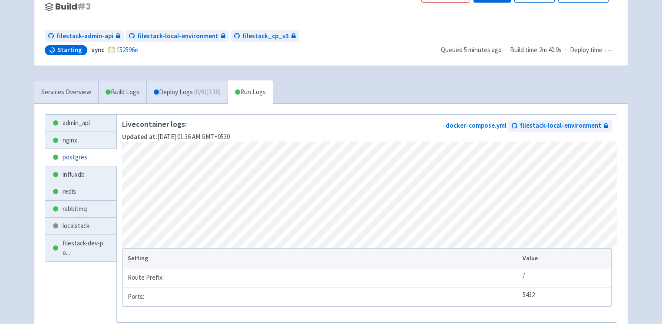
scroll to position [84, 0]
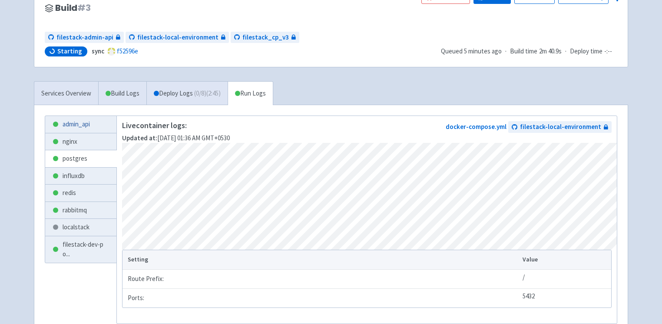
click at [70, 125] on link "admin_api" at bounding box center [80, 124] width 71 height 17
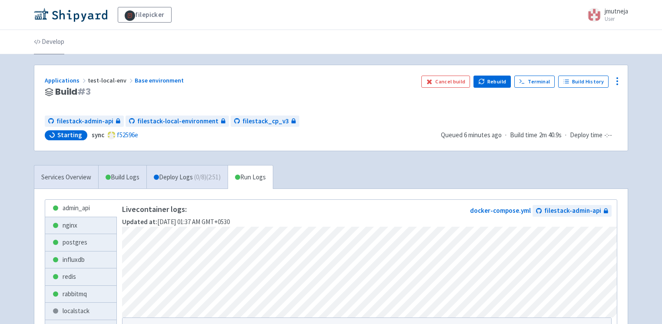
click at [54, 43] on link "Develop" at bounding box center [49, 42] width 30 height 24
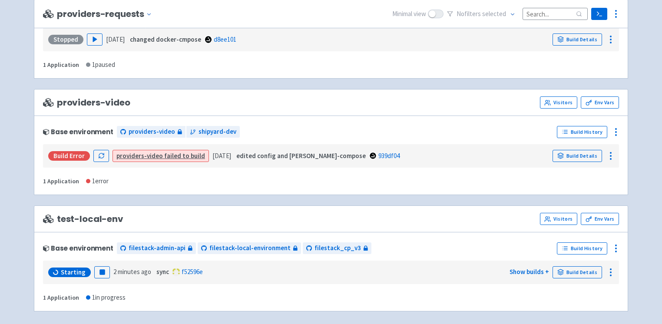
scroll to position [2008, 0]
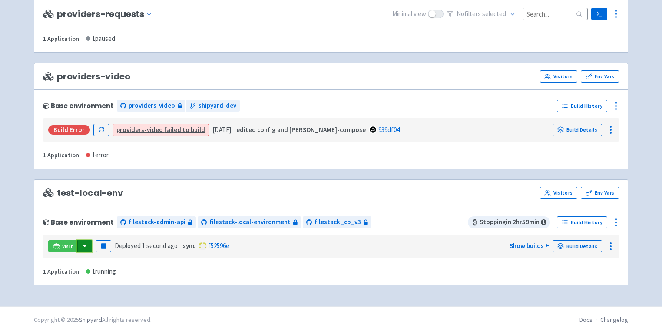
click at [83, 240] on button "button" at bounding box center [84, 246] width 15 height 12
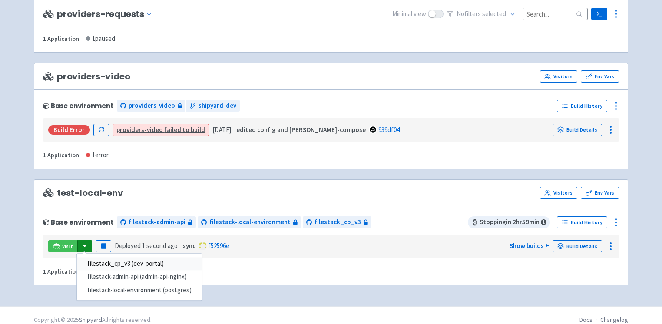
click at [93, 257] on link "filestack_cp_v3 (dev-portal)" at bounding box center [139, 263] width 125 height 13
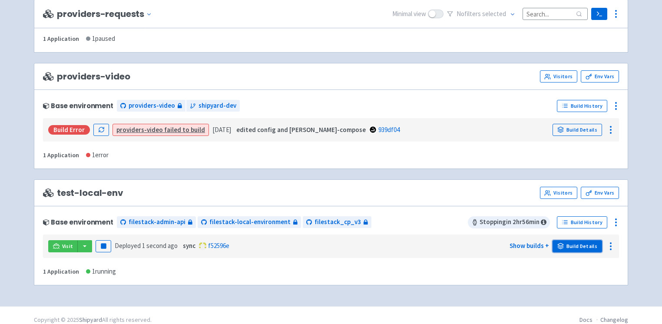
click at [581, 240] on link "Build Details" at bounding box center [578, 246] width 50 height 12
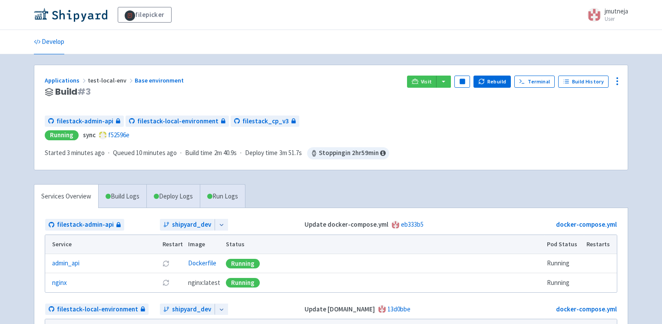
scroll to position [178, 0]
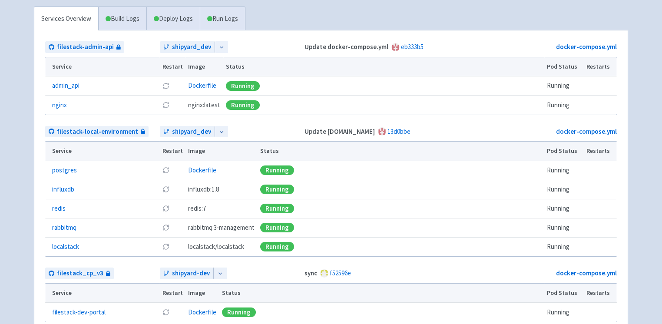
click at [631, 97] on div "Services Overview Build Logs Deploy Logs Run Logs filestack-admin-api shipyard_…" at bounding box center [331, 181] width 605 height 348
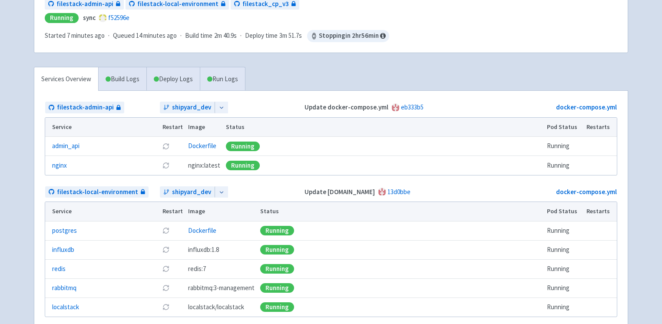
scroll to position [113, 0]
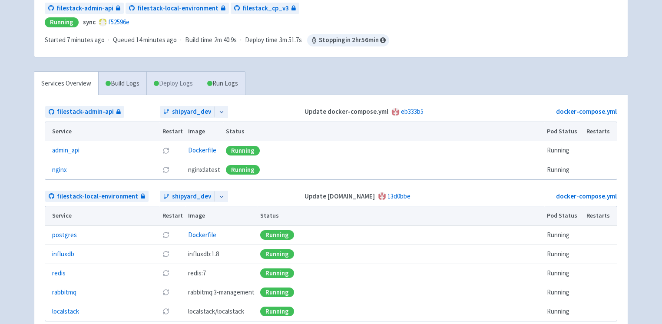
click at [161, 80] on link "Deploy Logs" at bounding box center [172, 84] width 53 height 24
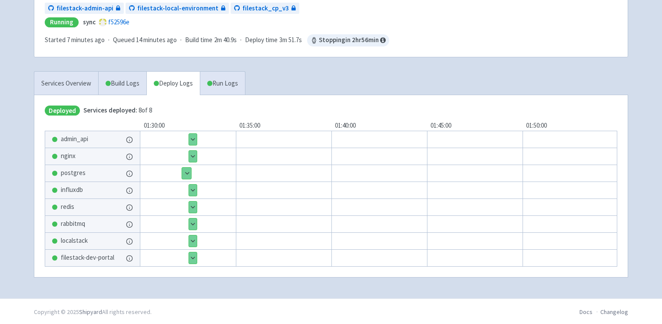
click at [192, 139] on button "Show details" at bounding box center [193, 139] width 8 height 11
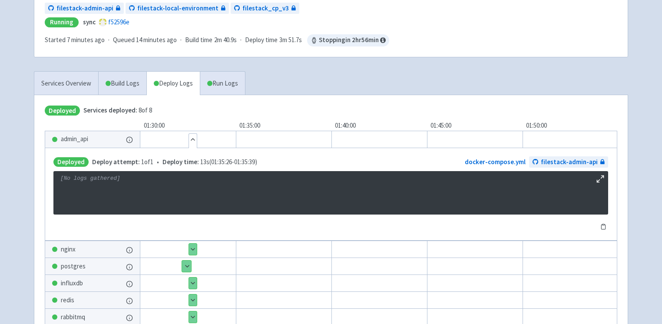
click at [192, 139] on button "Hide details" at bounding box center [193, 139] width 8 height 11
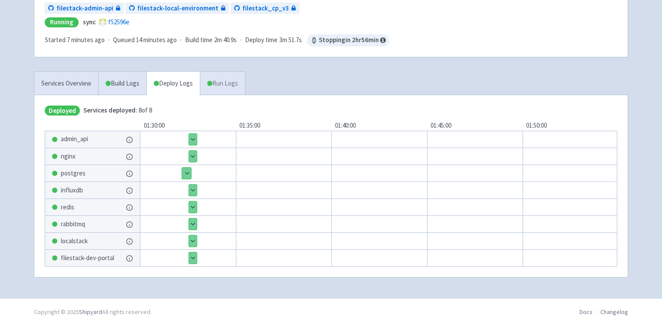
click at [216, 88] on link "Run Logs" at bounding box center [222, 84] width 45 height 24
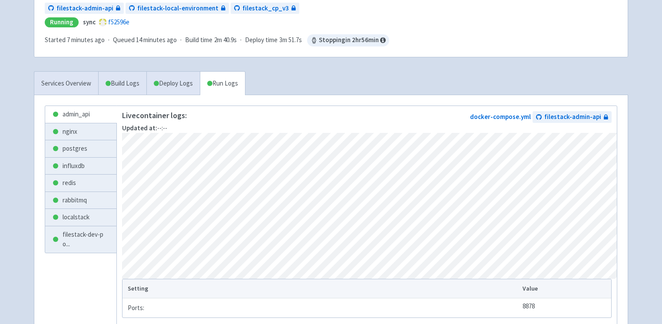
scroll to position [184, 0]
